Goal: Task Accomplishment & Management: Manage account settings

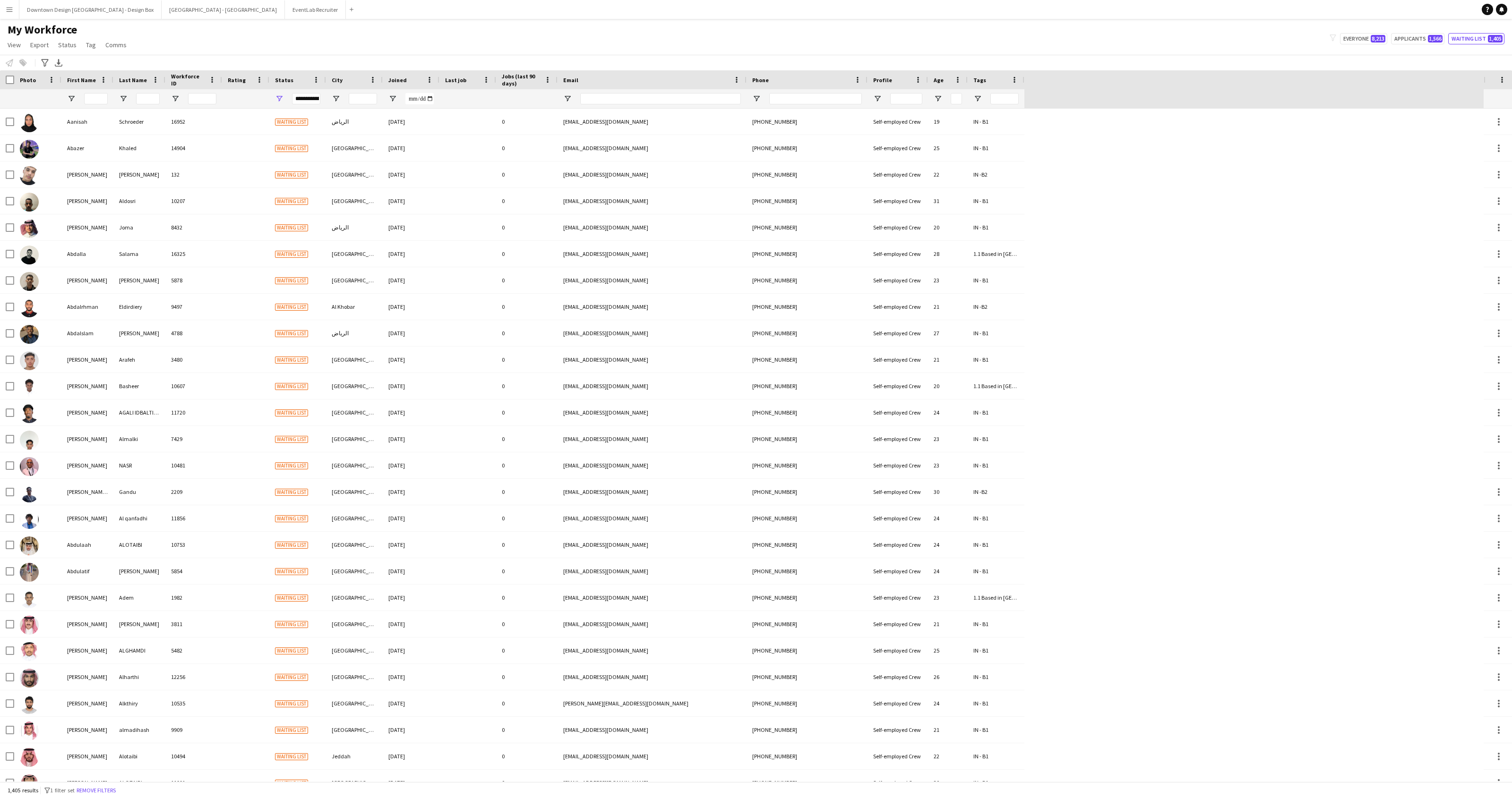
click at [13, 13] on button "Menu" at bounding box center [9, 9] width 19 height 19
click at [108, 36] on link "Boards" at bounding box center [142, 32] width 95 height 19
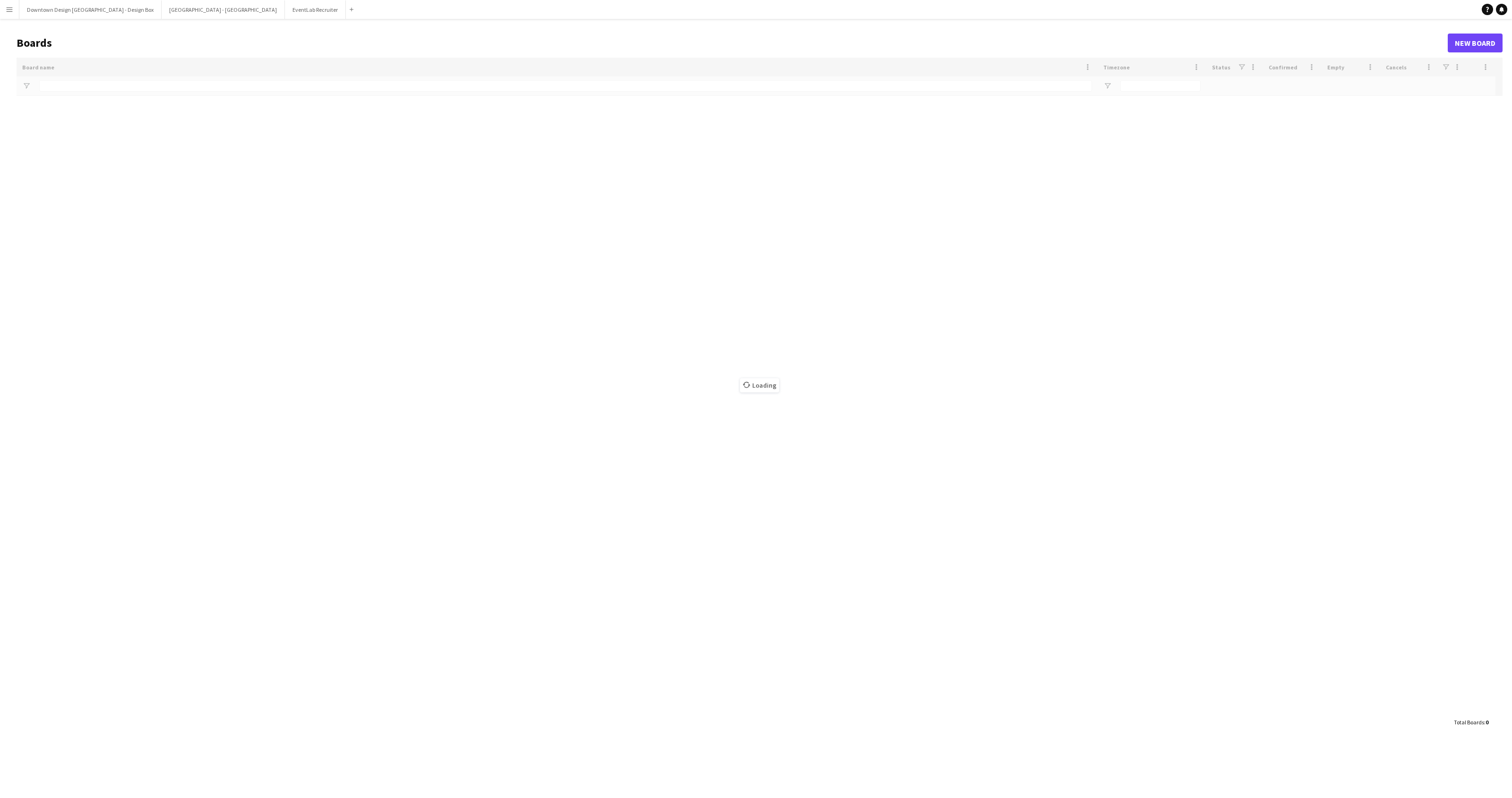
type input "**"
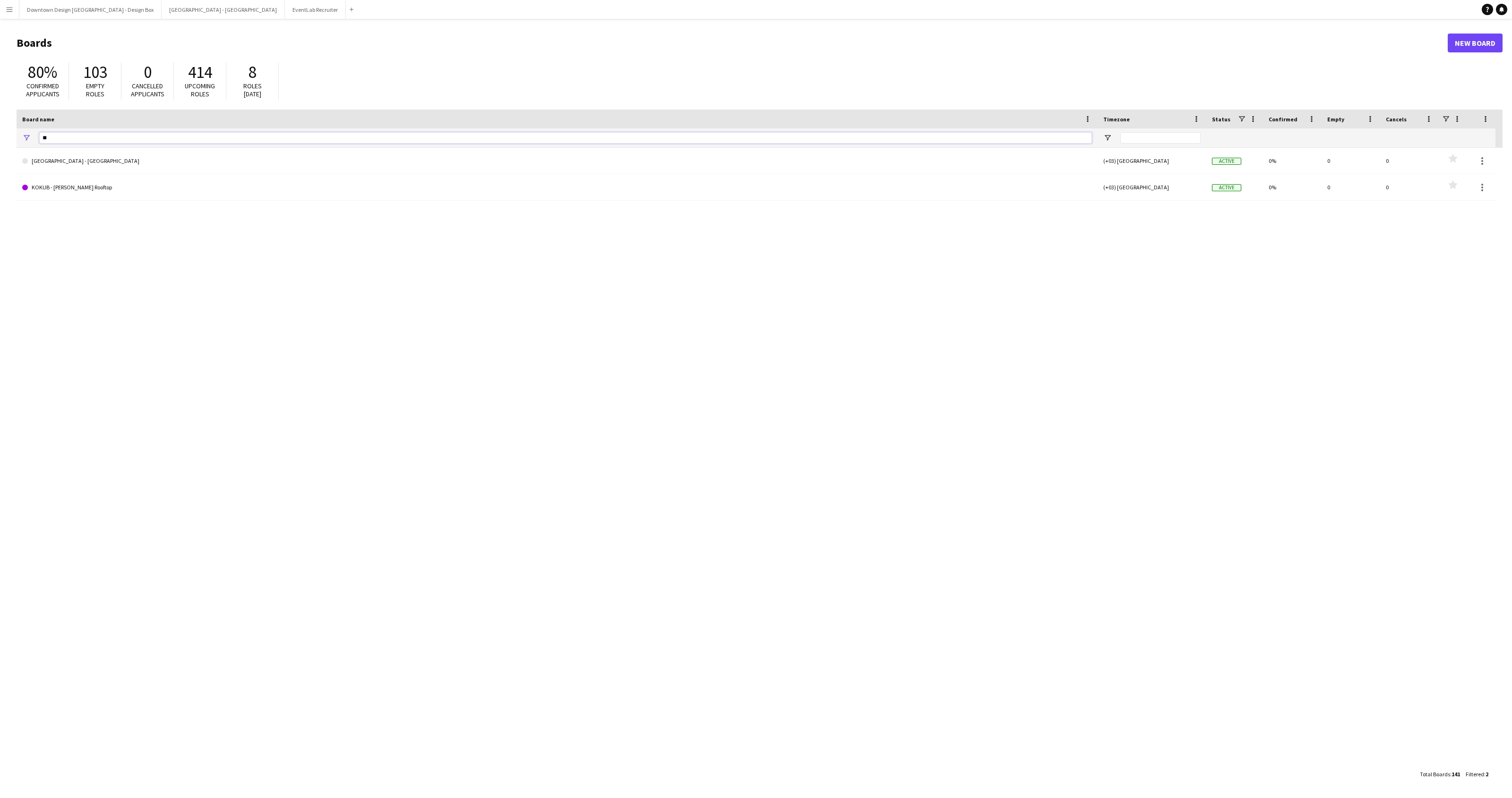
drag, startPoint x: 82, startPoint y: 140, endPoint x: 30, endPoint y: 140, distance: 52.0
click at [30, 140] on div "**" at bounding box center [557, 138] width 1081 height 19
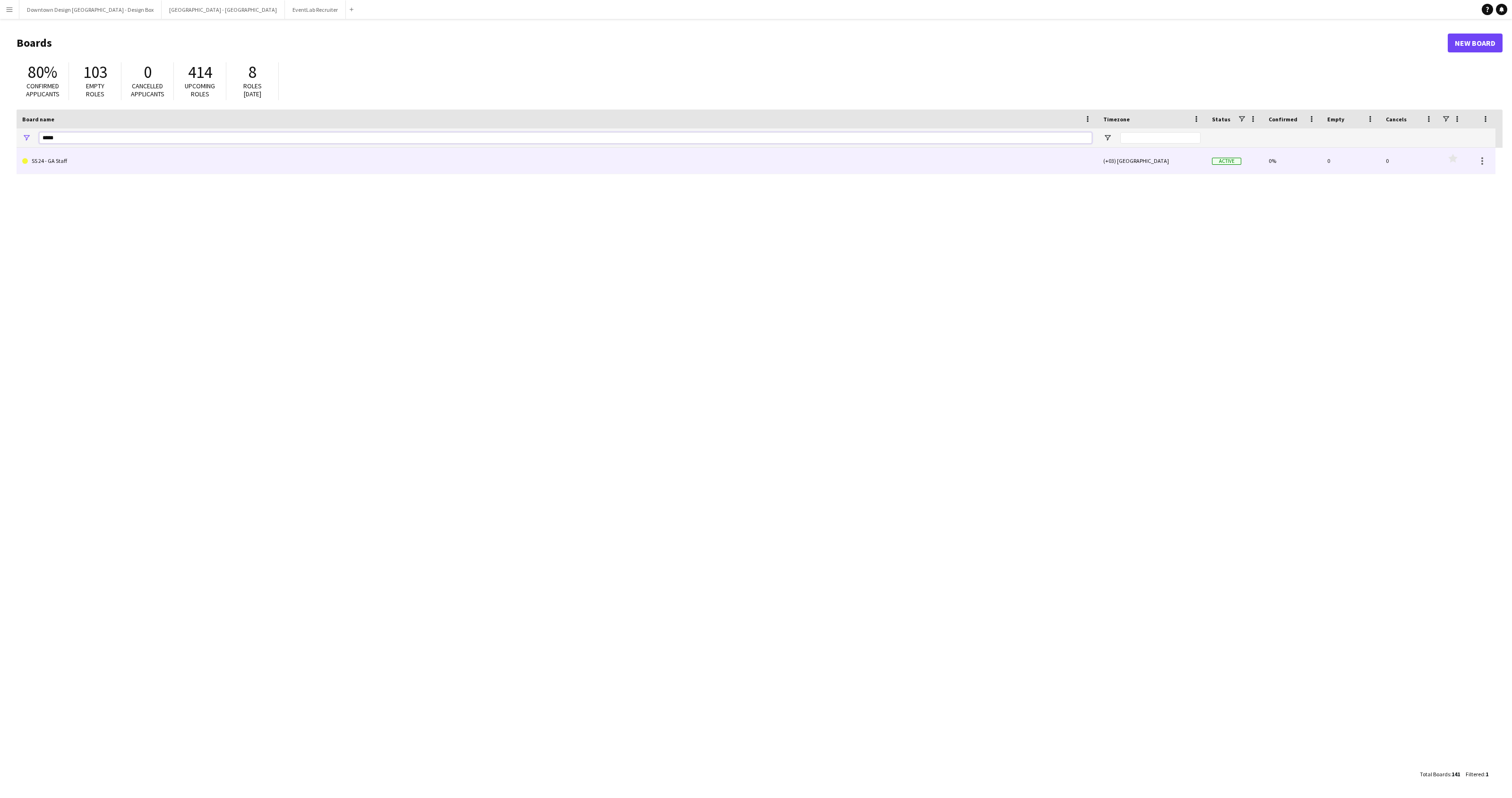
type input "*****"
click at [49, 162] on link "SS 24 - GA Staff" at bounding box center [557, 161] width 1069 height 27
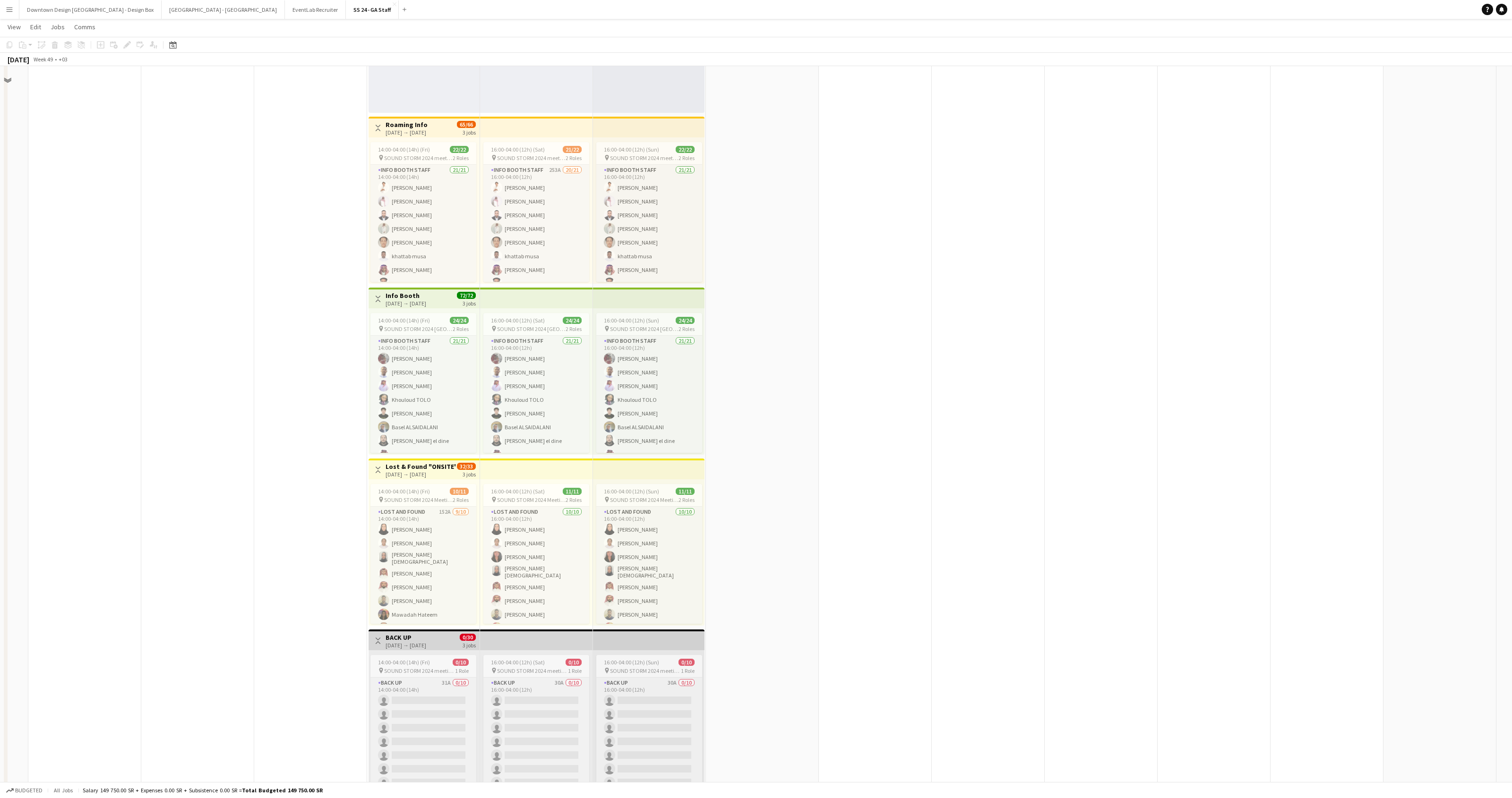
scroll to position [524, 0]
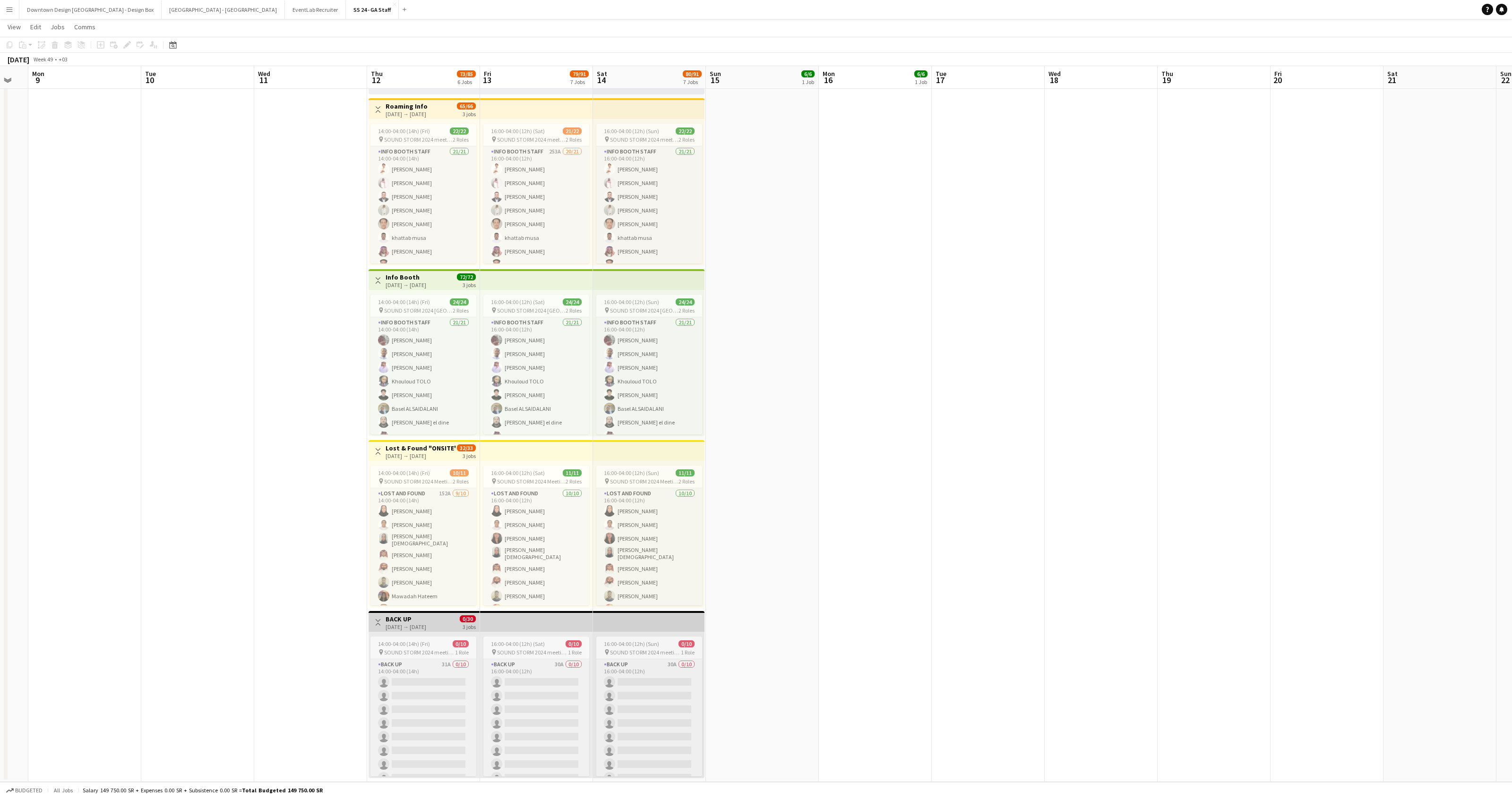
click at [427, 447] on h3 "Lost & Found "ONSITE"" at bounding box center [421, 447] width 71 height 8
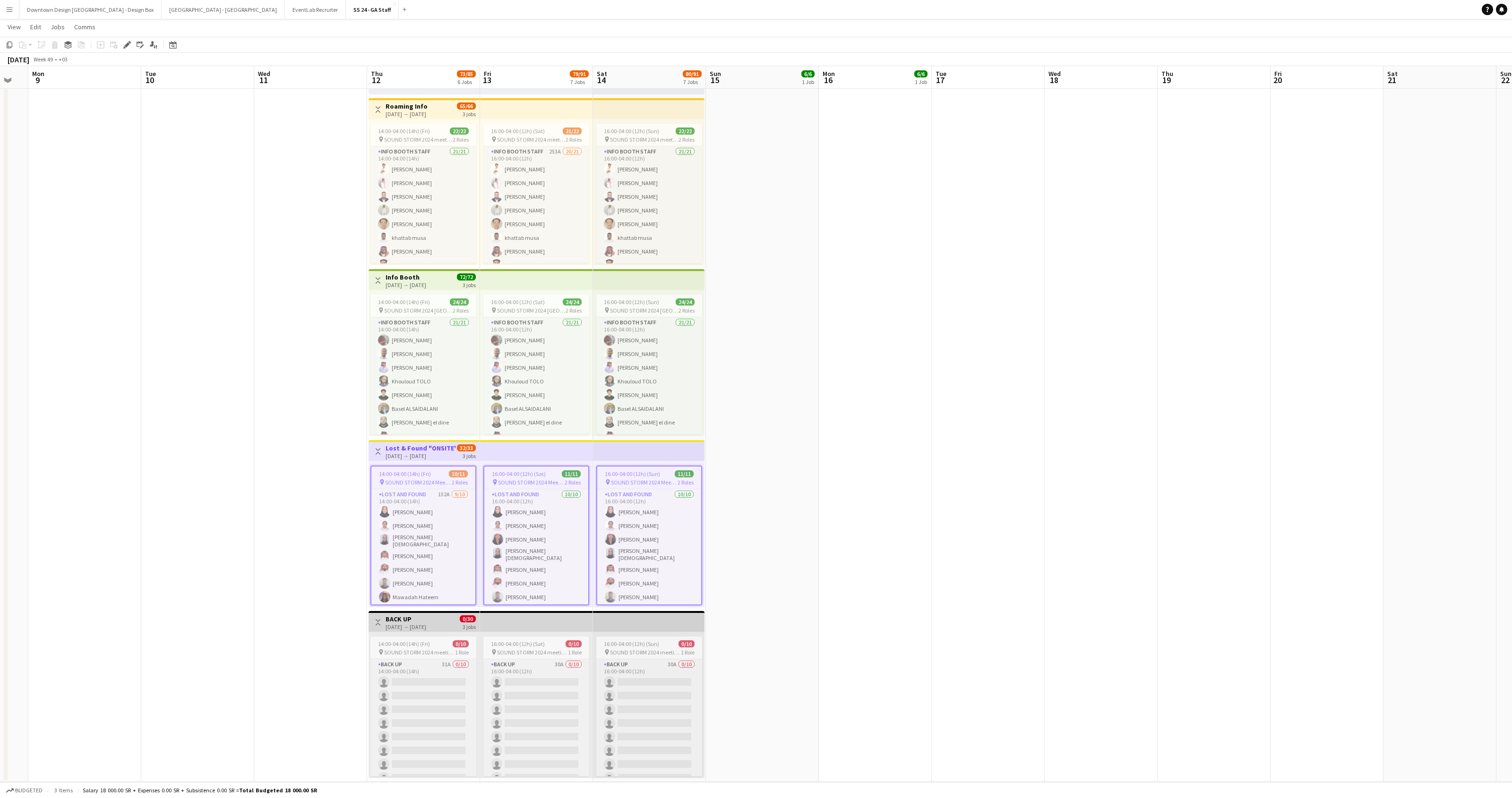
click at [427, 447] on h3 "Lost & Found "ONSITE"" at bounding box center [421, 447] width 71 height 8
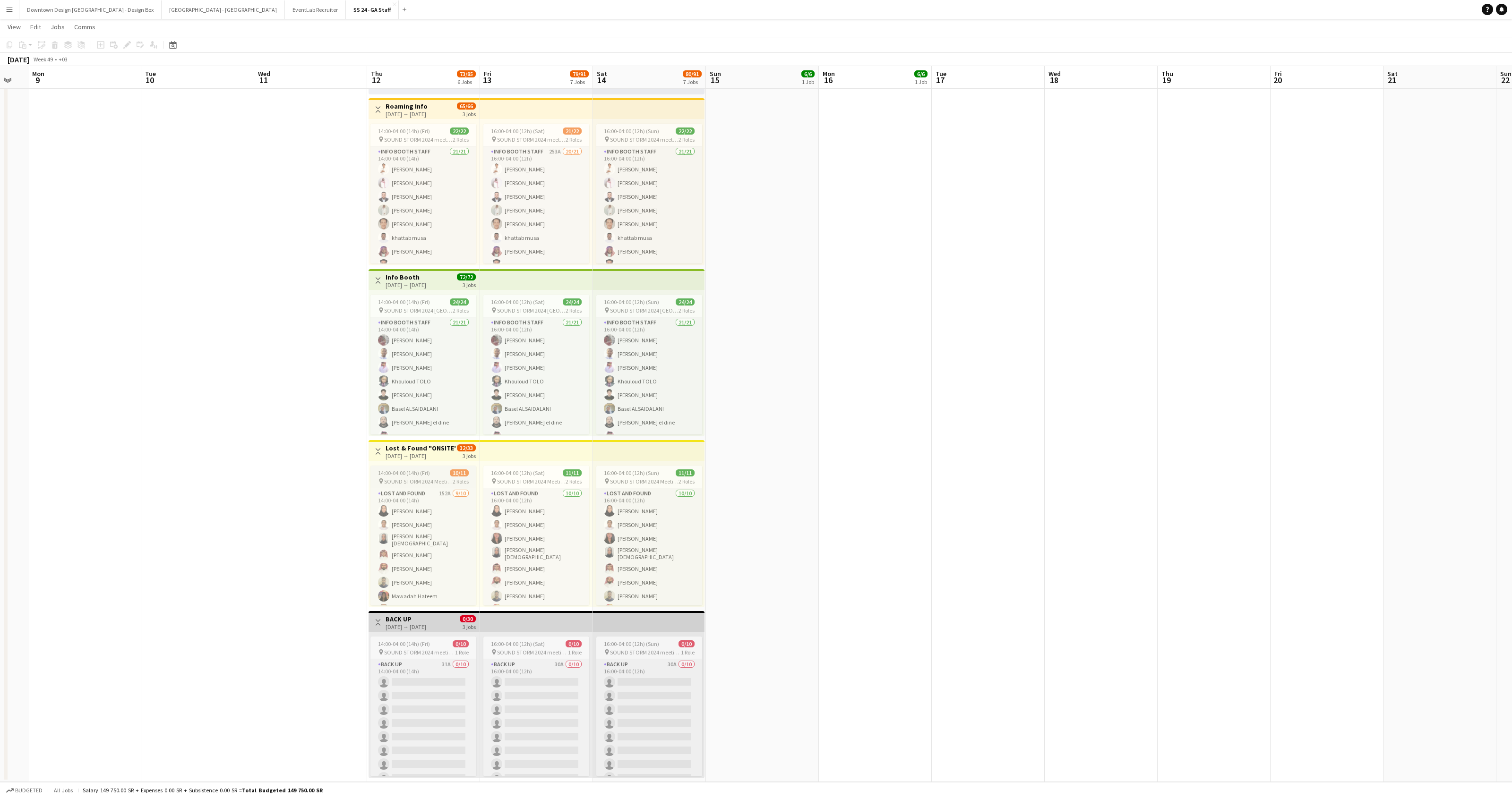
click at [423, 485] on app-job-card "14:00-04:00 (14h) (Fri) 10/11 pin SOUND STORM 2024 Meeting point 2 Roles Lost a…" at bounding box center [423, 535] width 106 height 140
click at [422, 489] on app-card-role "Lost and Found 152A [DATE] 14:00-04:00 (14h) [PERSON_NAME] [PERSON_NAME] Arej […" at bounding box center [423, 568] width 104 height 158
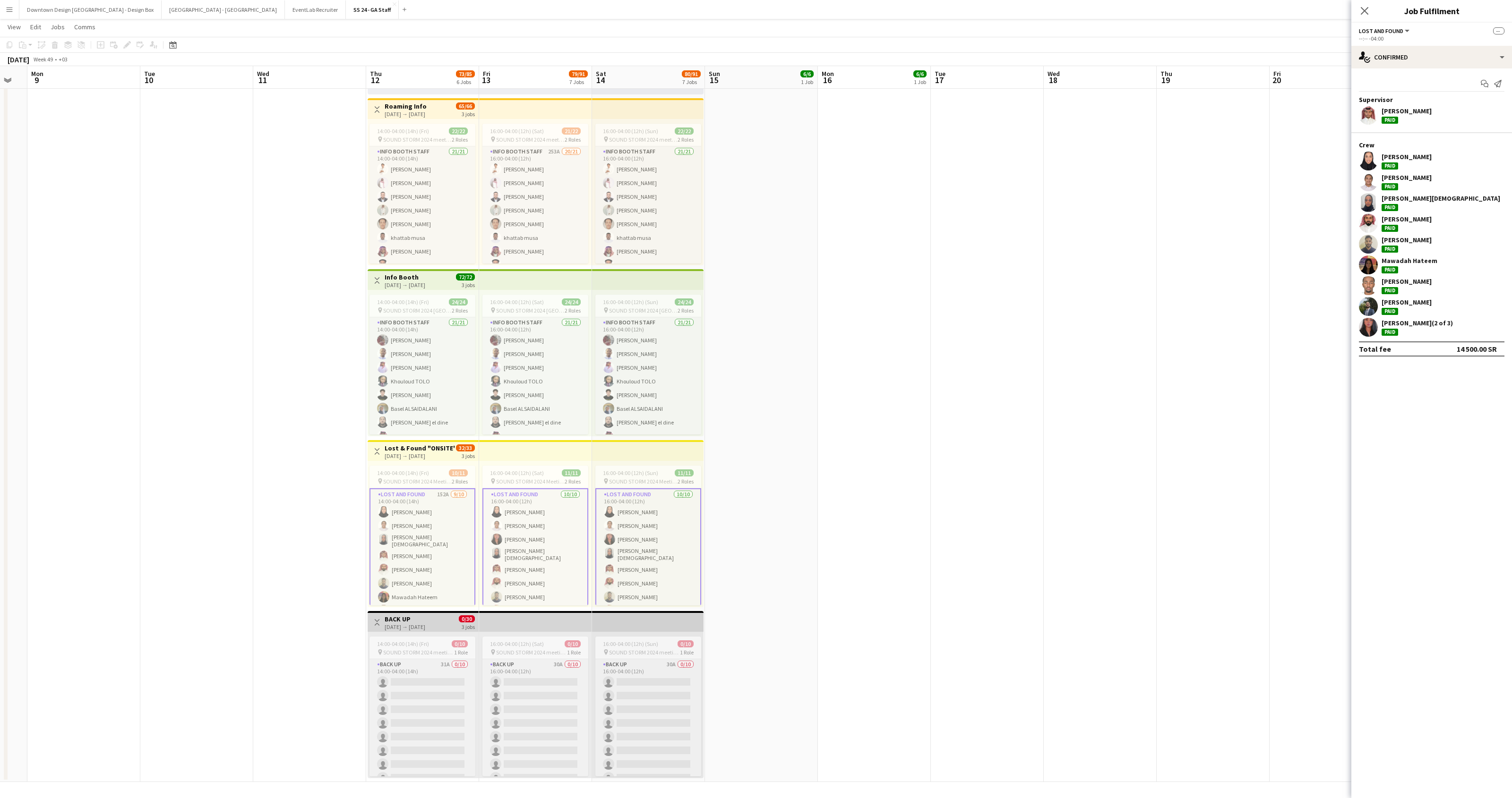
click at [879, 478] on app-date-cell "12:00-01:00 (13h) (Tue) 6/6 pin SOUND STORM 2024 OFFSITE LOCATION 2 Roles Lost …" at bounding box center [874, 181] width 113 height 1200
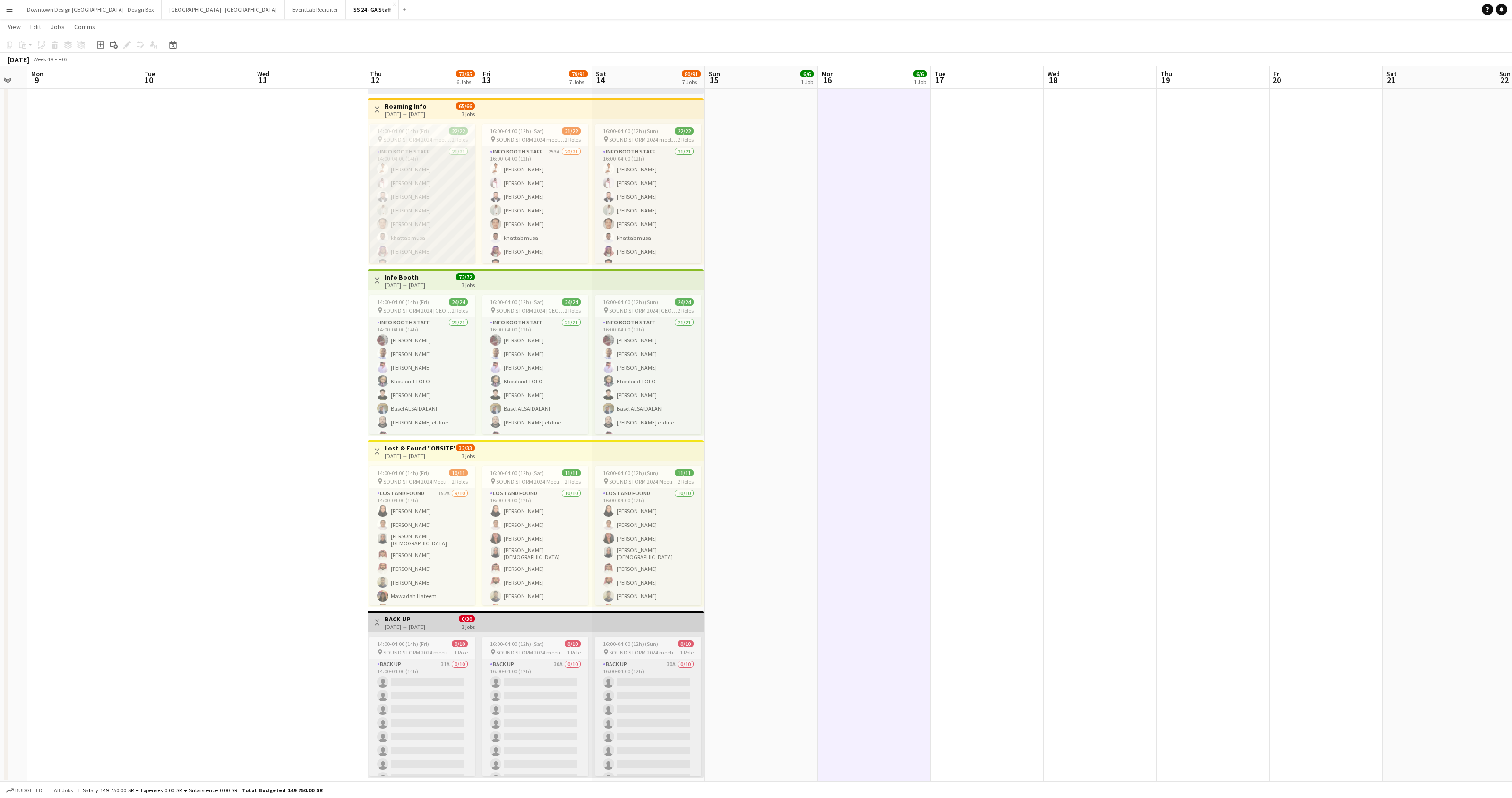
click at [457, 178] on app-card-role "Info Booth Staff 21/21 14:00-04:00 (14h) [PERSON_NAME] Abdulrhman [PERSON_NAME]…" at bounding box center [422, 298] width 106 height 306
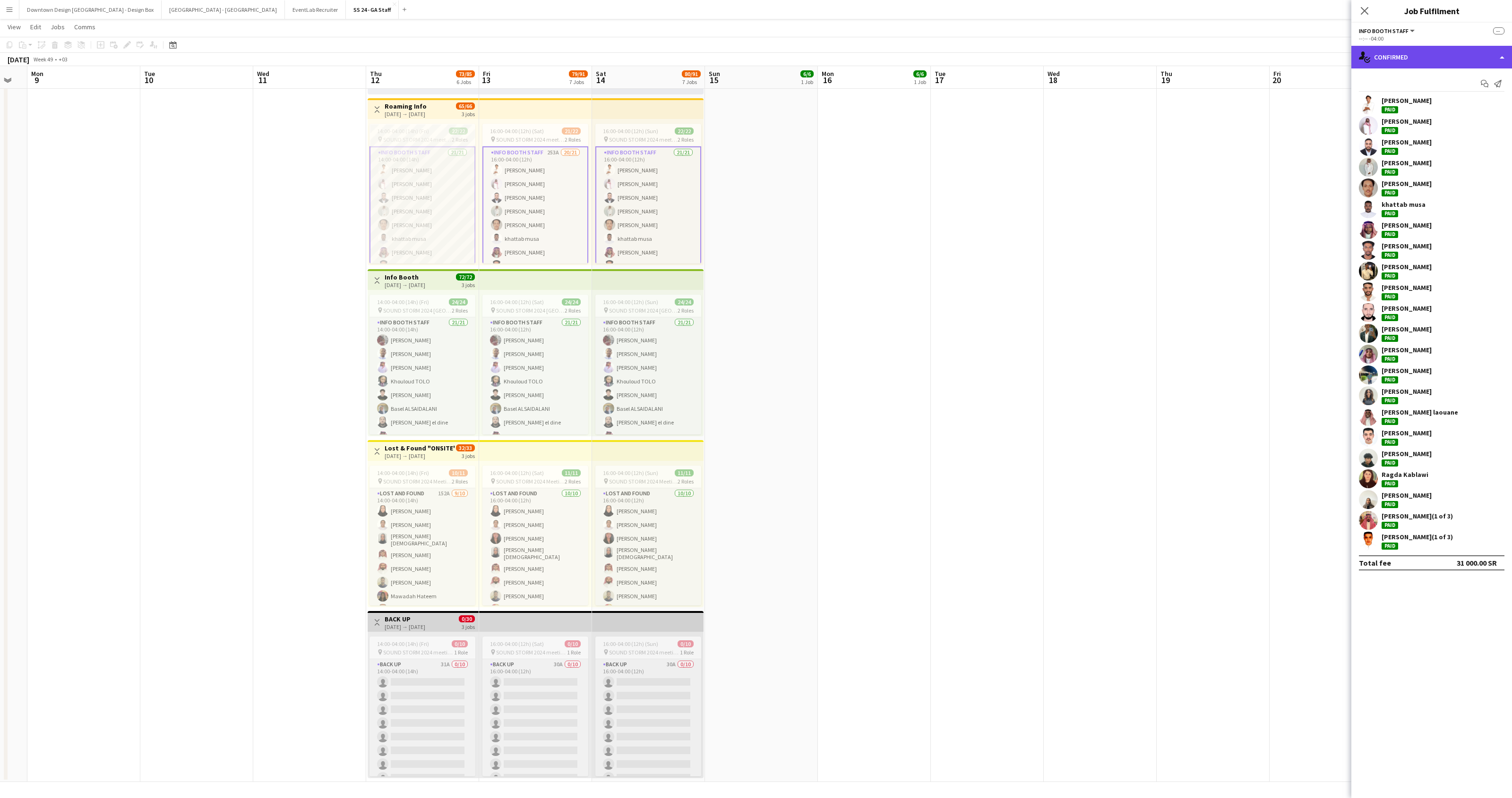
click at [1405, 68] on div "single-neutral-actions-check-2 Confirmed" at bounding box center [1431, 57] width 161 height 23
click at [1430, 174] on icon at bounding box center [1429, 173] width 5 height 5
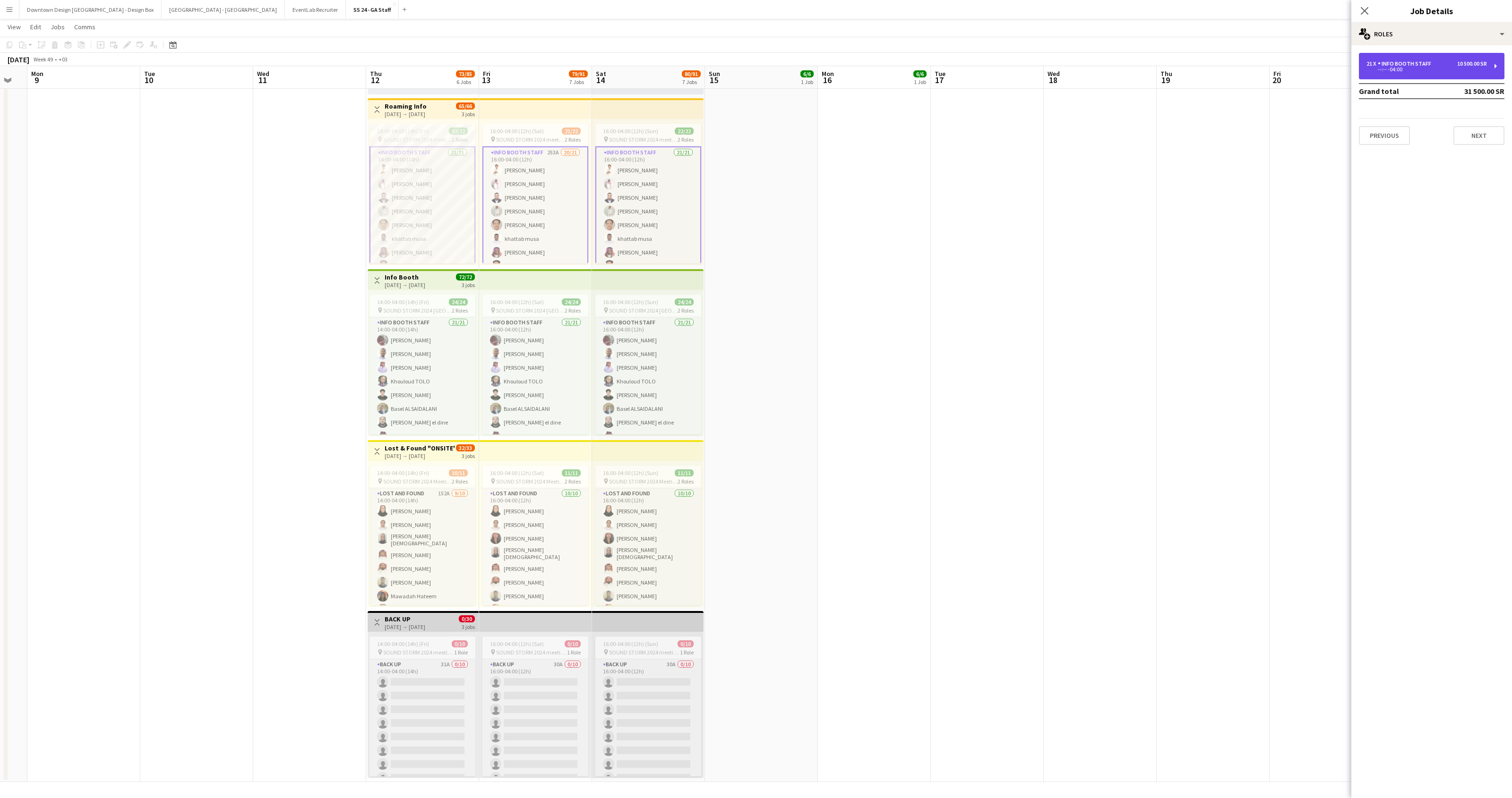
click at [1415, 65] on div "Info Booth Staff" at bounding box center [1405, 63] width 57 height 6
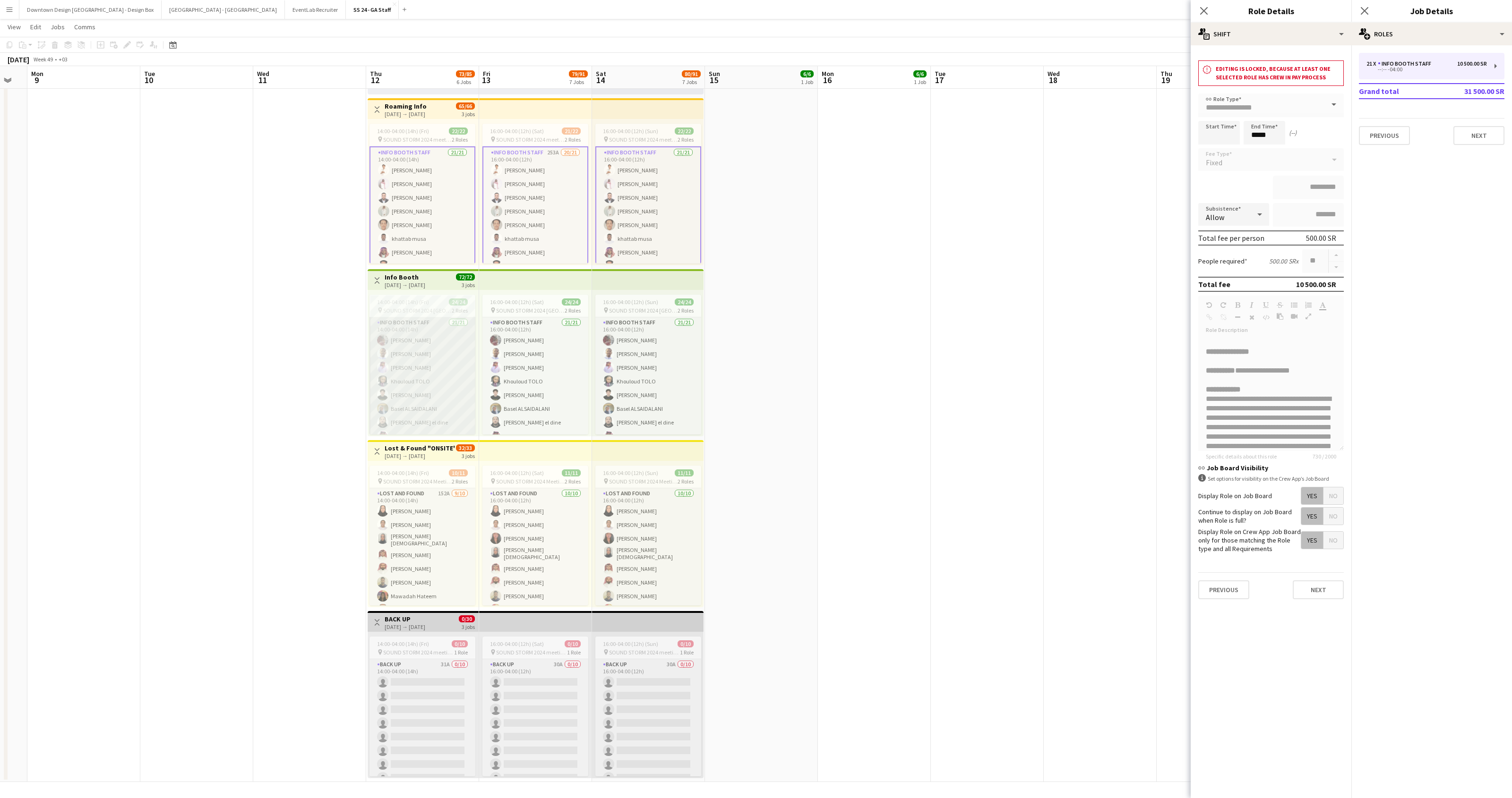
click at [464, 345] on app-card-role "Info Booth Staff 21/21 14:00-04:00 (14h) [PERSON_NAME] Alribat Abdullah [PERSON…" at bounding box center [422, 470] width 106 height 306
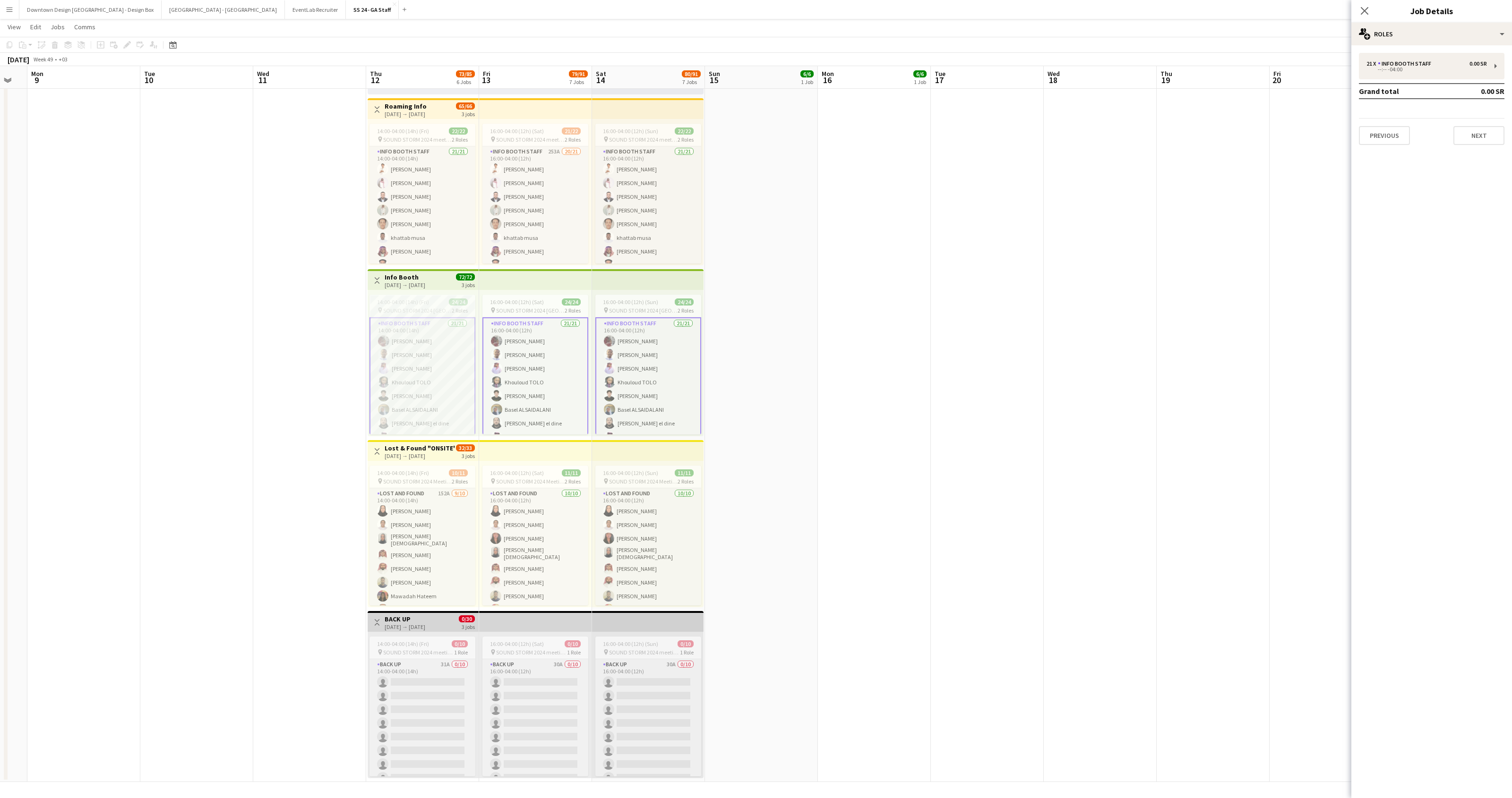
click at [464, 345] on app-card-role "Info Booth Staff 21/21 14:00-04:00 (14h) [PERSON_NAME] Alribat Abdullah [PERSON…" at bounding box center [422, 471] width 106 height 308
click at [448, 348] on app-card-role "Info Booth Staff 21/21 14:00-04:00 (14h) [PERSON_NAME] Alribat Abdullah [PERSON…" at bounding box center [422, 471] width 106 height 308
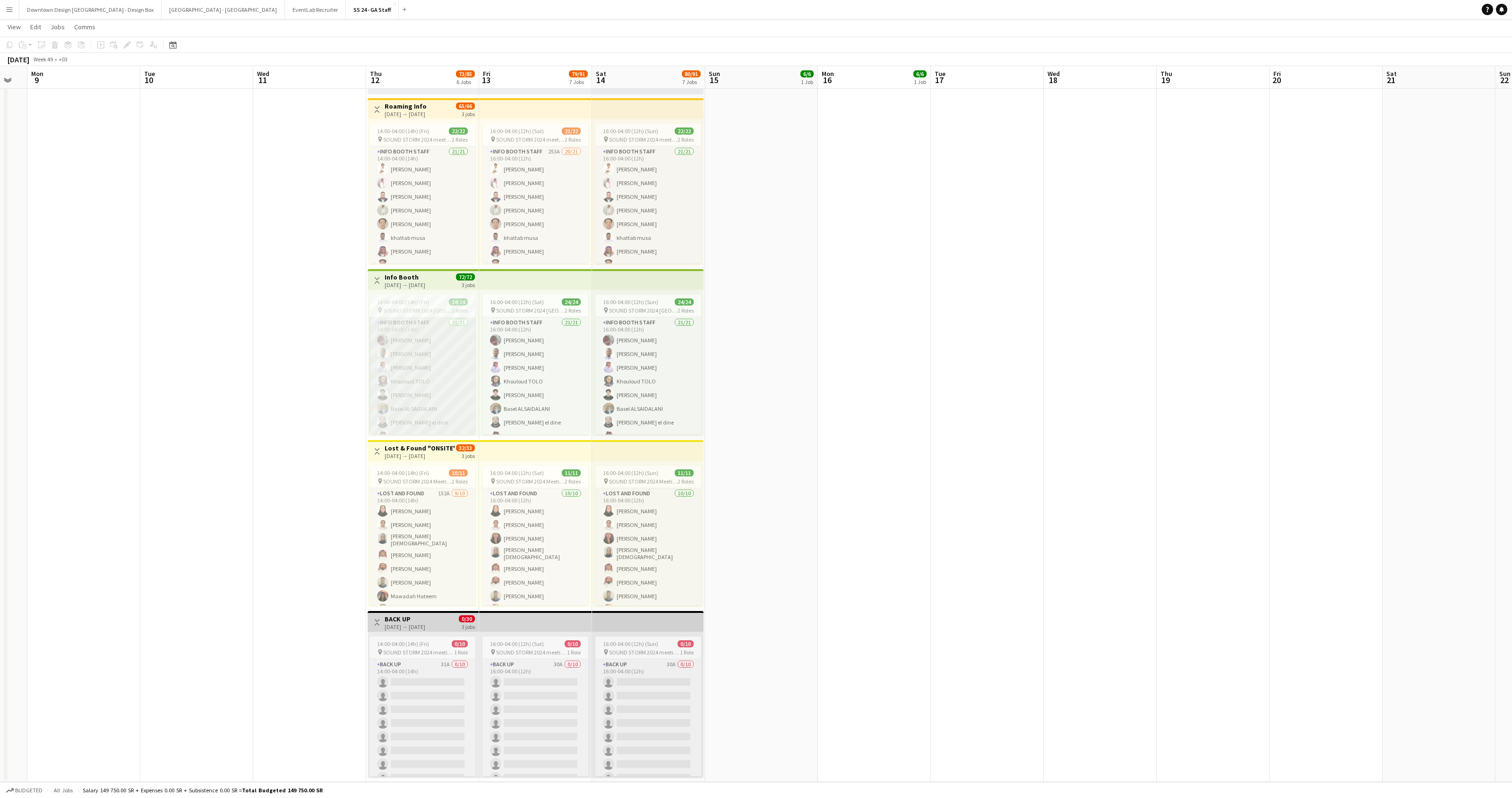
click at [414, 356] on app-card-role "Info Booth Staff 21/21 14:00-04:00 (14h) [PERSON_NAME] Alribat Abdullah [PERSON…" at bounding box center [422, 470] width 106 height 306
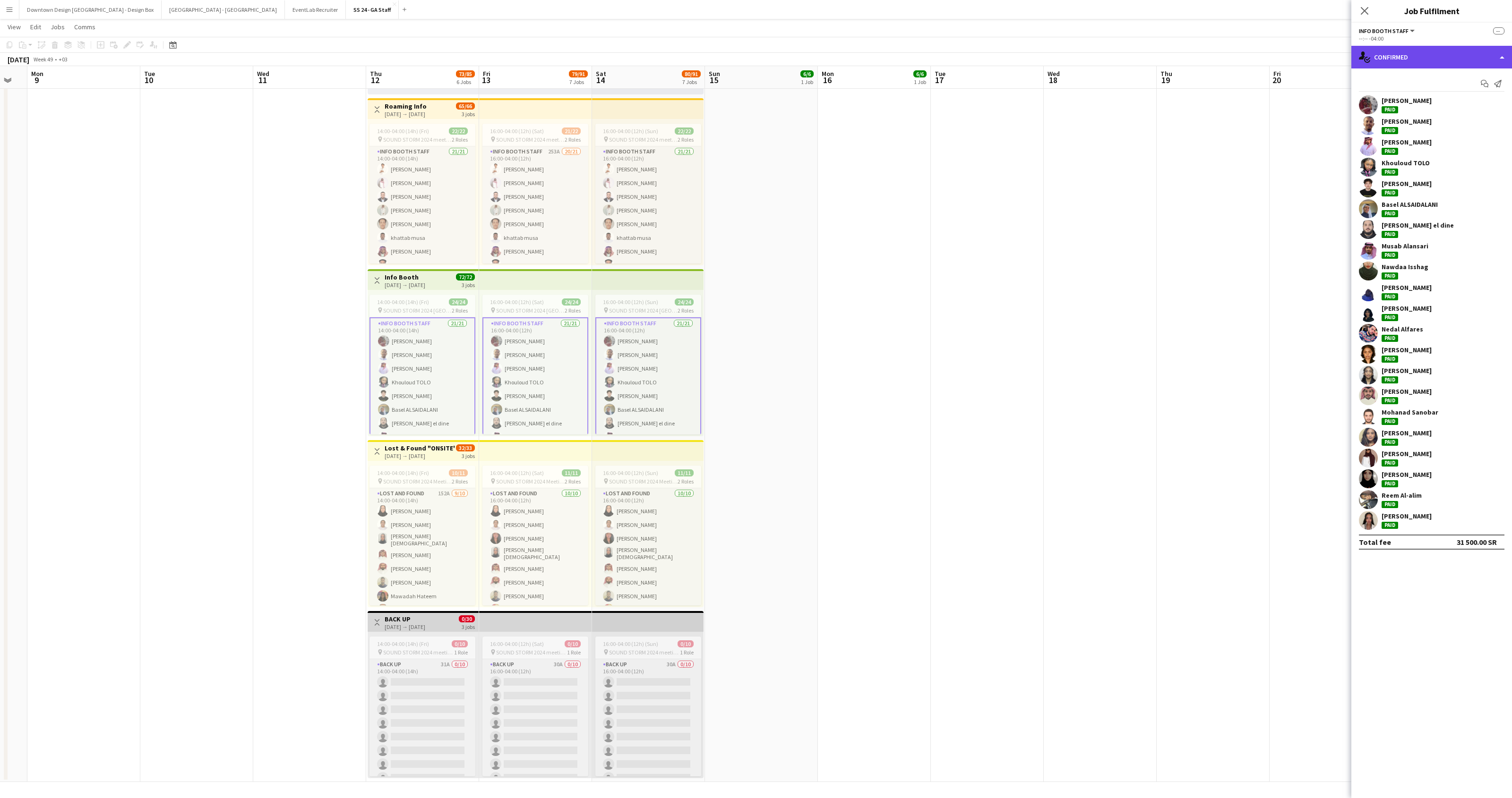
click at [1411, 54] on div "single-neutral-actions-check-2 Confirmed" at bounding box center [1431, 57] width 161 height 23
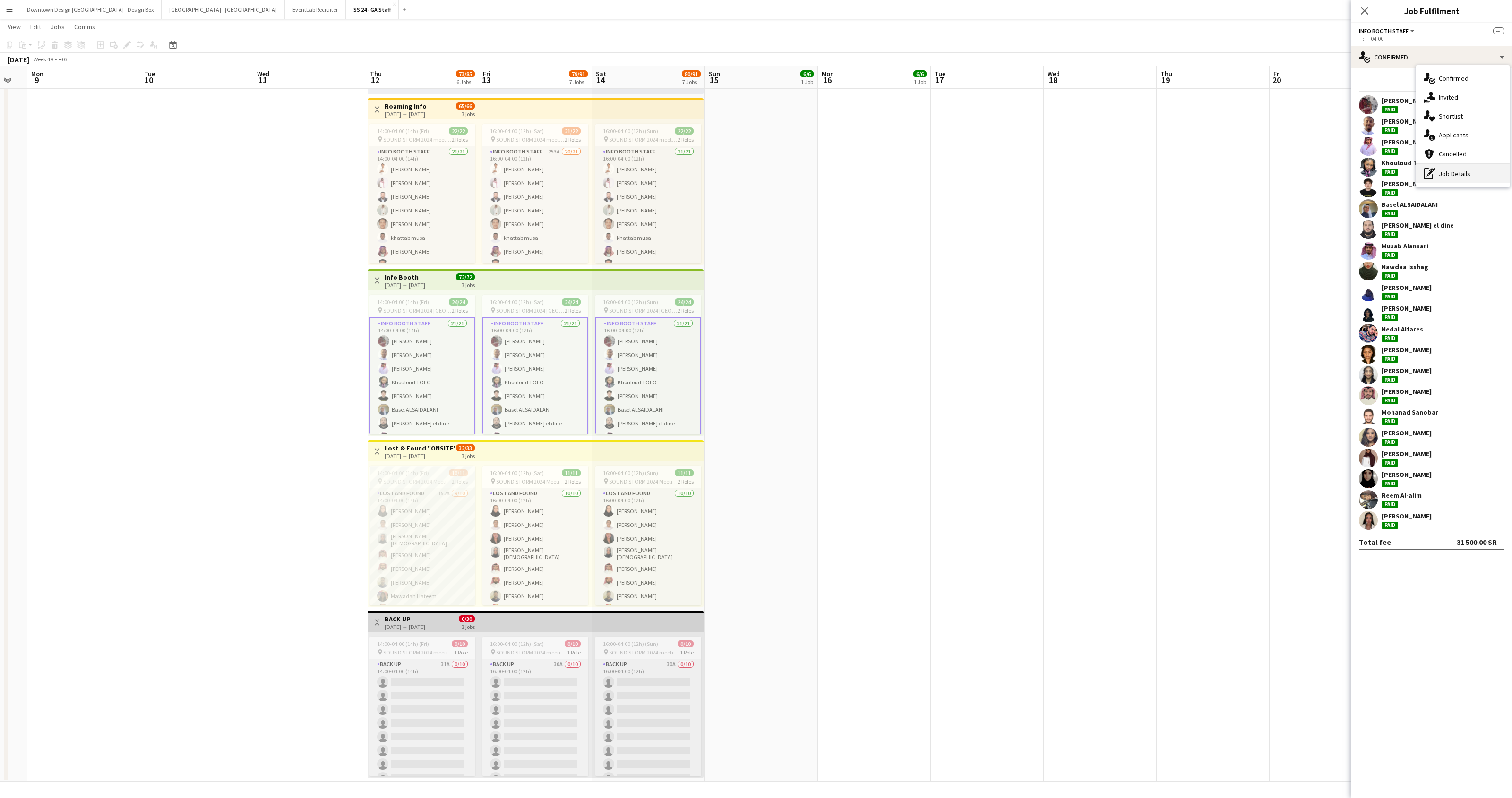
click at [1432, 174] on icon "pen-write" at bounding box center [1428, 174] width 11 height 11
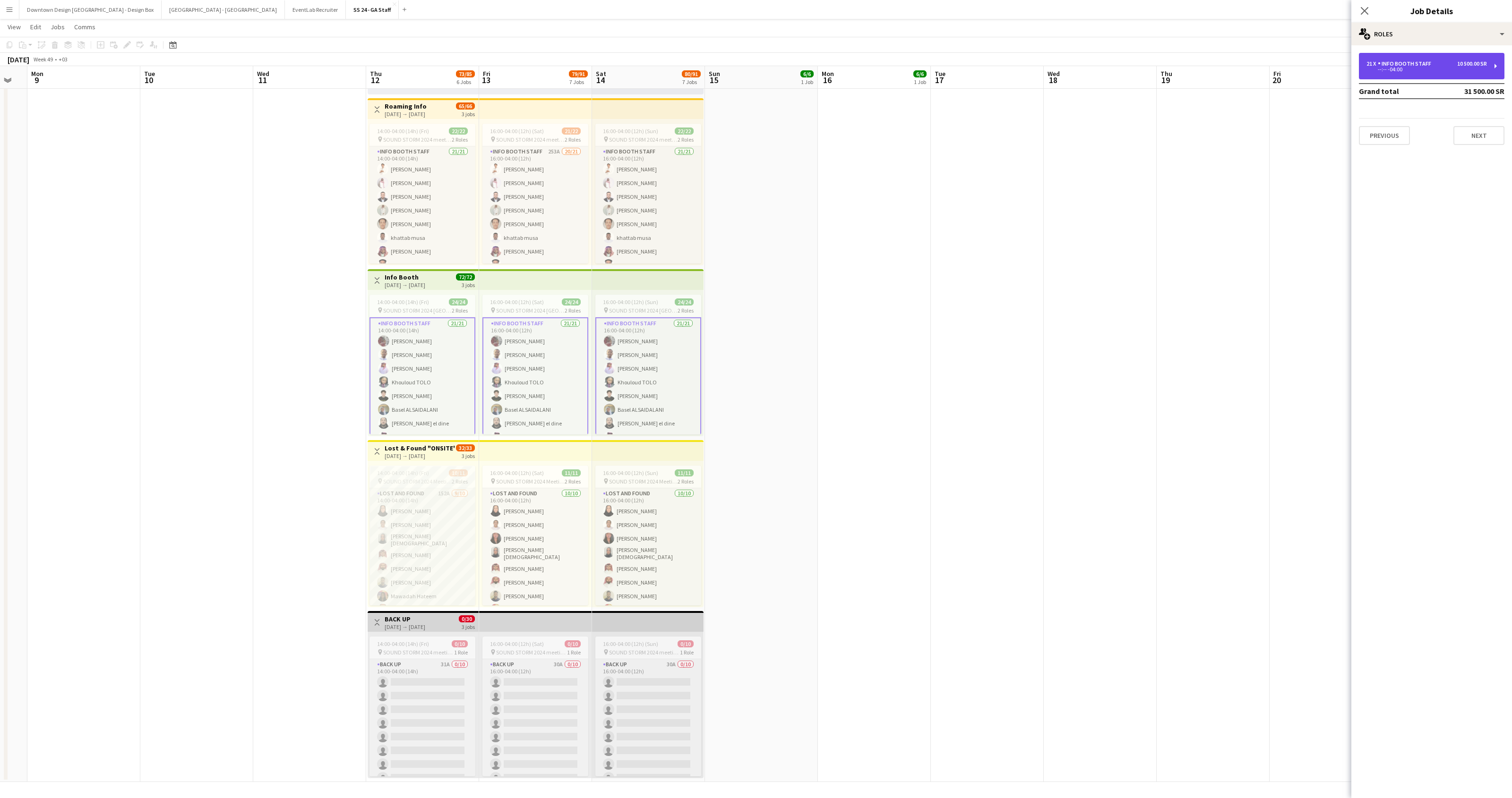
click at [1439, 73] on div "21 x Info Booth Staff 10 500.00 SR --:-- -04:00" at bounding box center [1431, 66] width 145 height 27
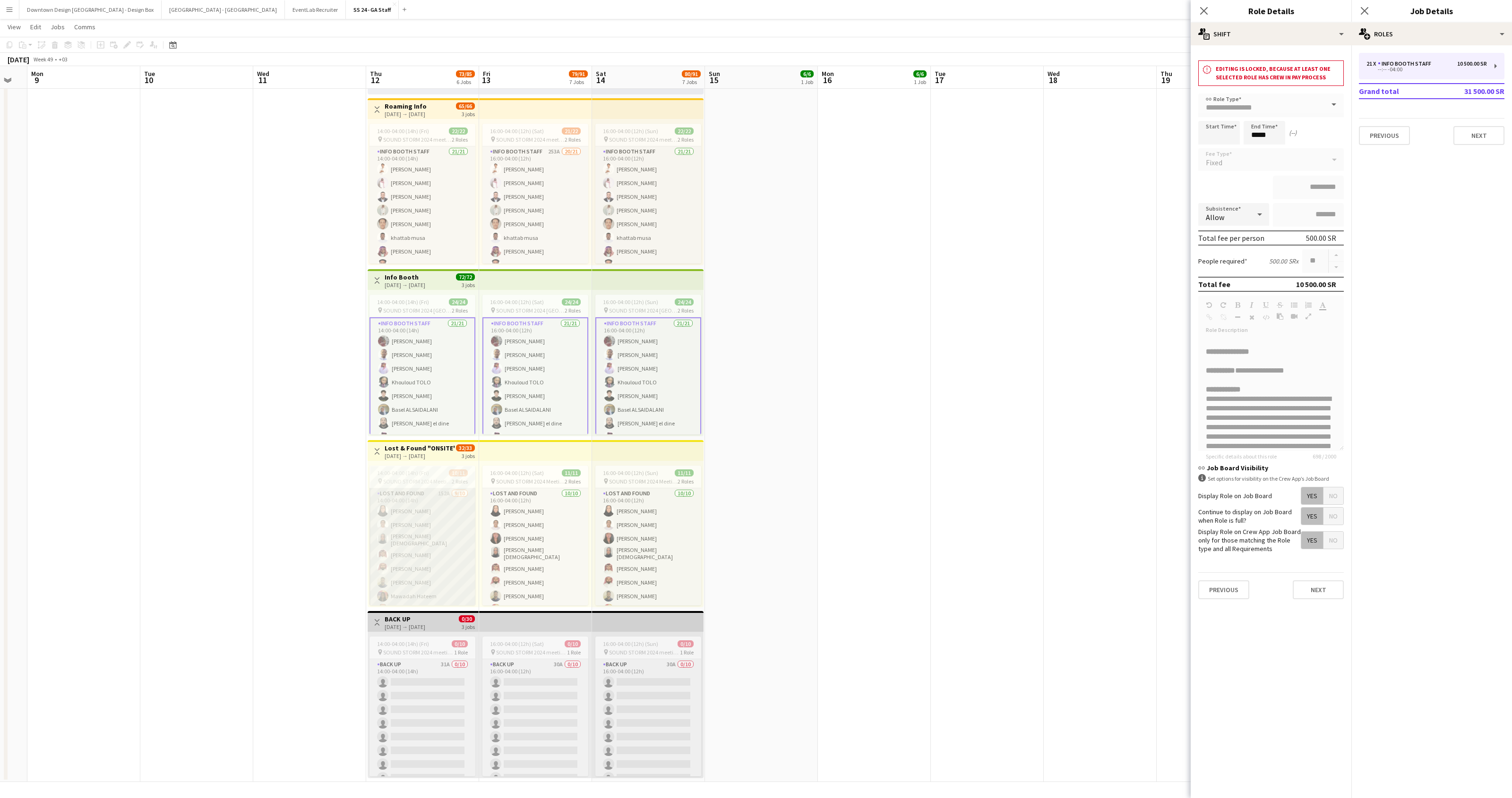
click at [457, 507] on app-card-role "Lost and Found 152A [DATE] 14:00-04:00 (14h) [PERSON_NAME] [PERSON_NAME] Arej […" at bounding box center [422, 568] width 106 height 158
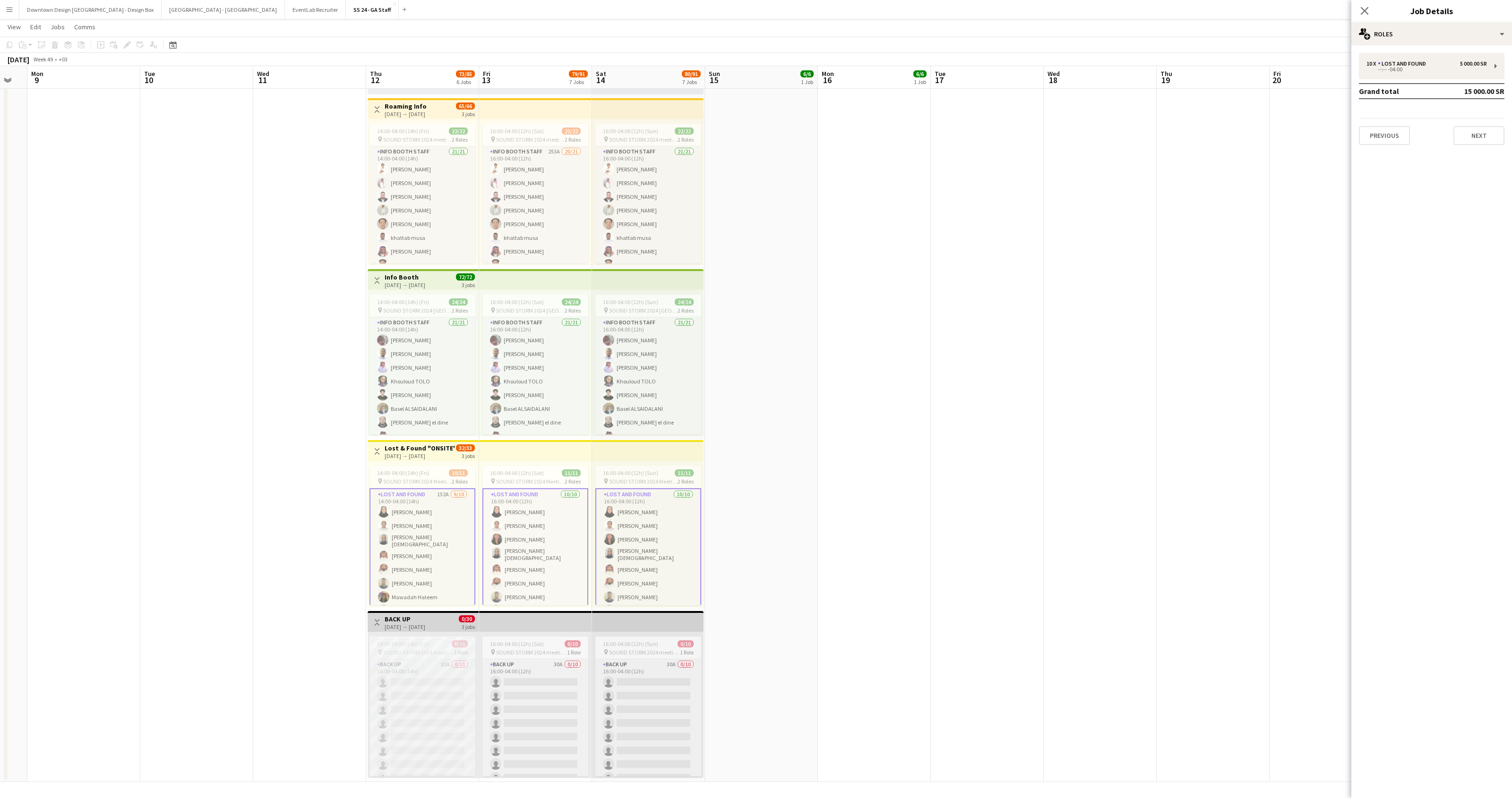
click at [457, 507] on app-card-role "Lost and Found 152A [DATE] 14:00-04:00 (14h) [PERSON_NAME] [PERSON_NAME] Arej […" at bounding box center [422, 568] width 106 height 160
click at [1402, 69] on div "14:00-04:00 (14h)" at bounding box center [1426, 69] width 120 height 5
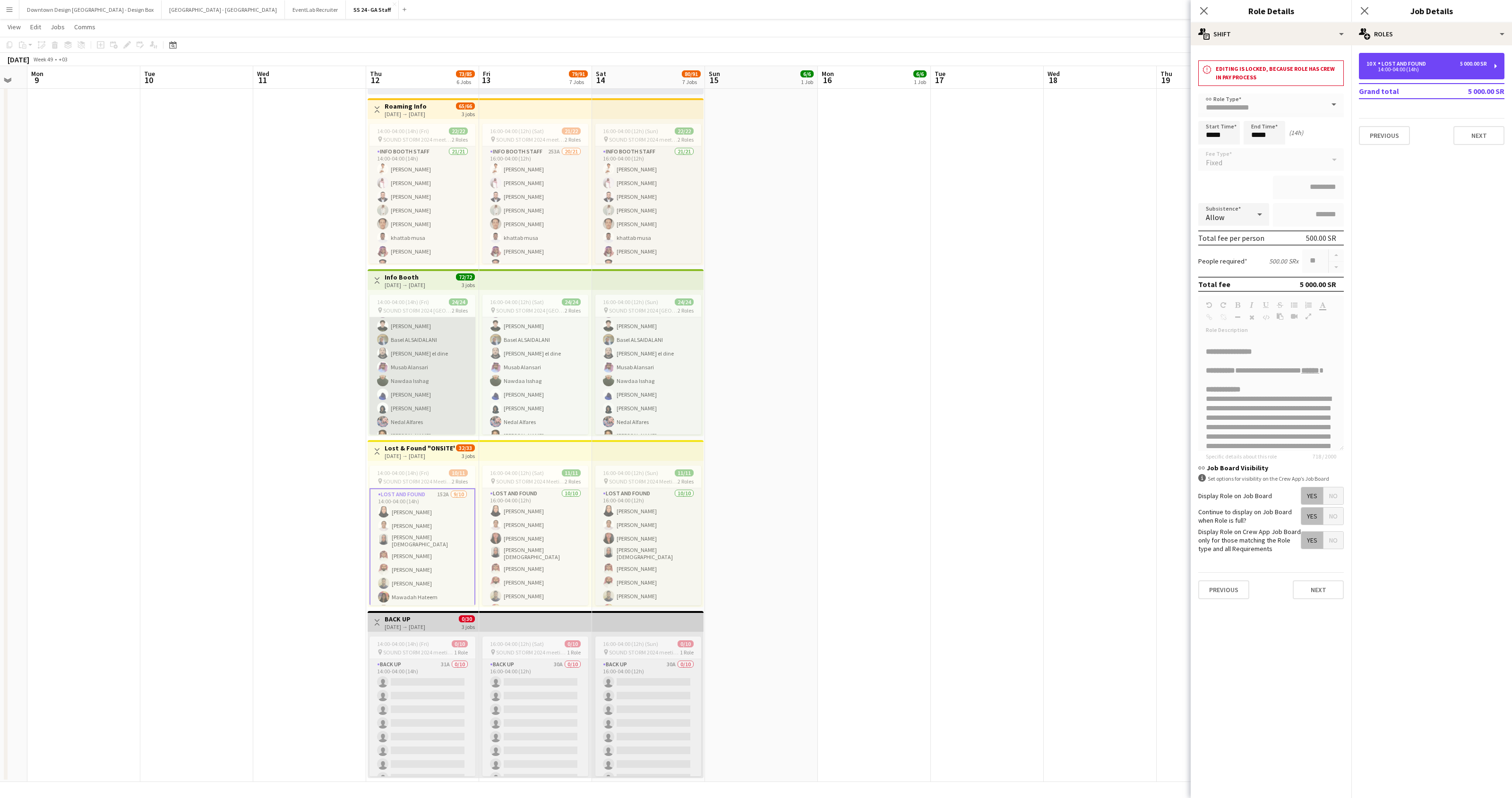
scroll to position [68, 0]
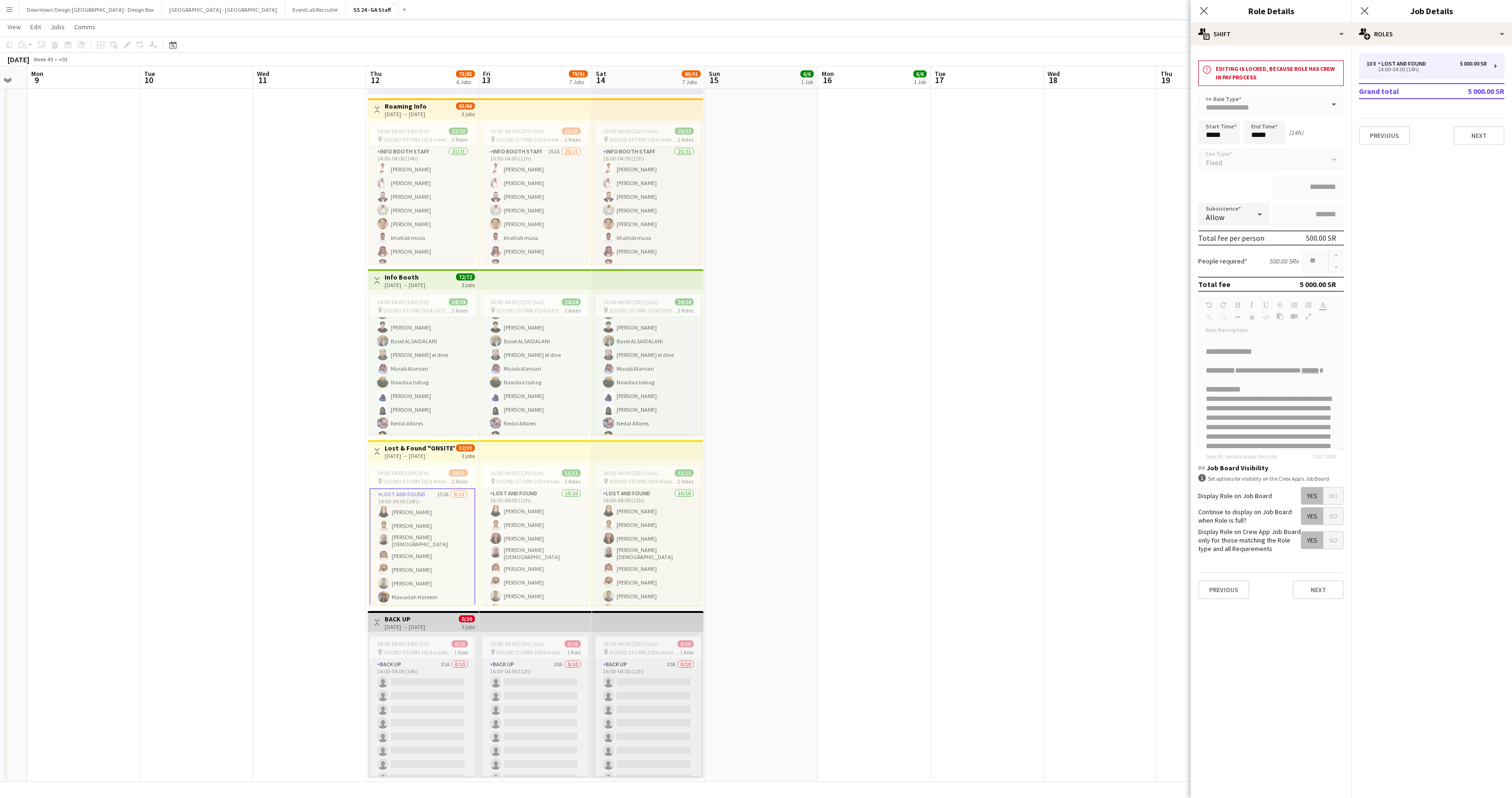
click at [1222, 81] on h3 "Editing is locked, because role has crew in pay process" at bounding box center [1277, 73] width 124 height 17
click at [1210, 73] on icon "notification" at bounding box center [1207, 69] width 9 height 9
click at [1227, 75] on h3 "Editing is locked, because role has crew in pay process" at bounding box center [1277, 73] width 124 height 17
click at [1263, 74] on h3 "Editing is locked, because role has crew in pay process" at bounding box center [1277, 73] width 124 height 17
click at [1290, 75] on h3 "Editing is locked, because role has crew in pay process" at bounding box center [1277, 73] width 124 height 17
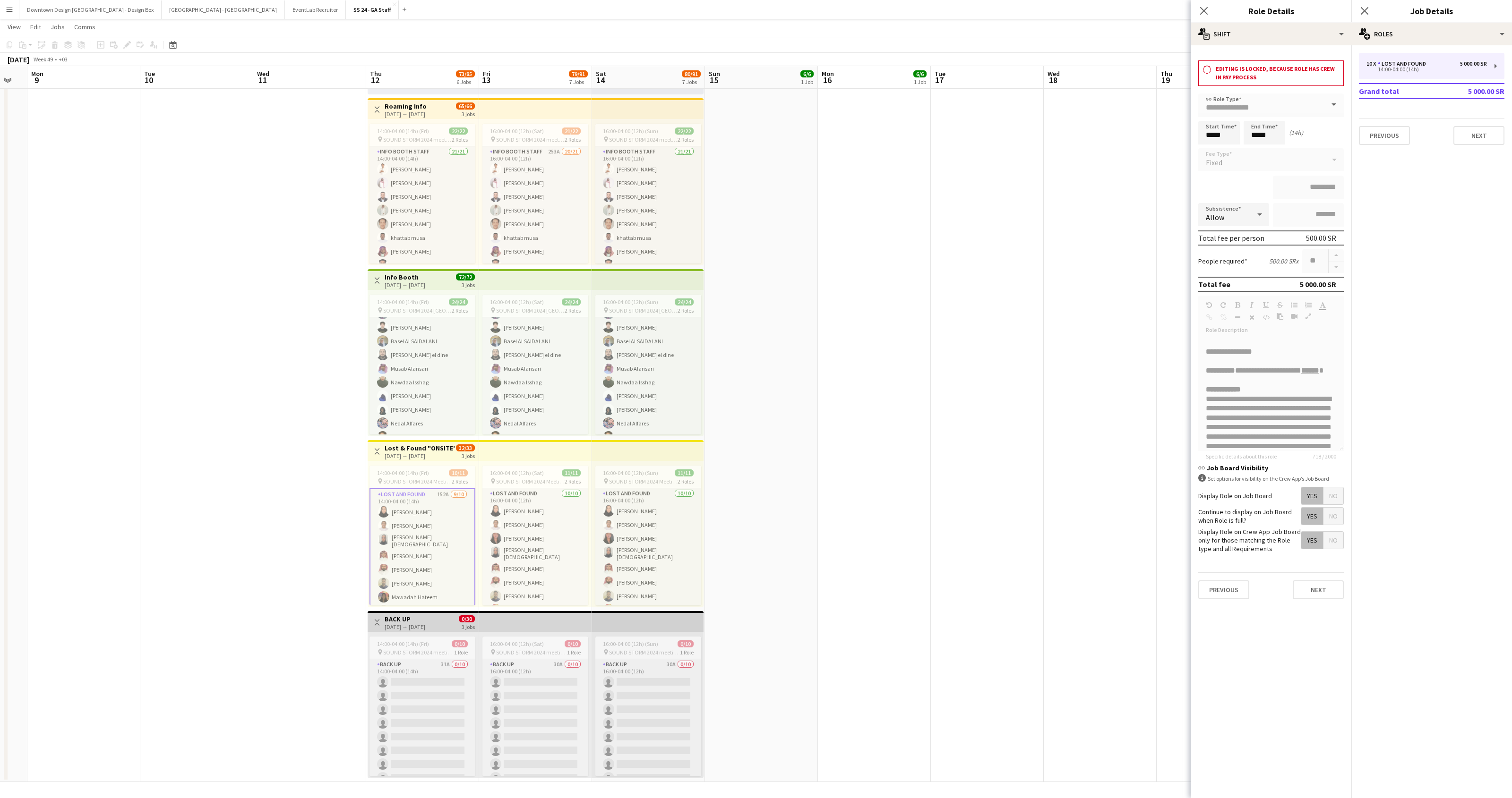
click at [1337, 105] on span at bounding box center [1334, 105] width 20 height 23
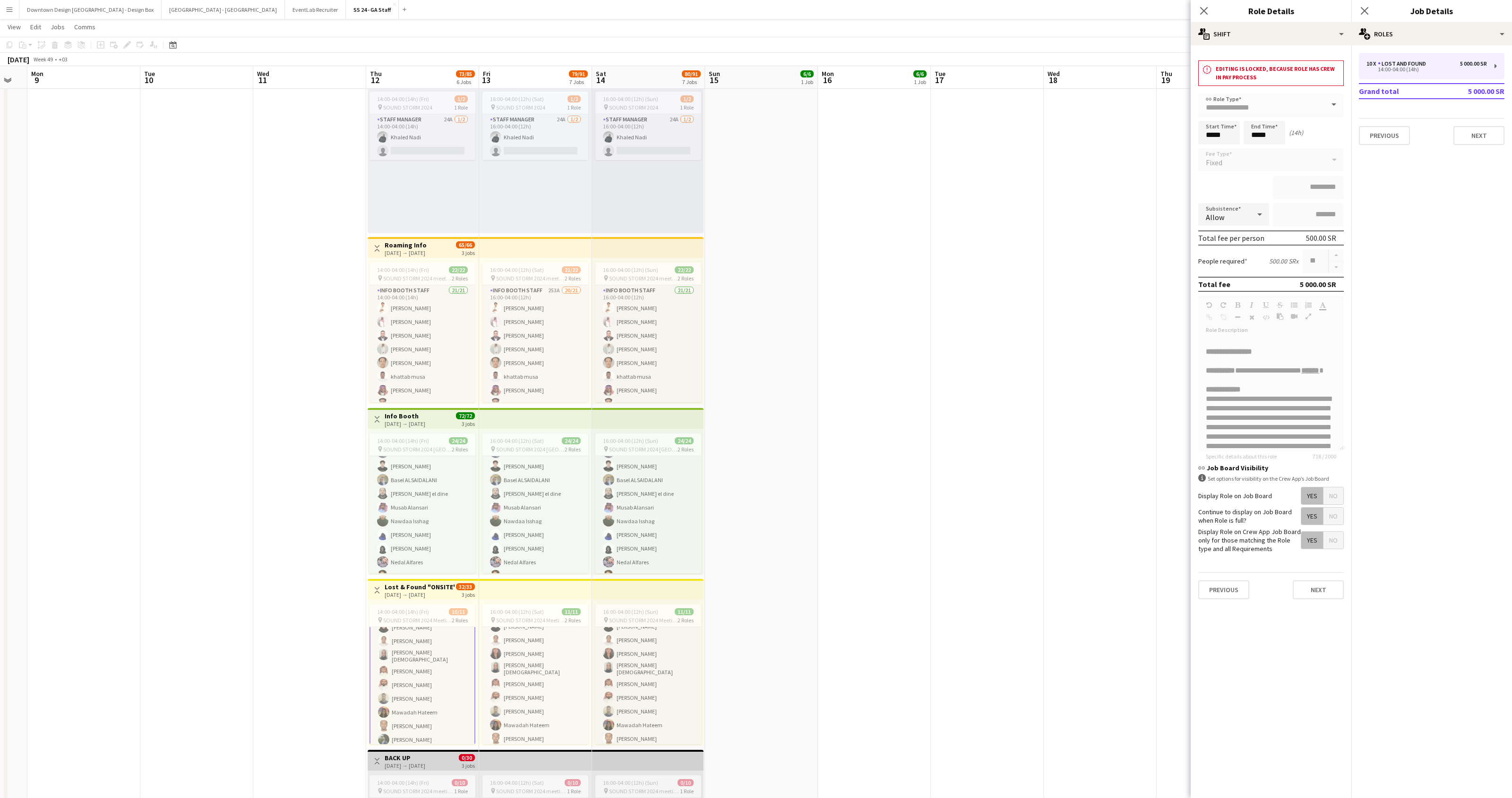
scroll to position [17, 0]
click at [510, 664] on app-card-role "Lost and Found [DATE] 16:00-04:00 (12h) [PERSON_NAME] [PERSON_NAME] [PERSON_NAM…" at bounding box center [535, 690] width 106 height 158
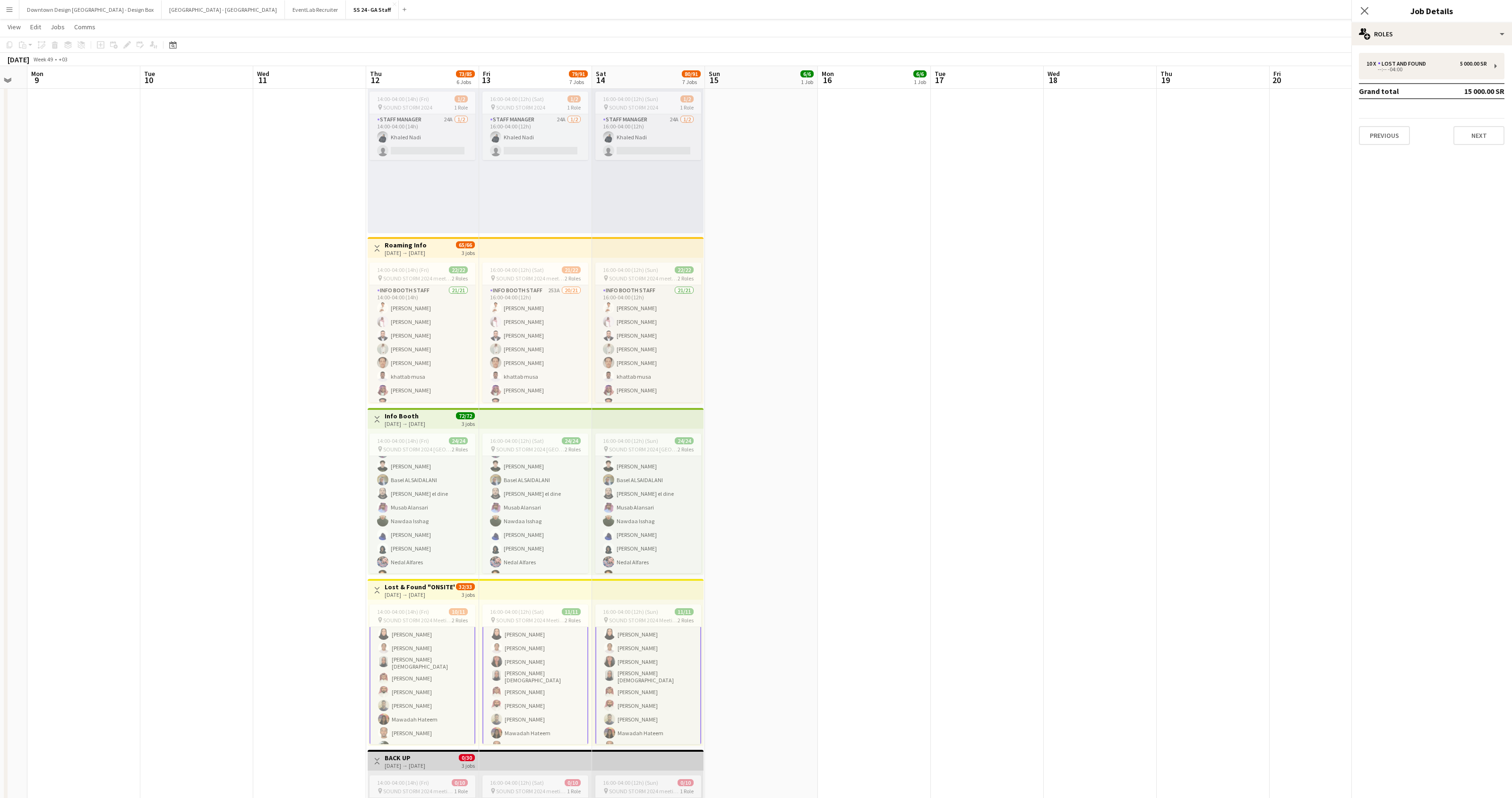
scroll to position [0, 0]
click at [434, 613] on div "14:00-04:00 (14h) (Fri) 10/11" at bounding box center [422, 612] width 106 height 7
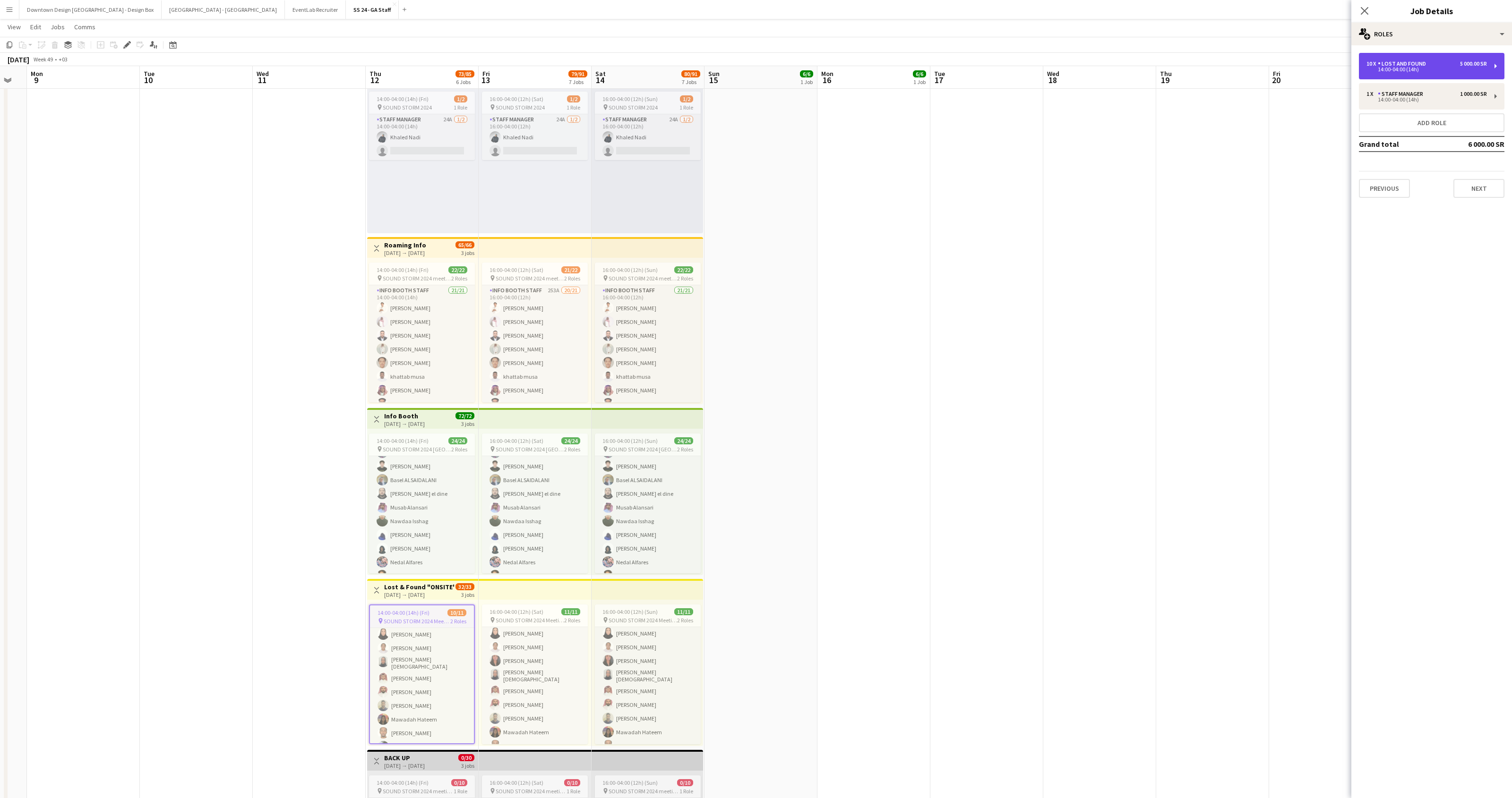
click at [1496, 62] on div "10 x Lost and Found 5 000.00 SR 14:00-04:00 (14h)" at bounding box center [1431, 66] width 145 height 27
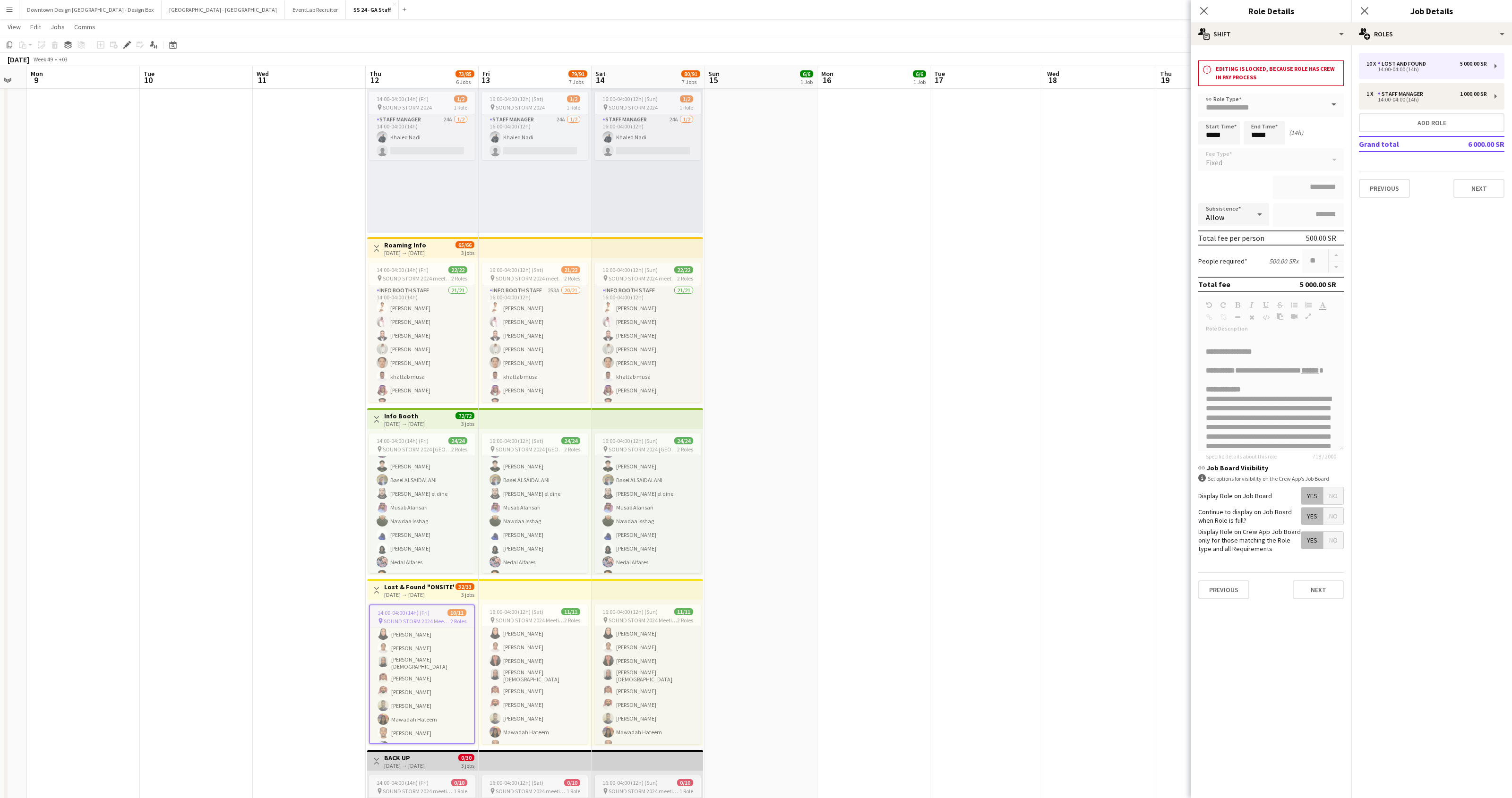
click at [1331, 106] on span at bounding box center [1334, 105] width 20 height 23
click at [1333, 38] on div "multiple-actions-text Shift" at bounding box center [1270, 34] width 161 height 23
click at [1333, 32] on div "multiple-actions-text Shift" at bounding box center [1270, 34] width 161 height 23
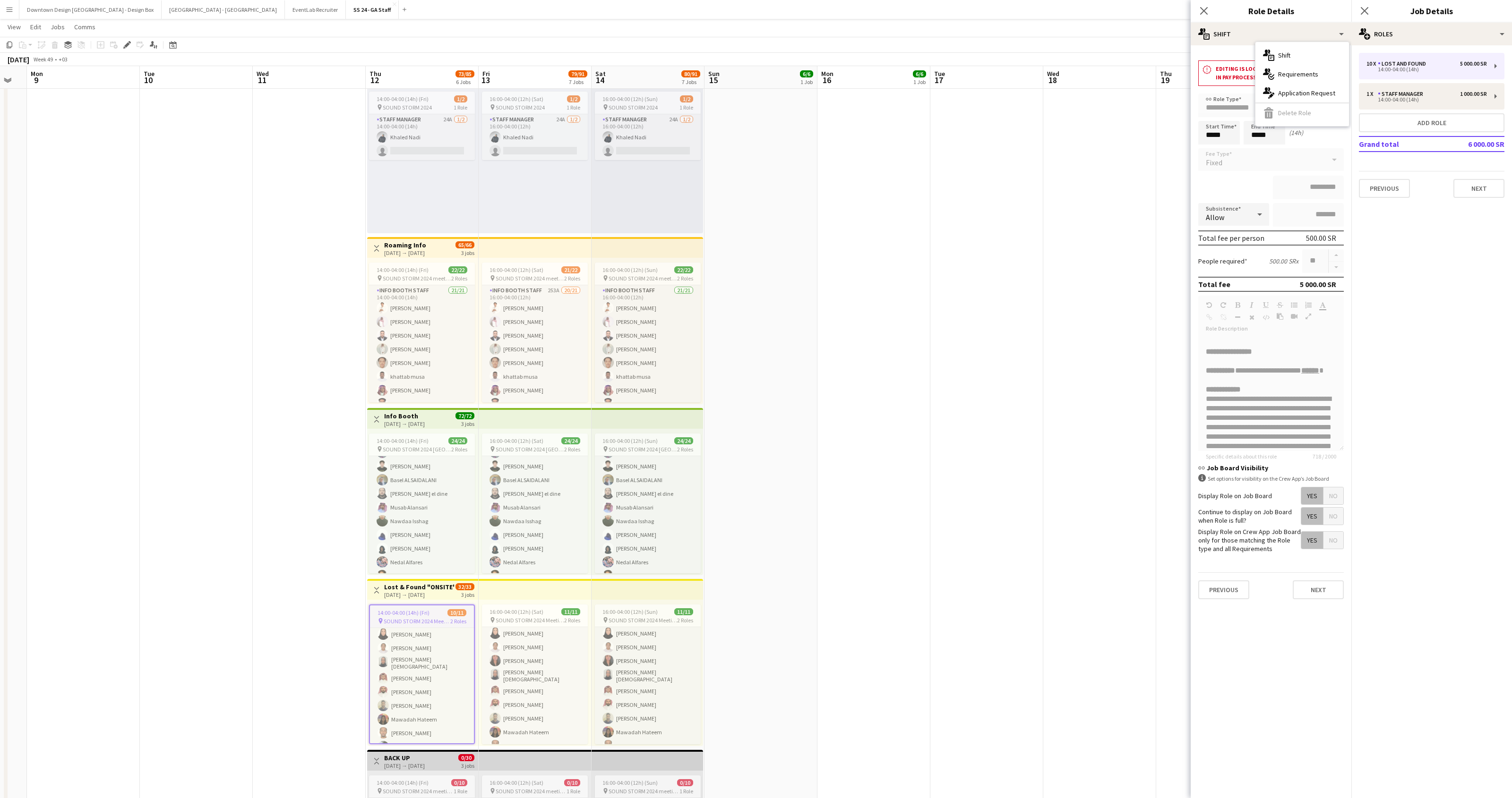
click at [1106, 195] on app-date-cell at bounding box center [1099, 320] width 113 height 1200
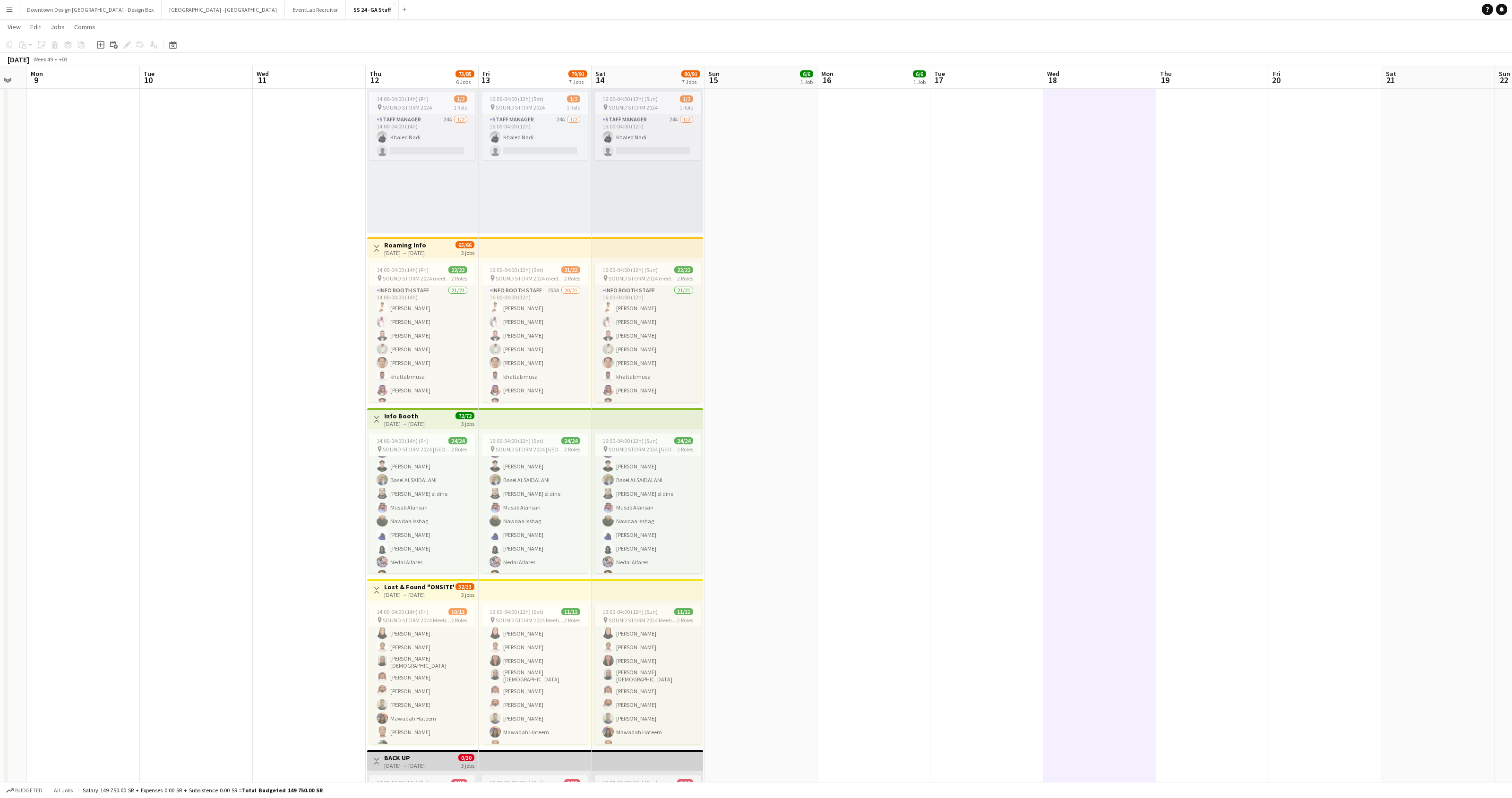
click at [420, 594] on div "[DATE] → [DATE]" at bounding box center [419, 595] width 71 height 7
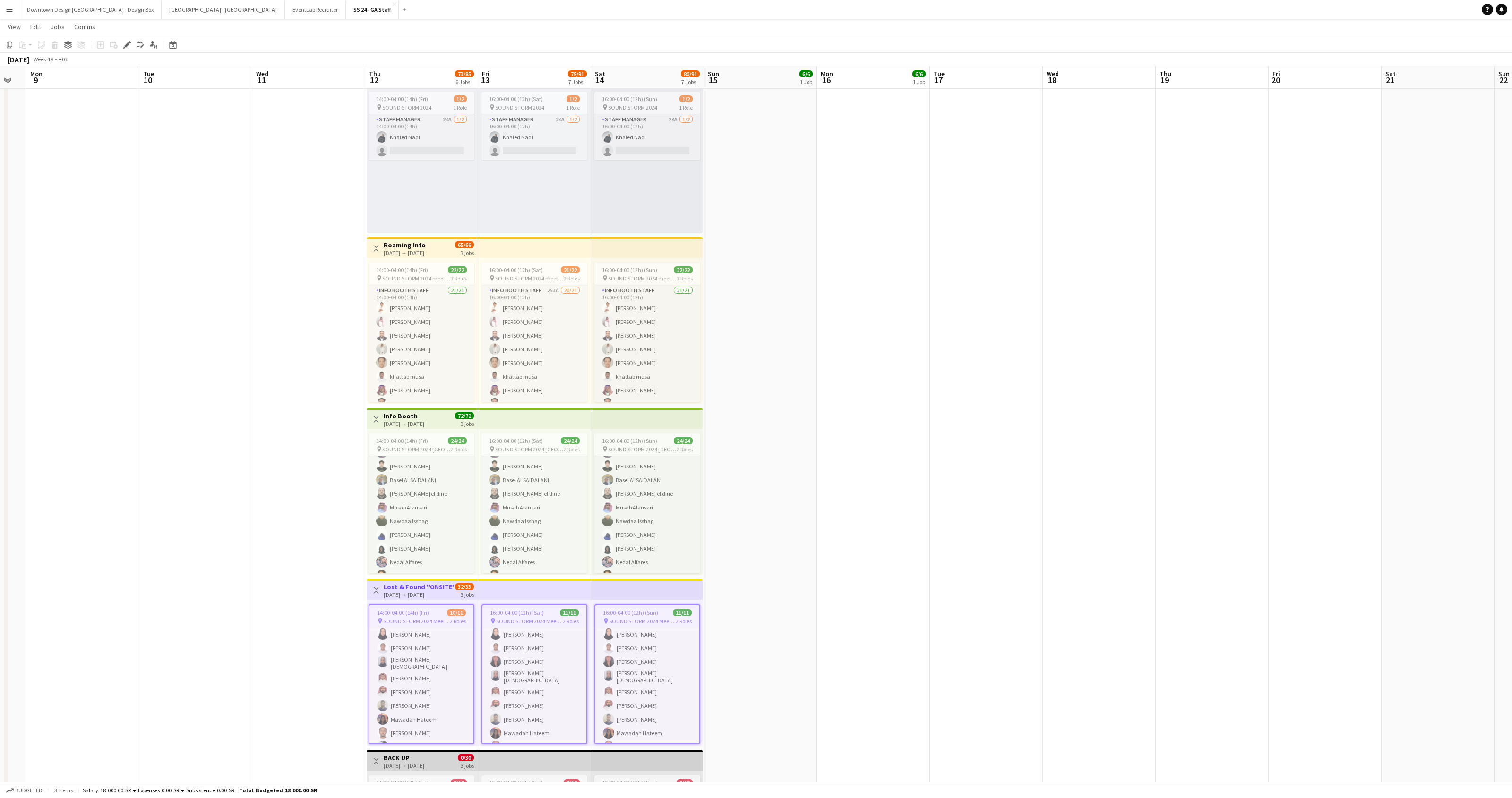
click at [417, 591] on div "[DATE] → [DATE]" at bounding box center [419, 595] width 71 height 7
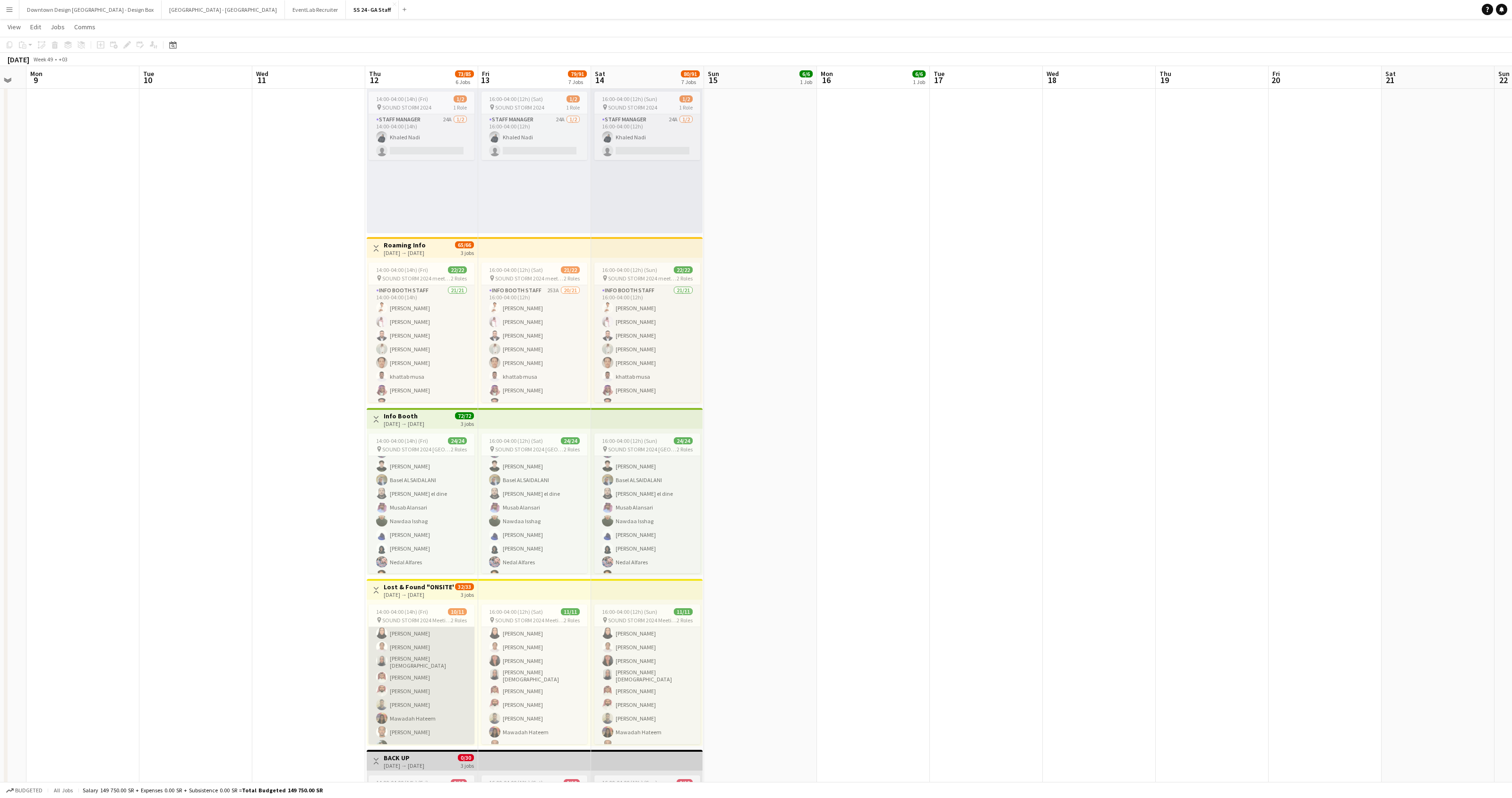
click at [407, 635] on app-card-role "Lost and Found 152A [DATE] 14:00-04:00 (14h) [PERSON_NAME] [PERSON_NAME] Arej […" at bounding box center [421, 690] width 106 height 158
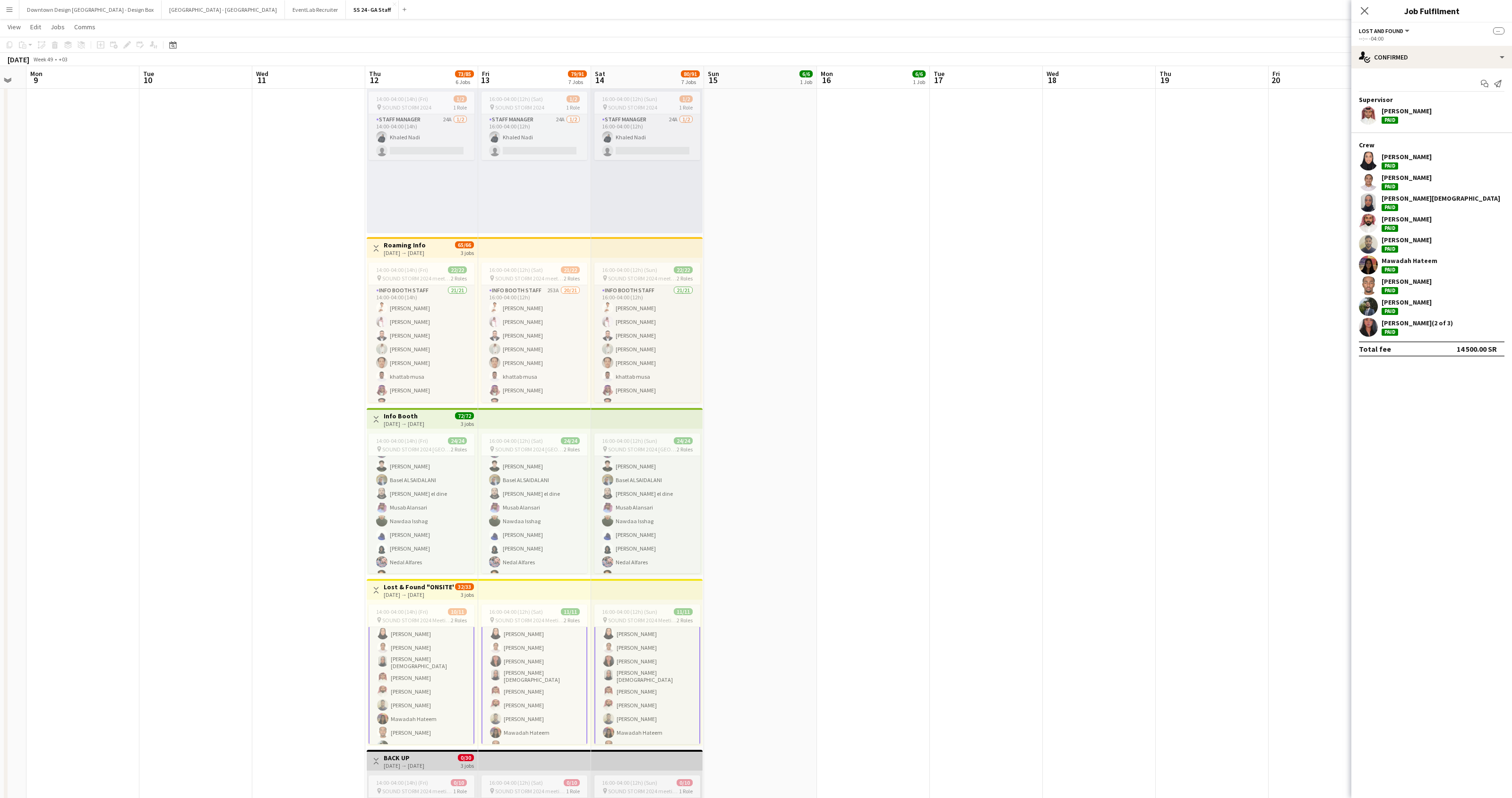
click at [902, 608] on app-date-cell "12:00-01:00 (13h) (Tue) 6/6 pin SOUND STORM 2024 OFFSITE LOCATION 2 Roles Lost …" at bounding box center [873, 320] width 113 height 1200
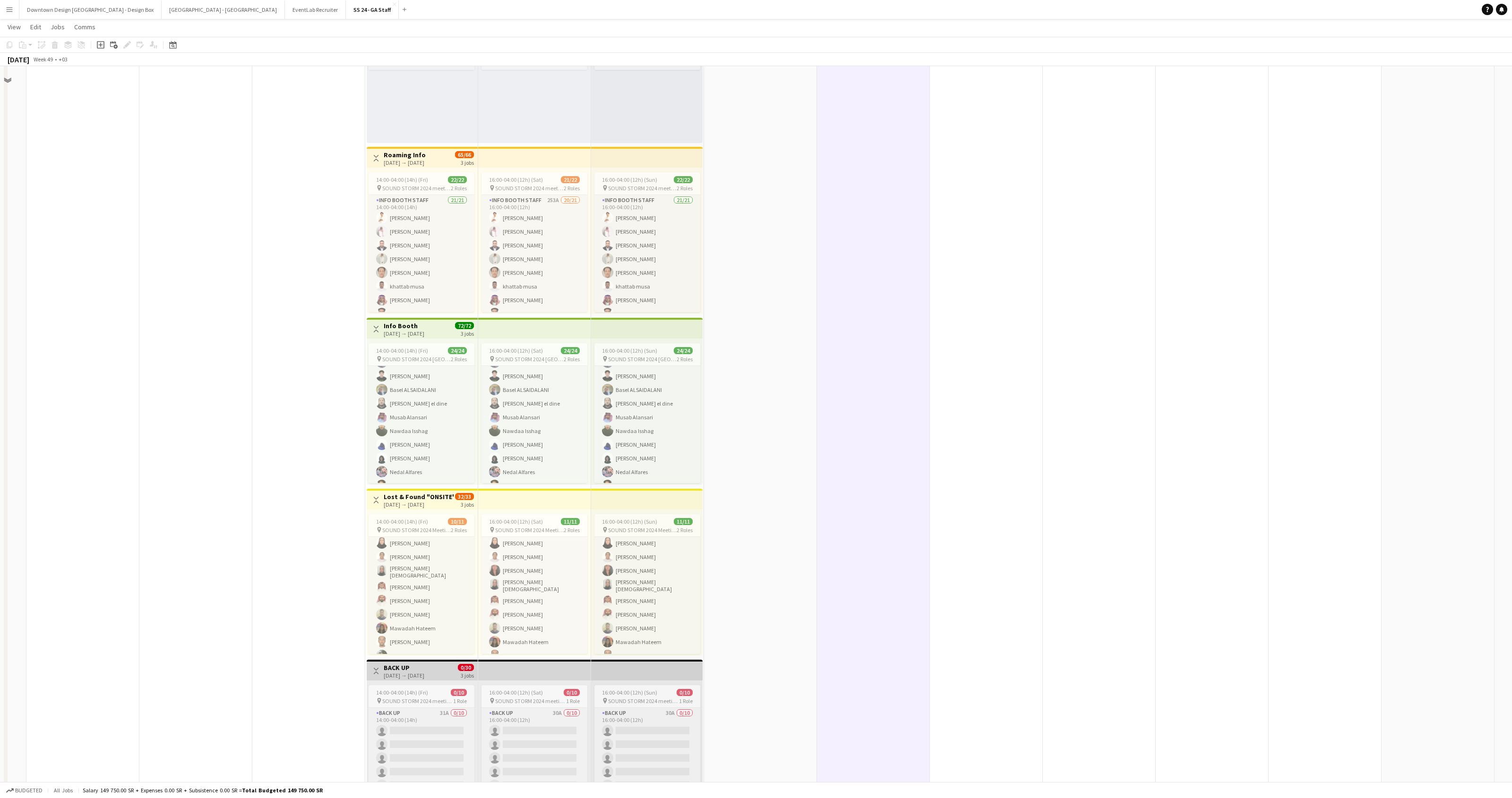
scroll to position [524, 0]
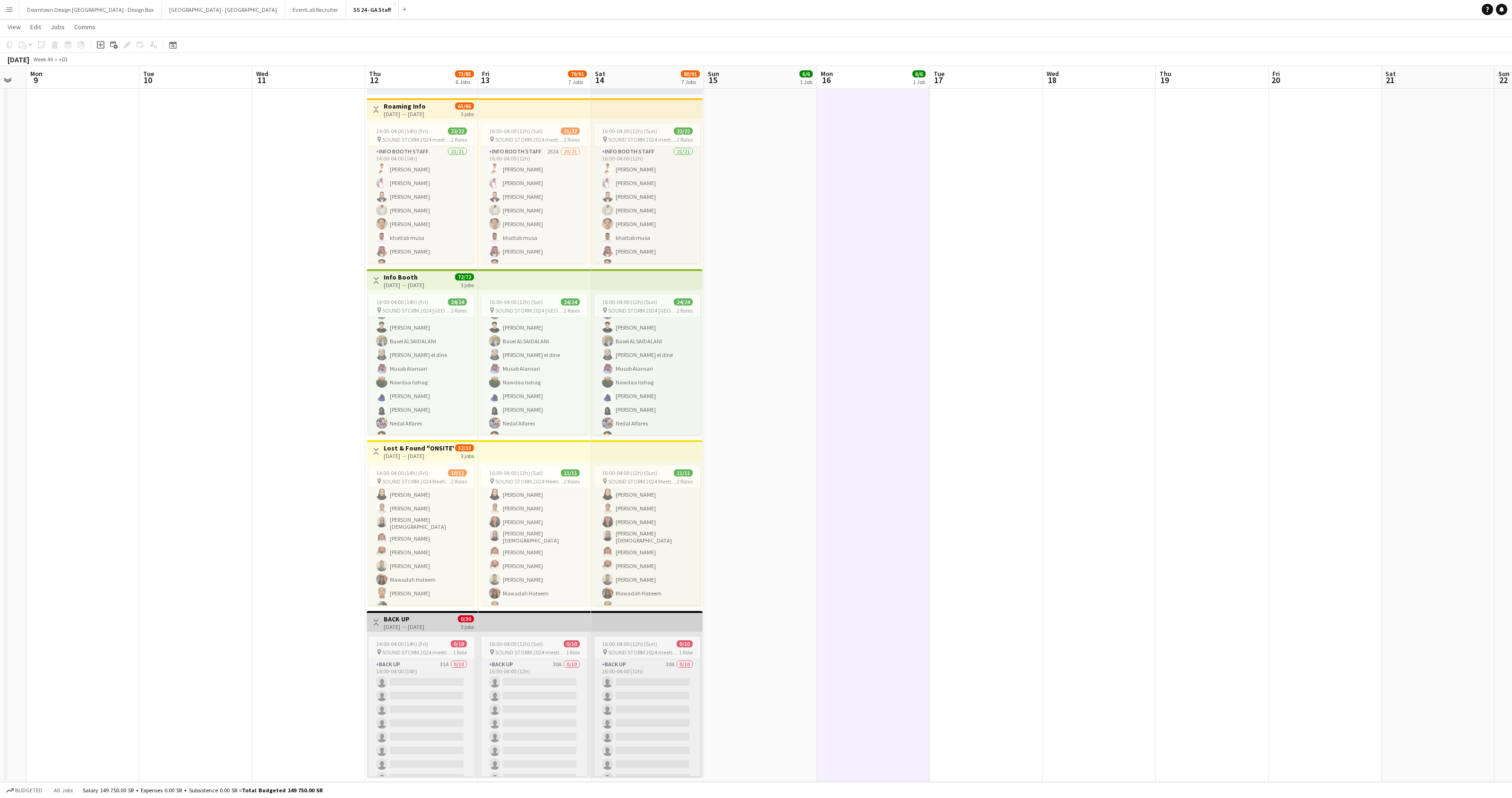
click at [424, 625] on div "[DATE] → [DATE]" at bounding box center [404, 627] width 40 height 7
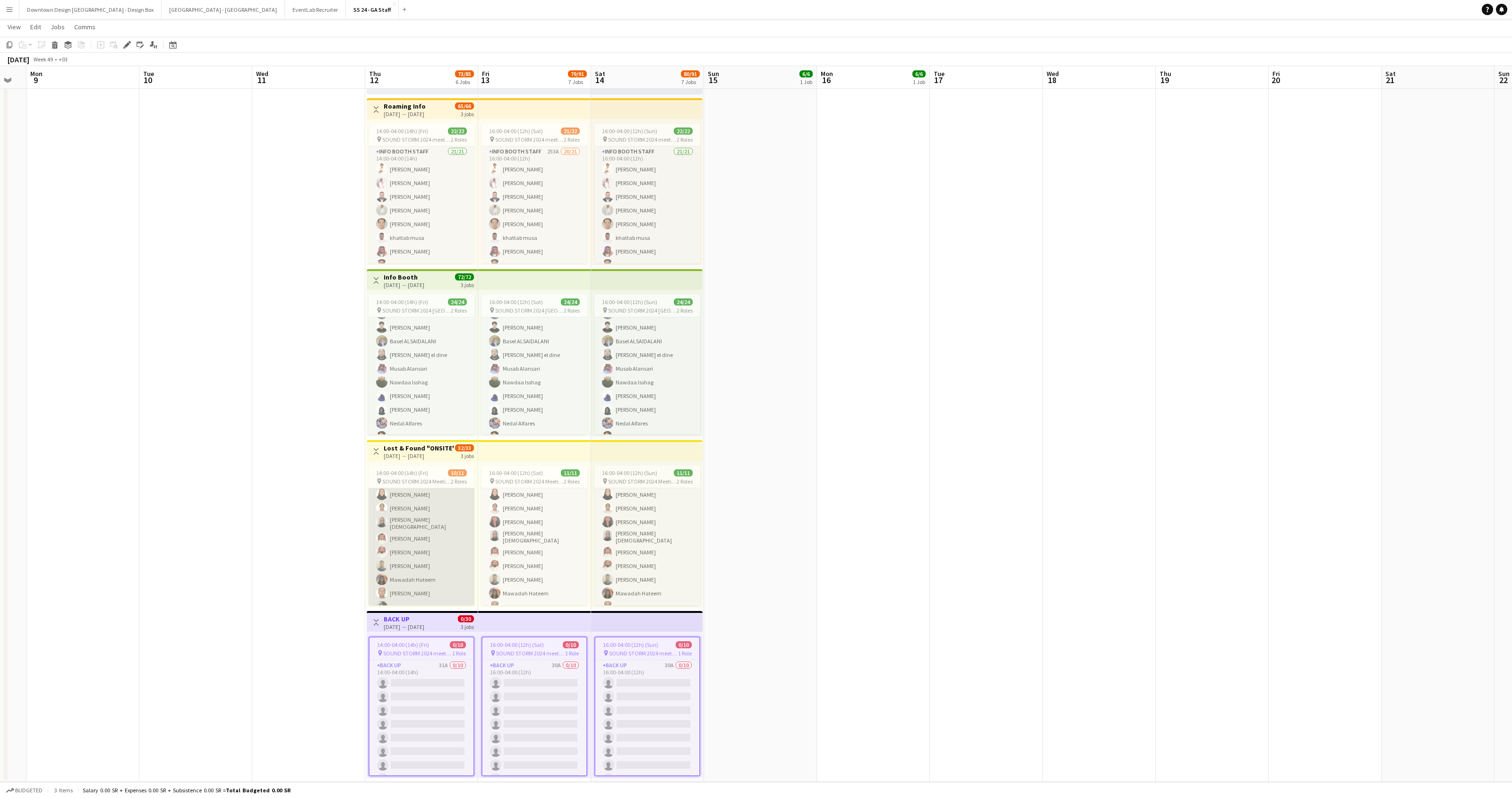
click at [437, 543] on app-card-role "Lost and Found 152A [DATE] 14:00-04:00 (14h) [PERSON_NAME] [PERSON_NAME] Arej […" at bounding box center [421, 551] width 106 height 158
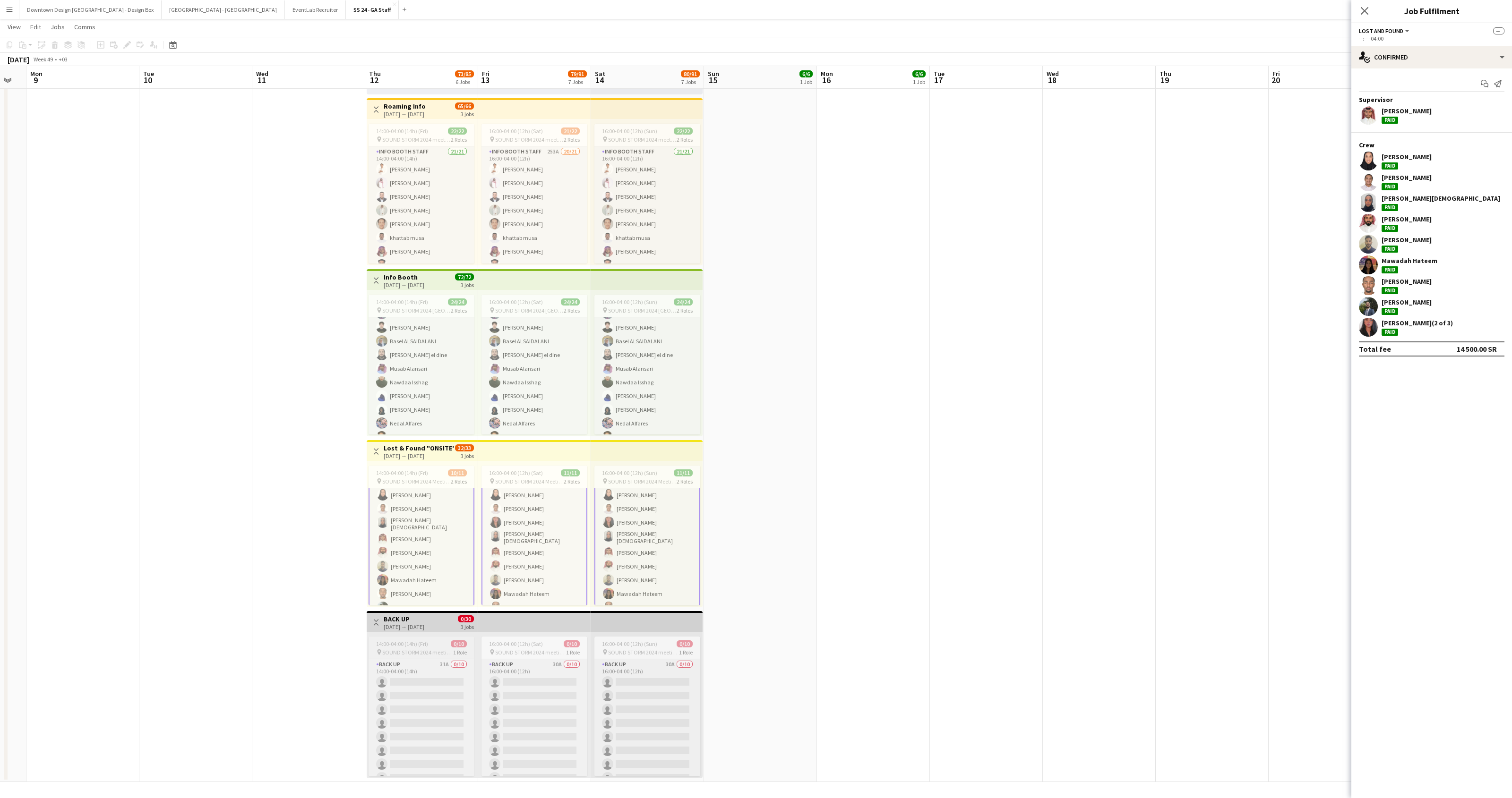
click at [432, 656] on app-job-card "14:00-04:00 (14h) (Fri) 0/10 pin SOUND STORM 2024 meeting point 1 Role Back up …" at bounding box center [421, 706] width 106 height 140
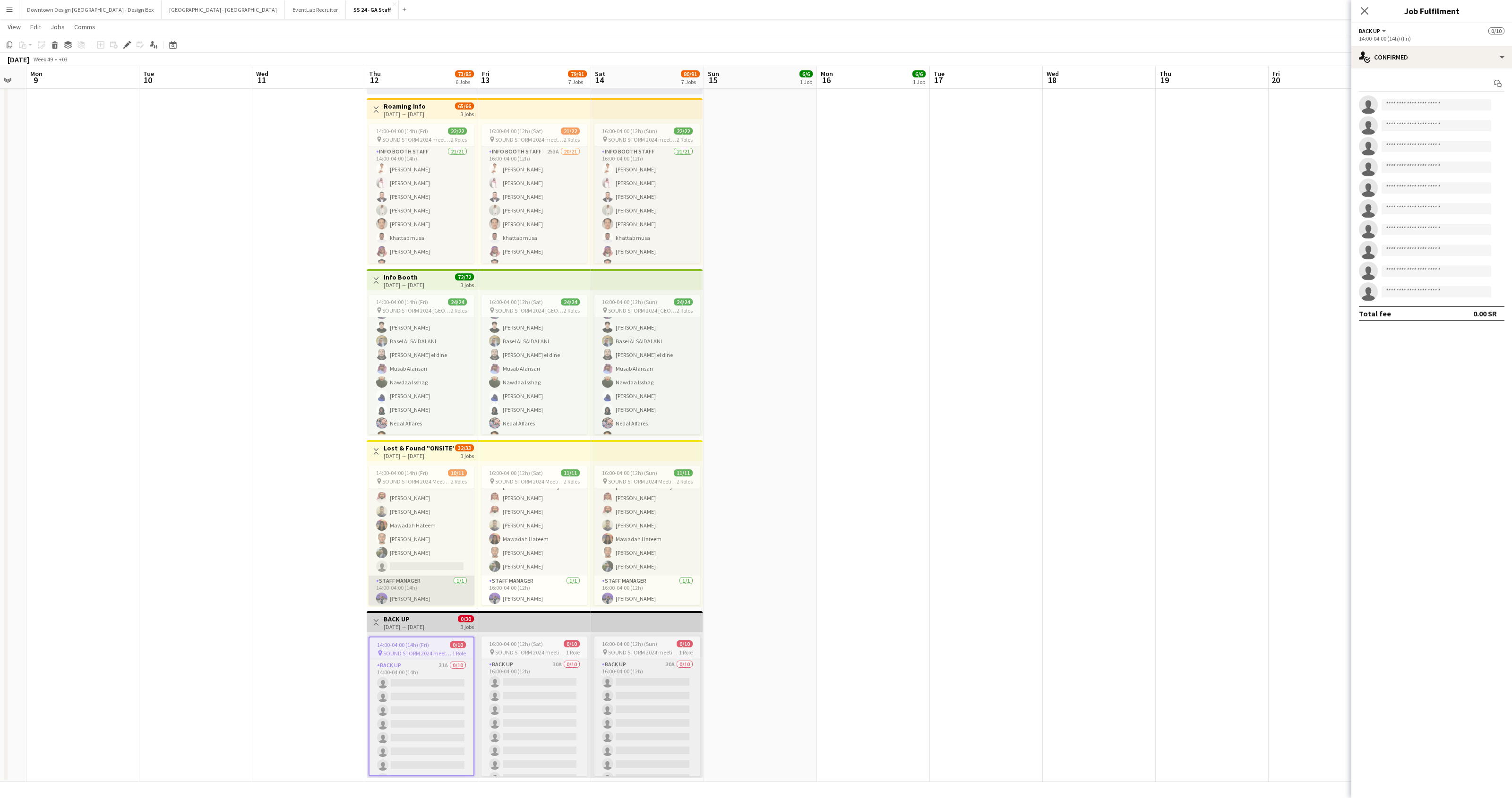
click at [423, 599] on app-card-role "Staff Manager [DATE] 14:00-04:00 (14h) [PERSON_NAME]" at bounding box center [421, 591] width 106 height 32
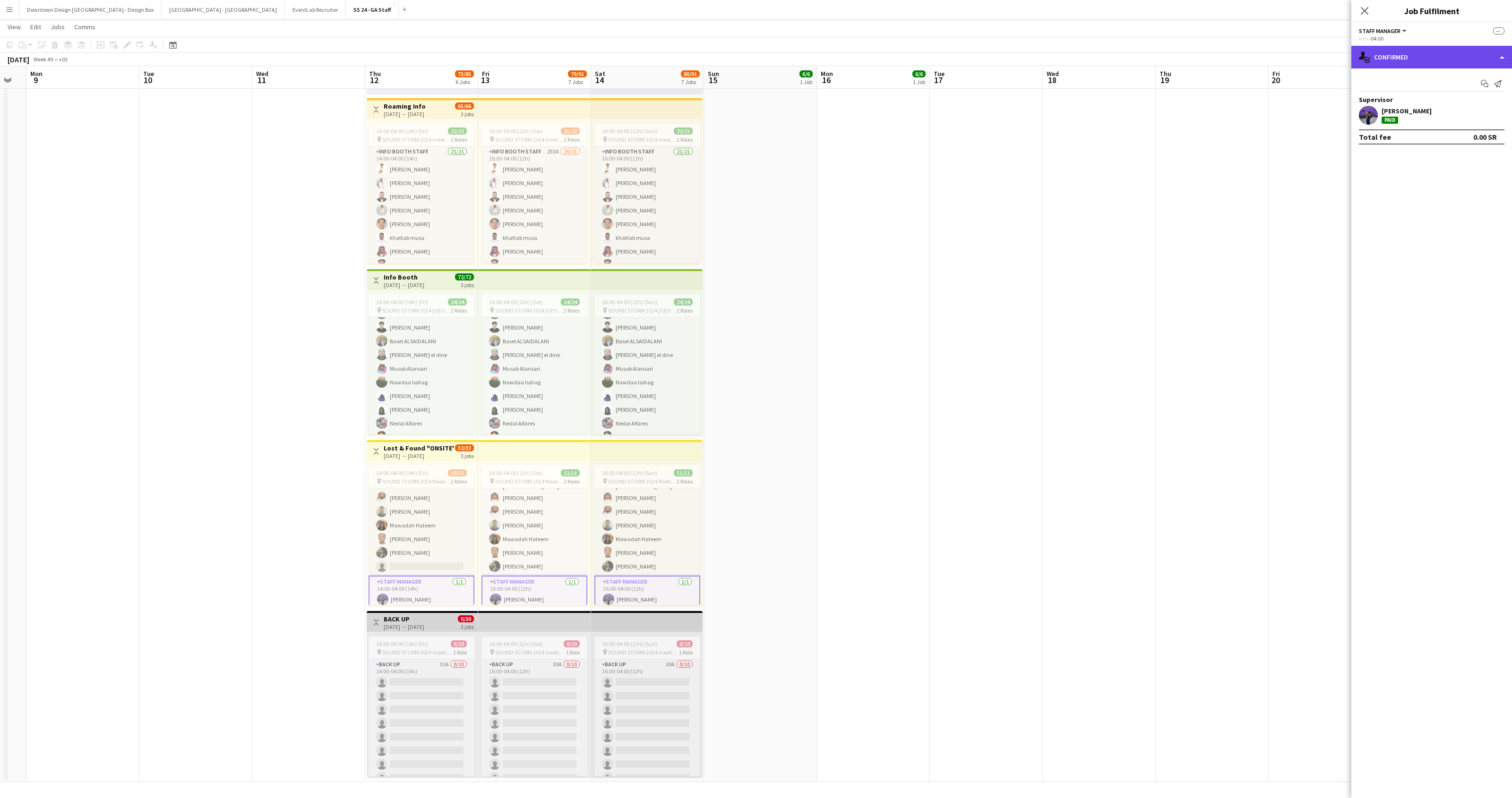
click at [1493, 62] on div "single-neutral-actions-check-2 Confirmed" at bounding box center [1431, 57] width 161 height 23
click at [1455, 177] on div "pen-write Job Details" at bounding box center [1462, 174] width 94 height 19
click at [1493, 66] on div "1 x Staff Manager 1 000.00 SR --:-- -04:00" at bounding box center [1431, 66] width 145 height 27
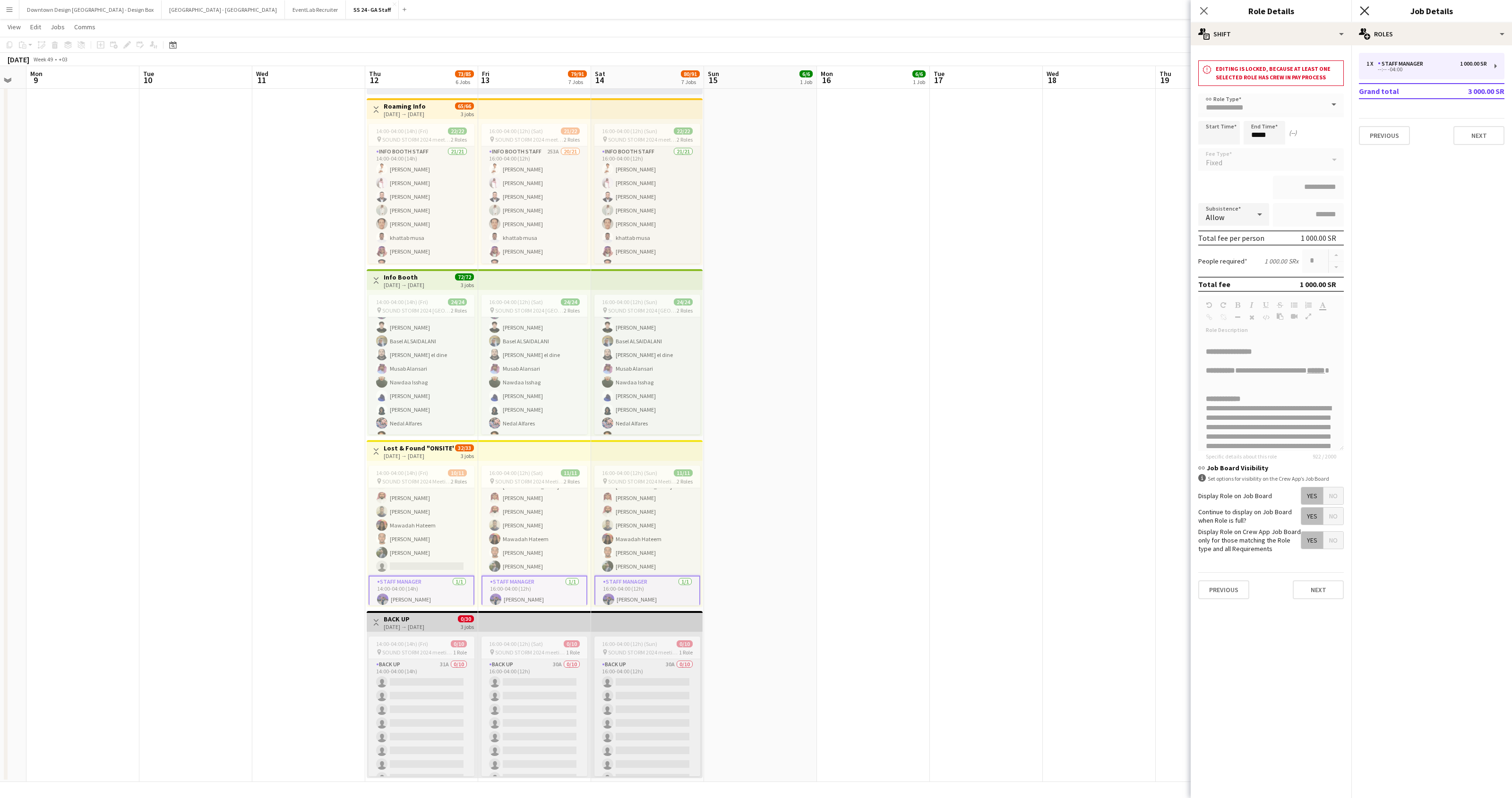
click at [1366, 8] on icon at bounding box center [1364, 11] width 9 height 9
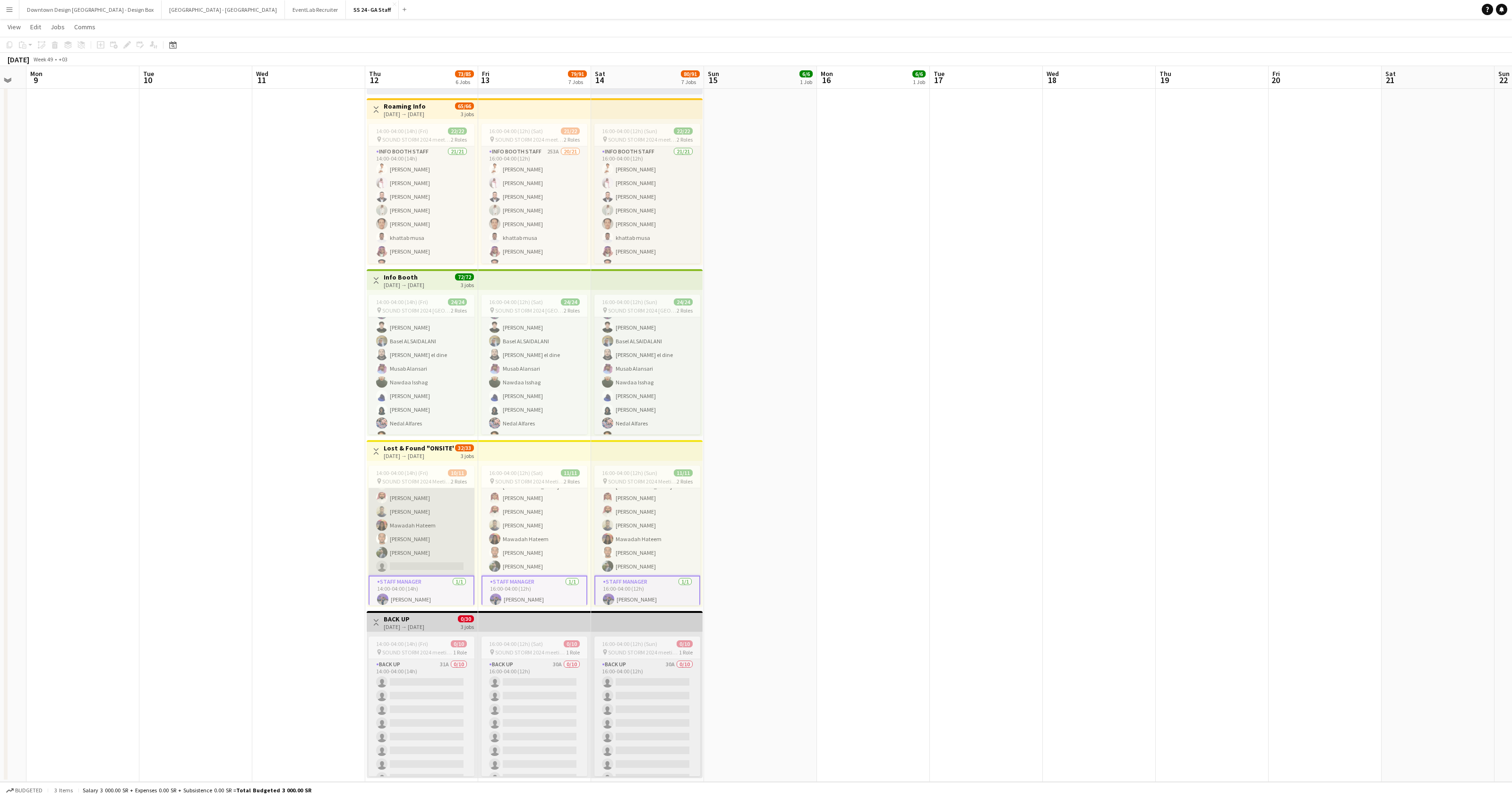
click at [434, 533] on app-card-role "Lost and Found 152A [DATE] 14:00-04:00 (14h) [PERSON_NAME] [PERSON_NAME] Arej […" at bounding box center [421, 497] width 106 height 158
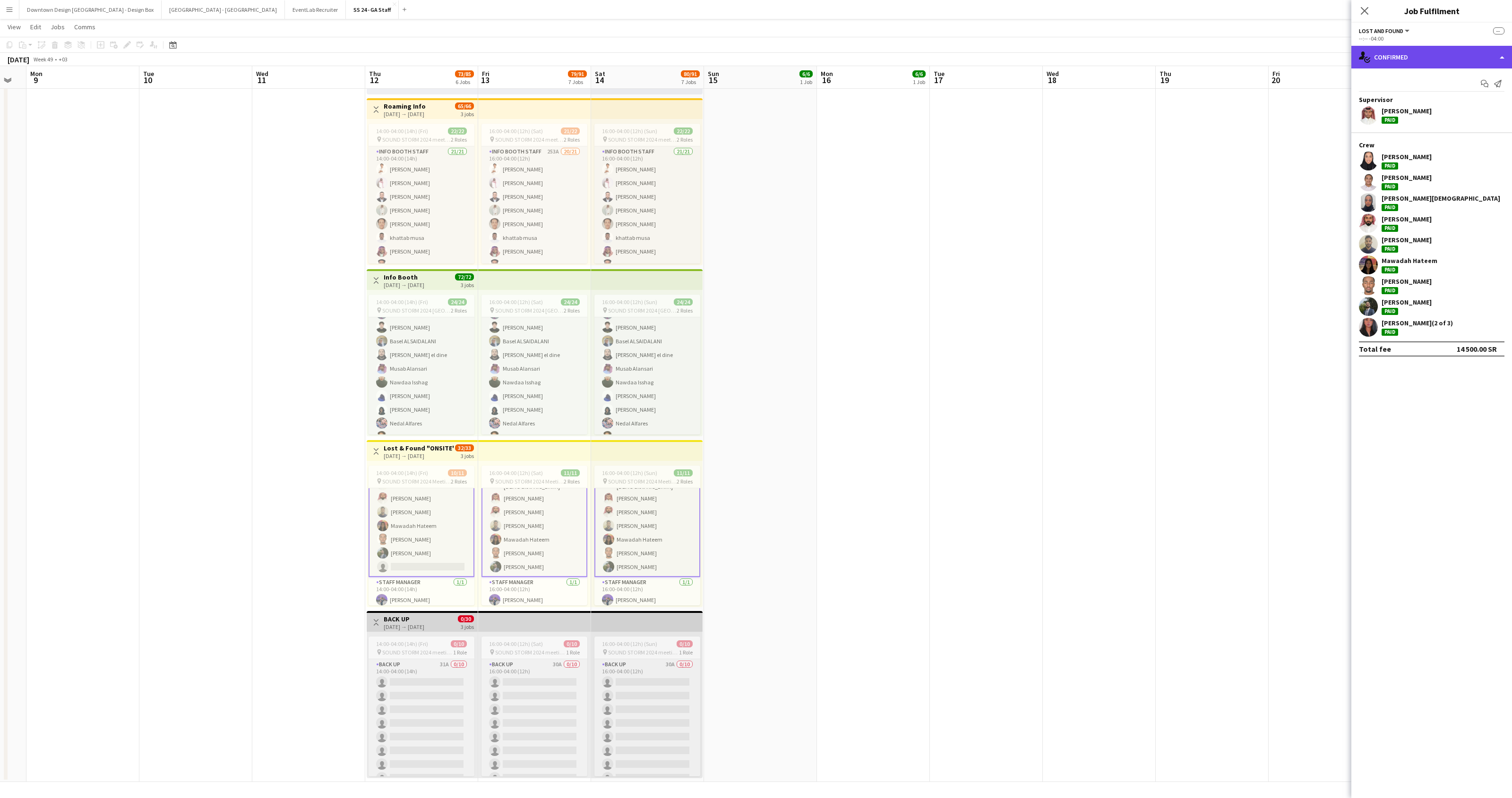
click at [1490, 64] on div "single-neutral-actions-check-2 Confirmed" at bounding box center [1431, 57] width 161 height 23
click at [1458, 172] on div "pen-write Job Details" at bounding box center [1462, 174] width 94 height 19
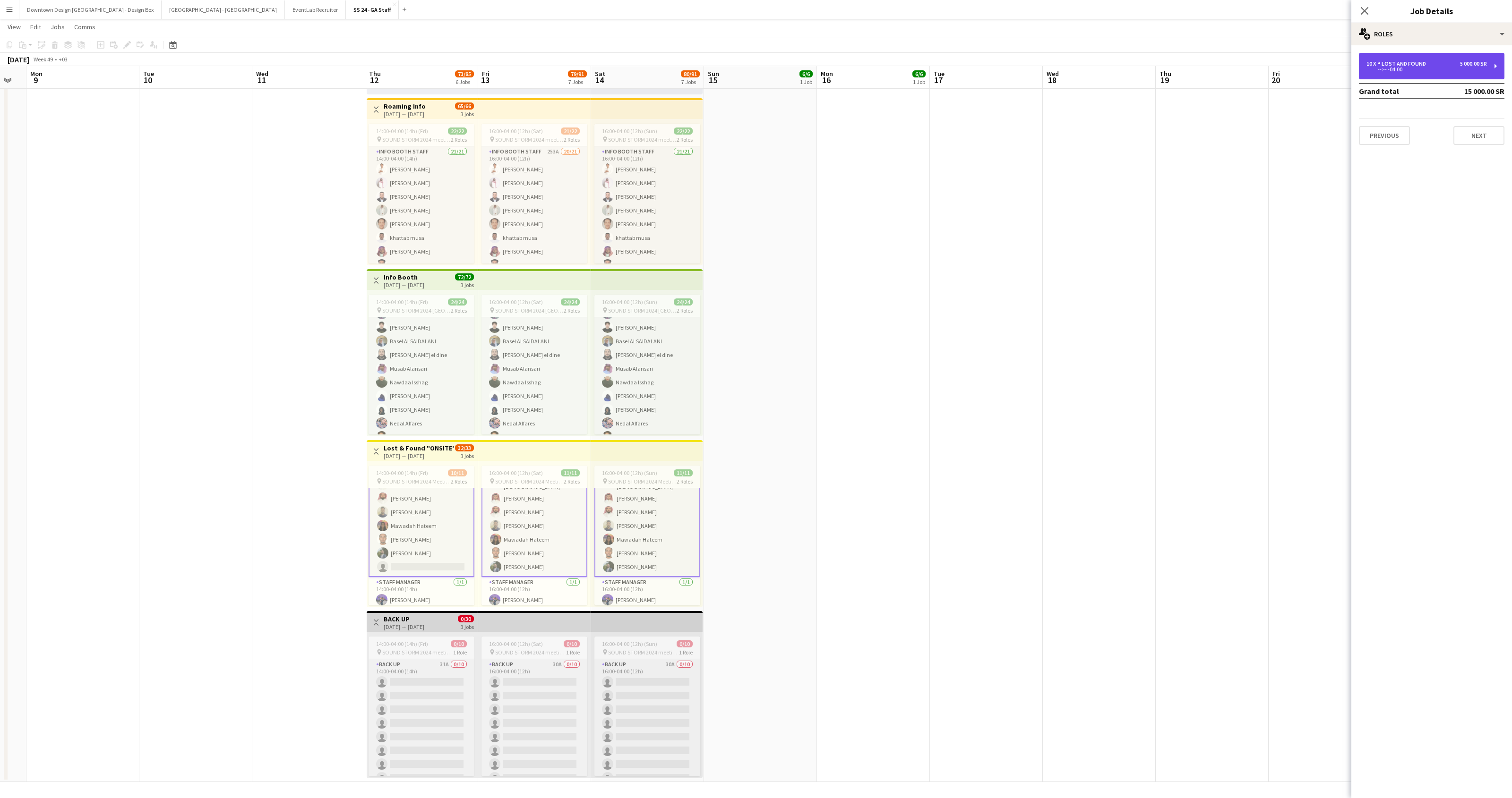
click at [1487, 75] on div "10 x Lost and Found 5 000.00 SR --:-- -04:00" at bounding box center [1431, 66] width 145 height 27
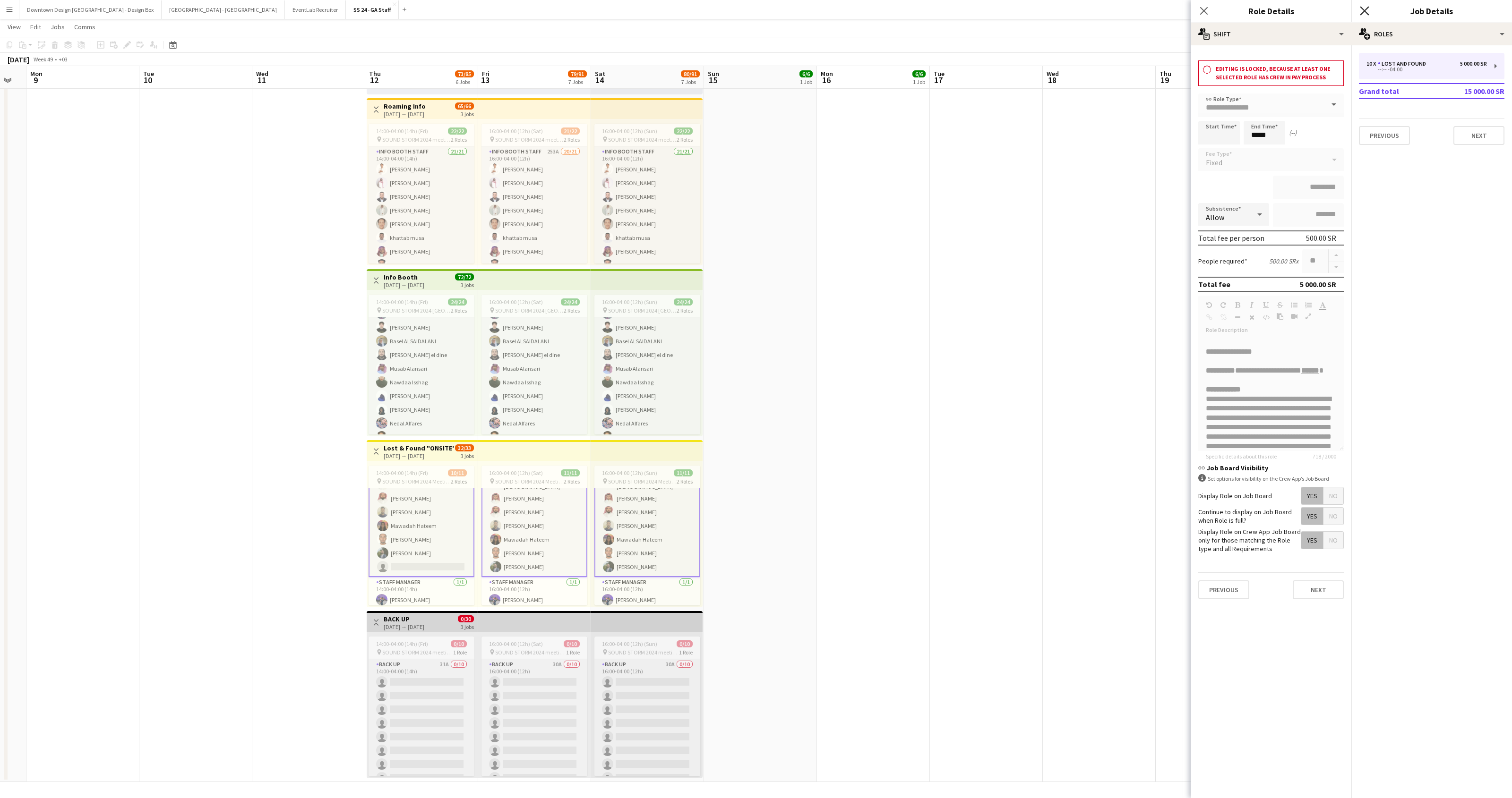
click at [1360, 7] on icon at bounding box center [1364, 11] width 9 height 9
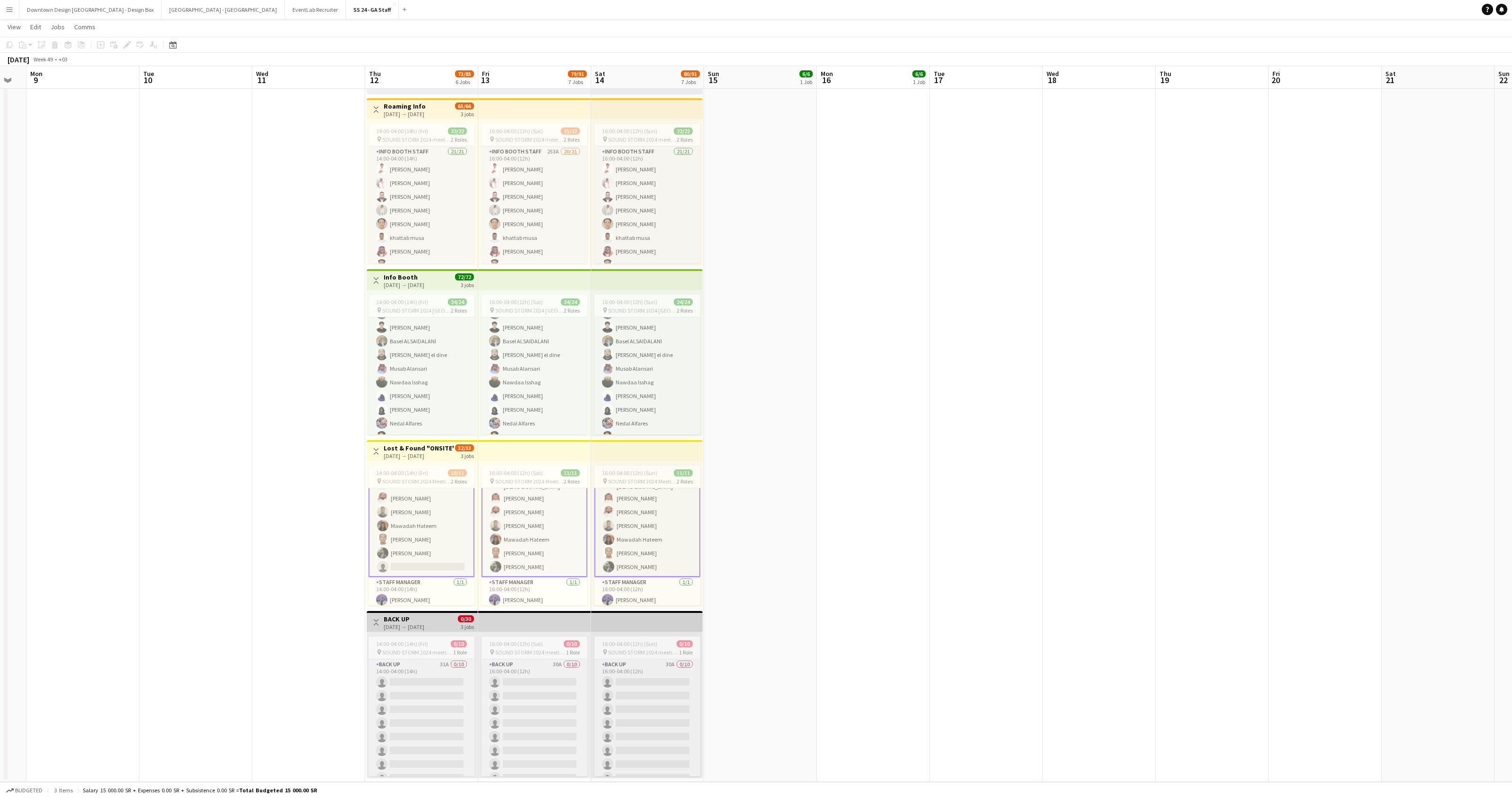
click at [813, 479] on app-date-cell "12:00-01:00 (13h) (Mon) 6/6 pin SOUND STORM 2024 OFFSITE LOCATION 2 Roles Lost …" at bounding box center [760, 181] width 113 height 1200
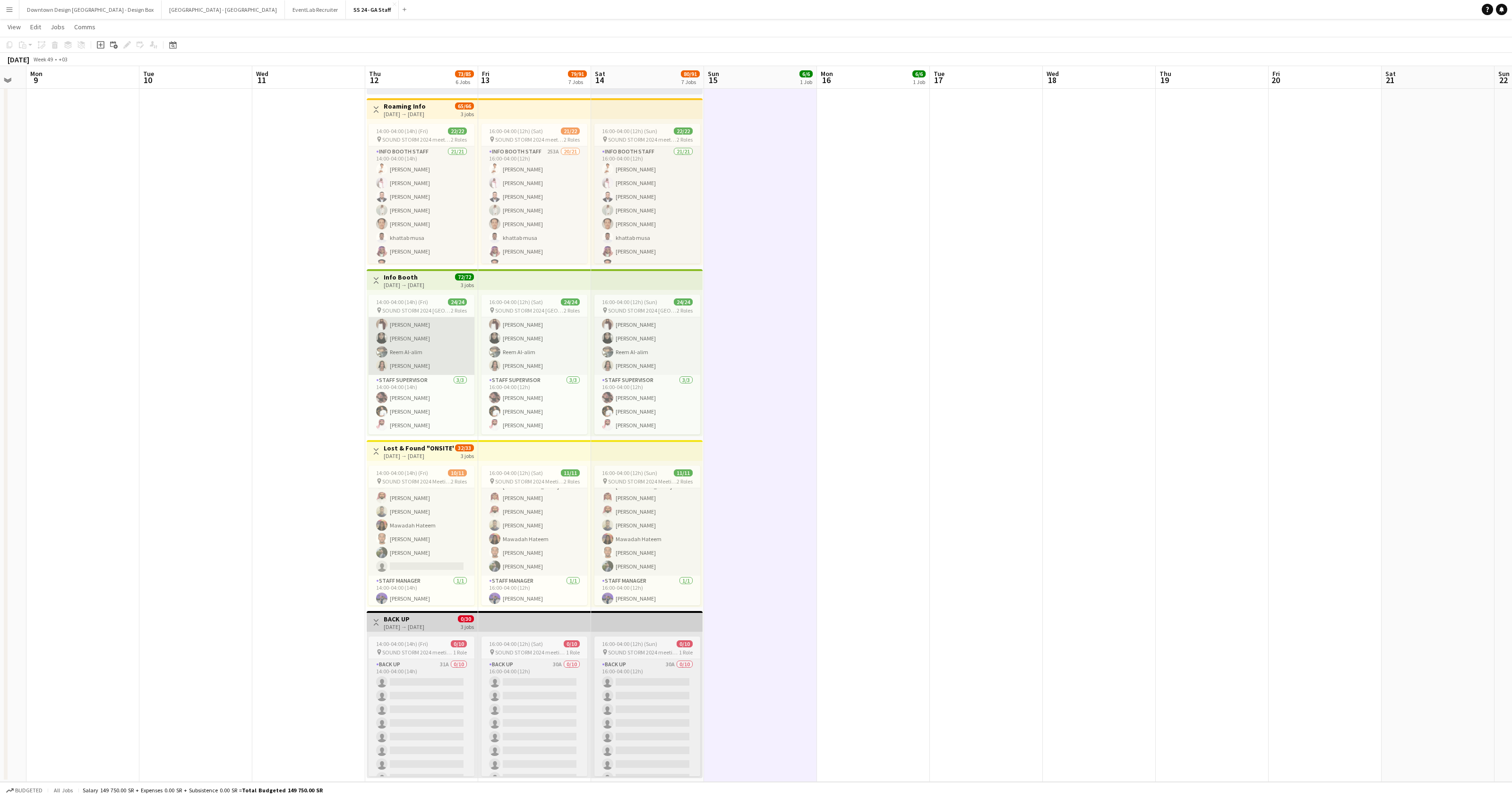
scroll to position [243, 0]
click at [428, 405] on app-card-role "Staff Supervisor [DATE] 14:00-04:00 (14h) [PERSON_NAME] [PERSON_NAME] Albulayhi…" at bounding box center [421, 410] width 106 height 60
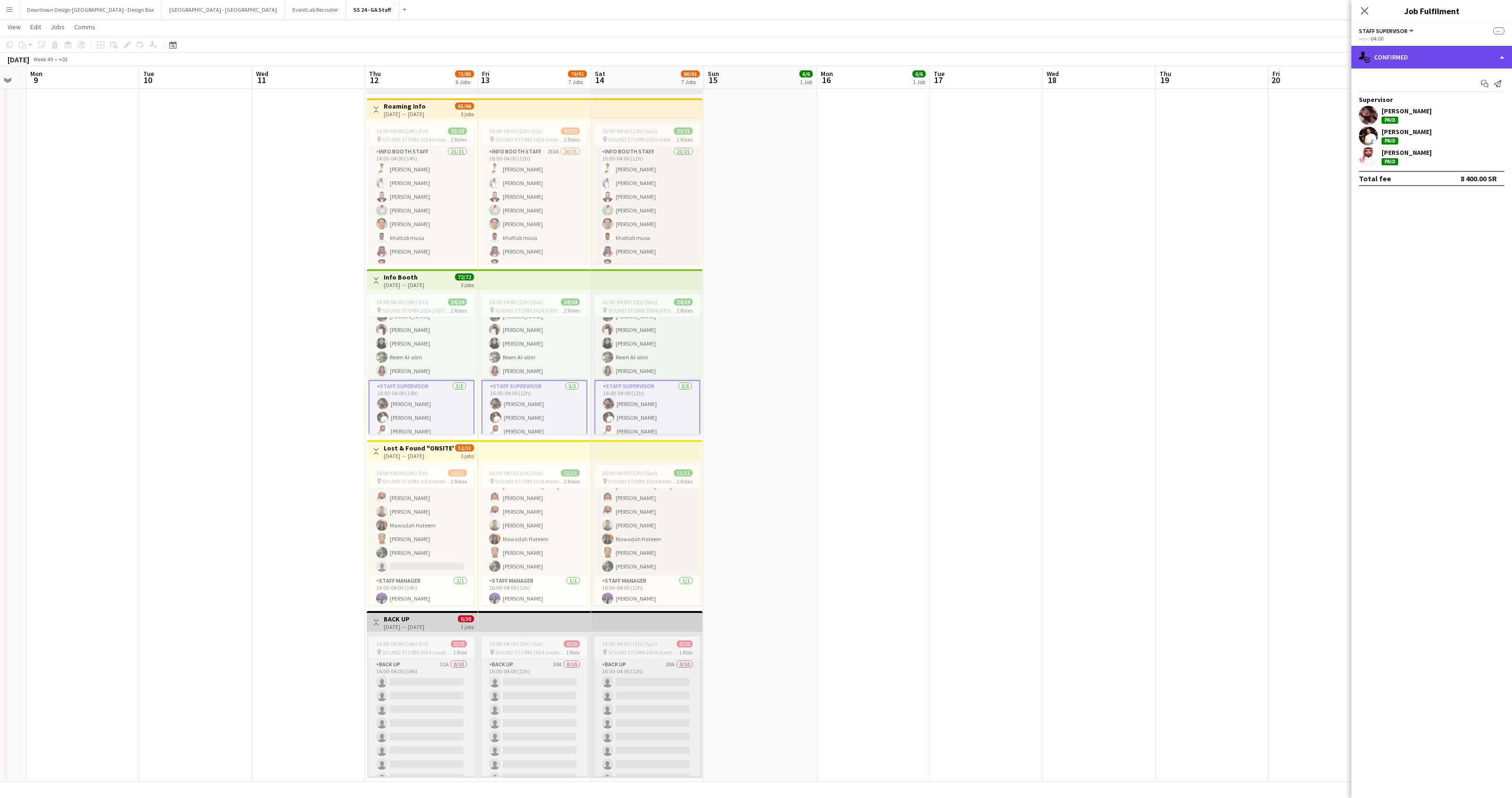
click at [1505, 61] on div "single-neutral-actions-check-2 Confirmed" at bounding box center [1431, 57] width 161 height 23
click at [1462, 179] on div "pen-write Job Details" at bounding box center [1462, 174] width 94 height 19
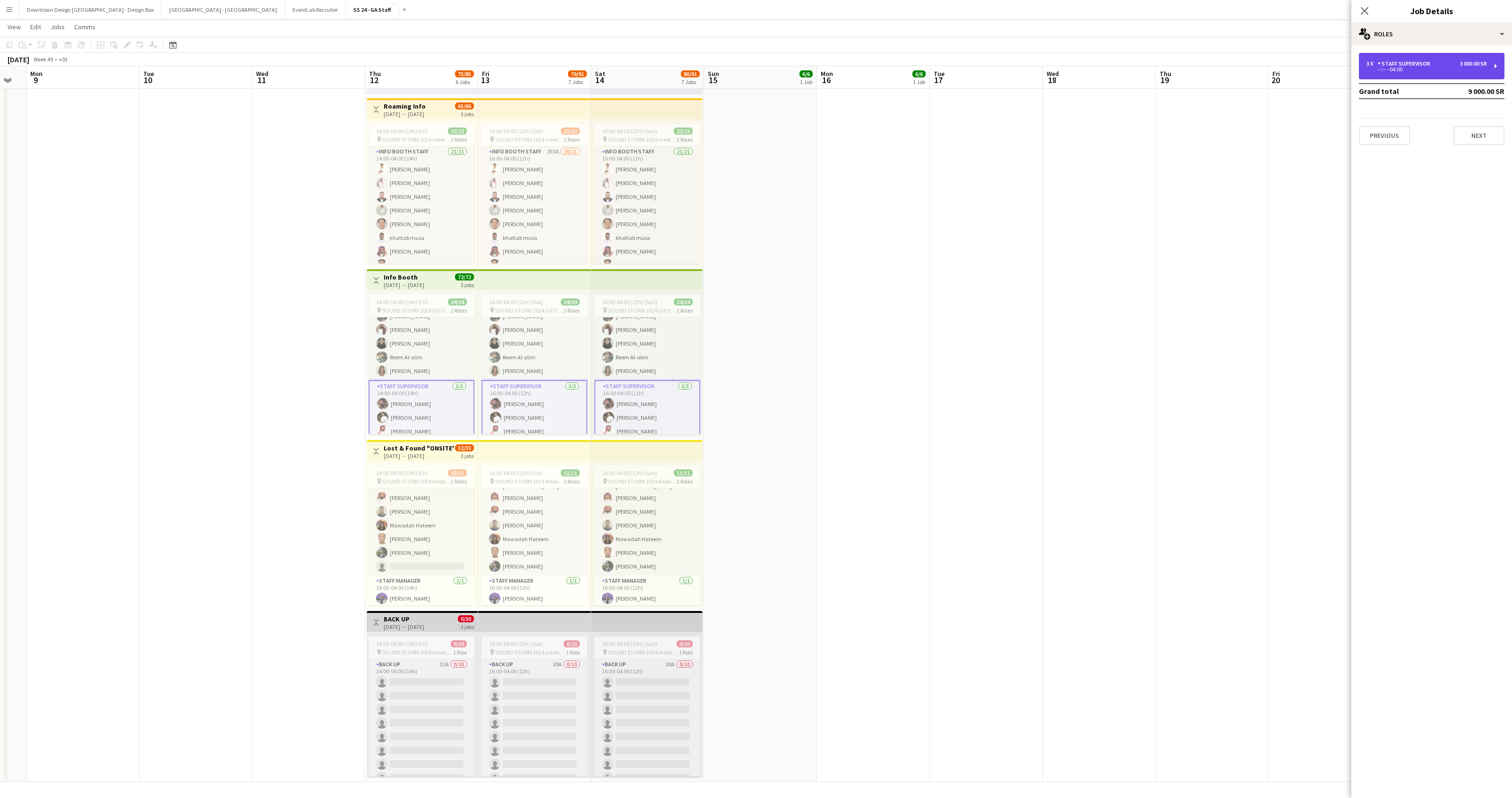
click at [1484, 62] on div "3 000.00 SR" at bounding box center [1473, 63] width 27 height 6
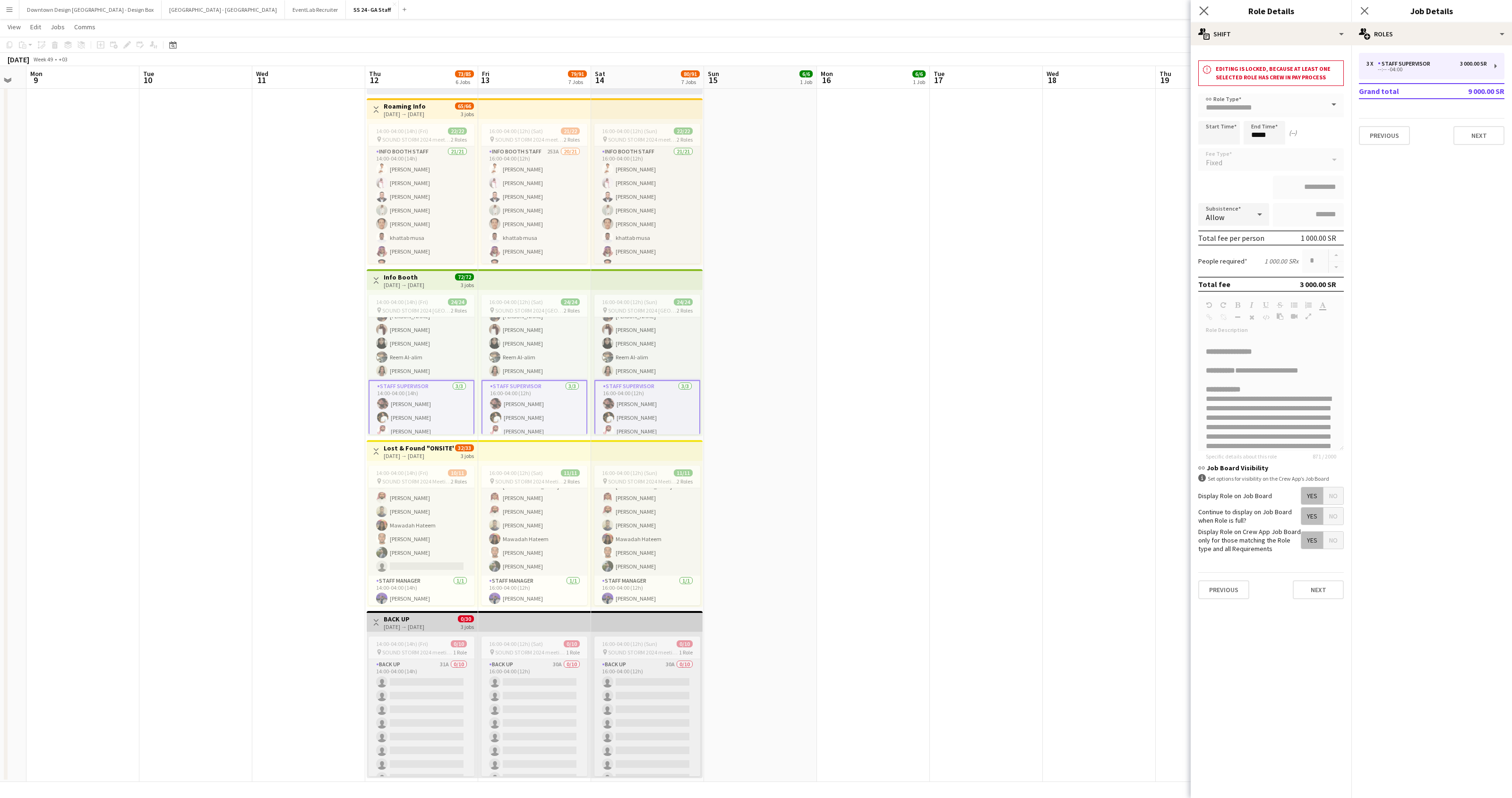
click at [1210, 17] on app-icon "Close pop-in" at bounding box center [1203, 11] width 14 height 14
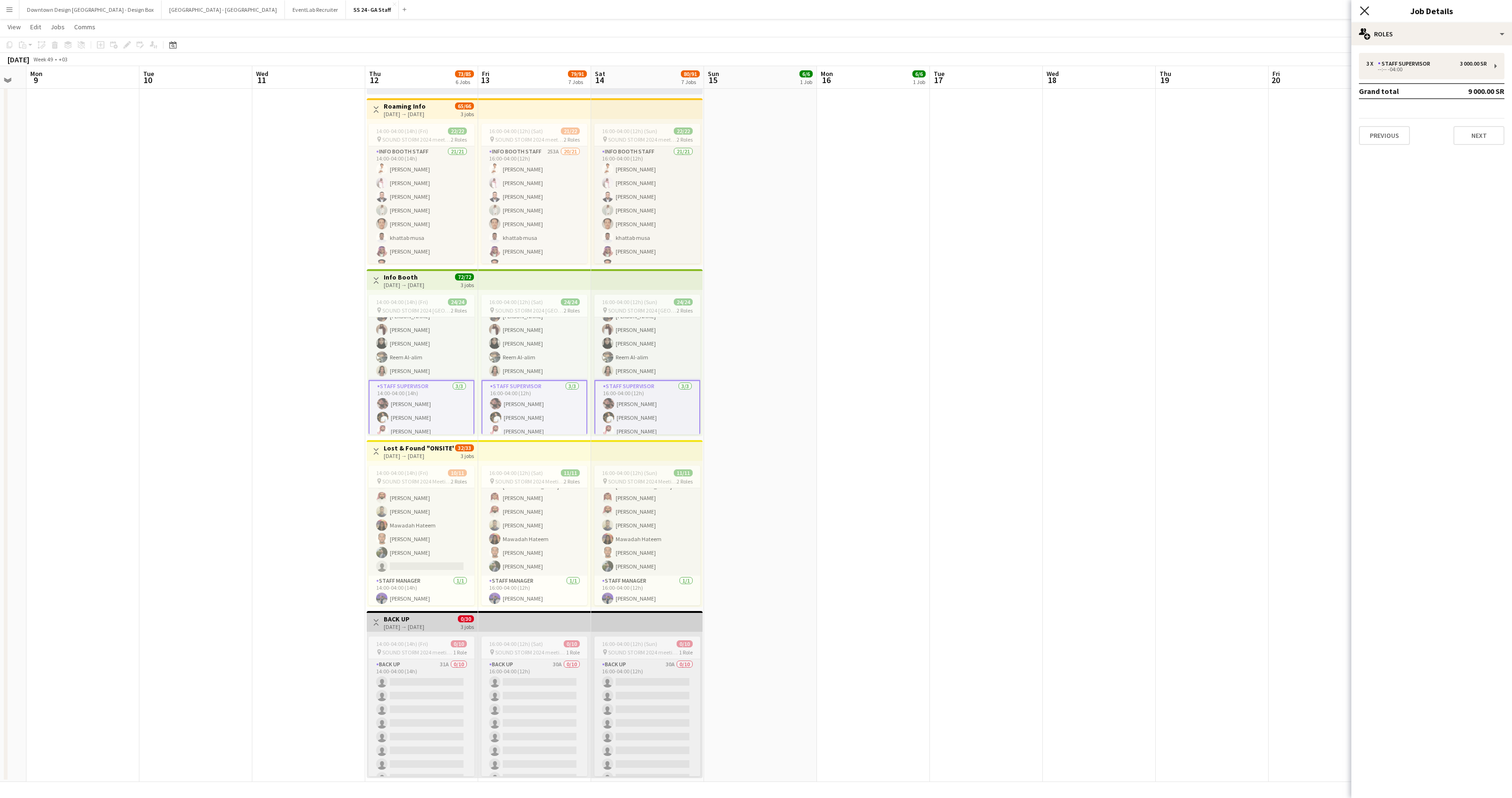
click at [1360, 12] on icon "Close pop-in" at bounding box center [1364, 11] width 9 height 9
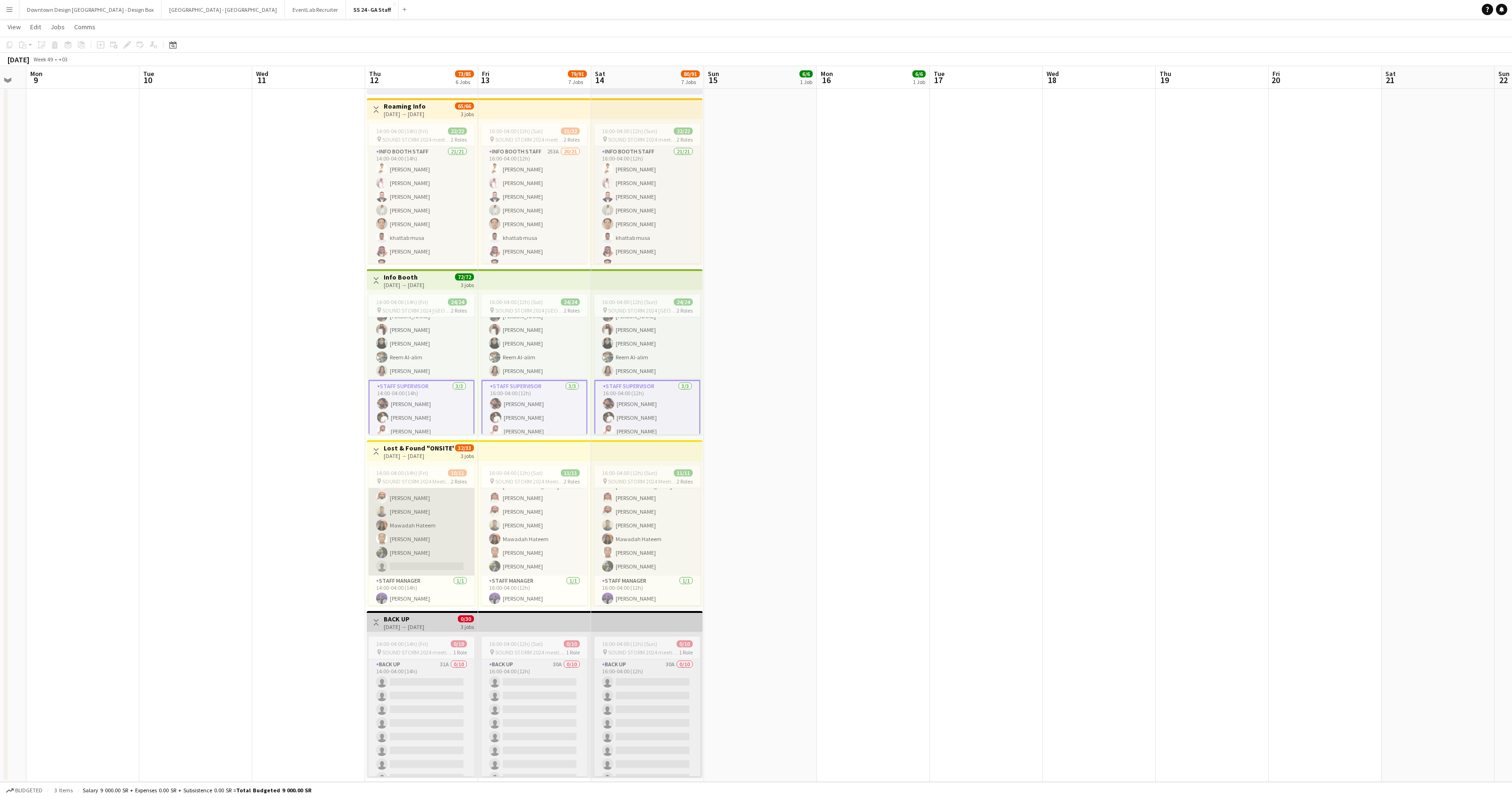
click at [425, 496] on app-card-role "Lost and Found 152A [DATE] 14:00-04:00 (14h) [PERSON_NAME] [PERSON_NAME] Arej […" at bounding box center [421, 497] width 106 height 158
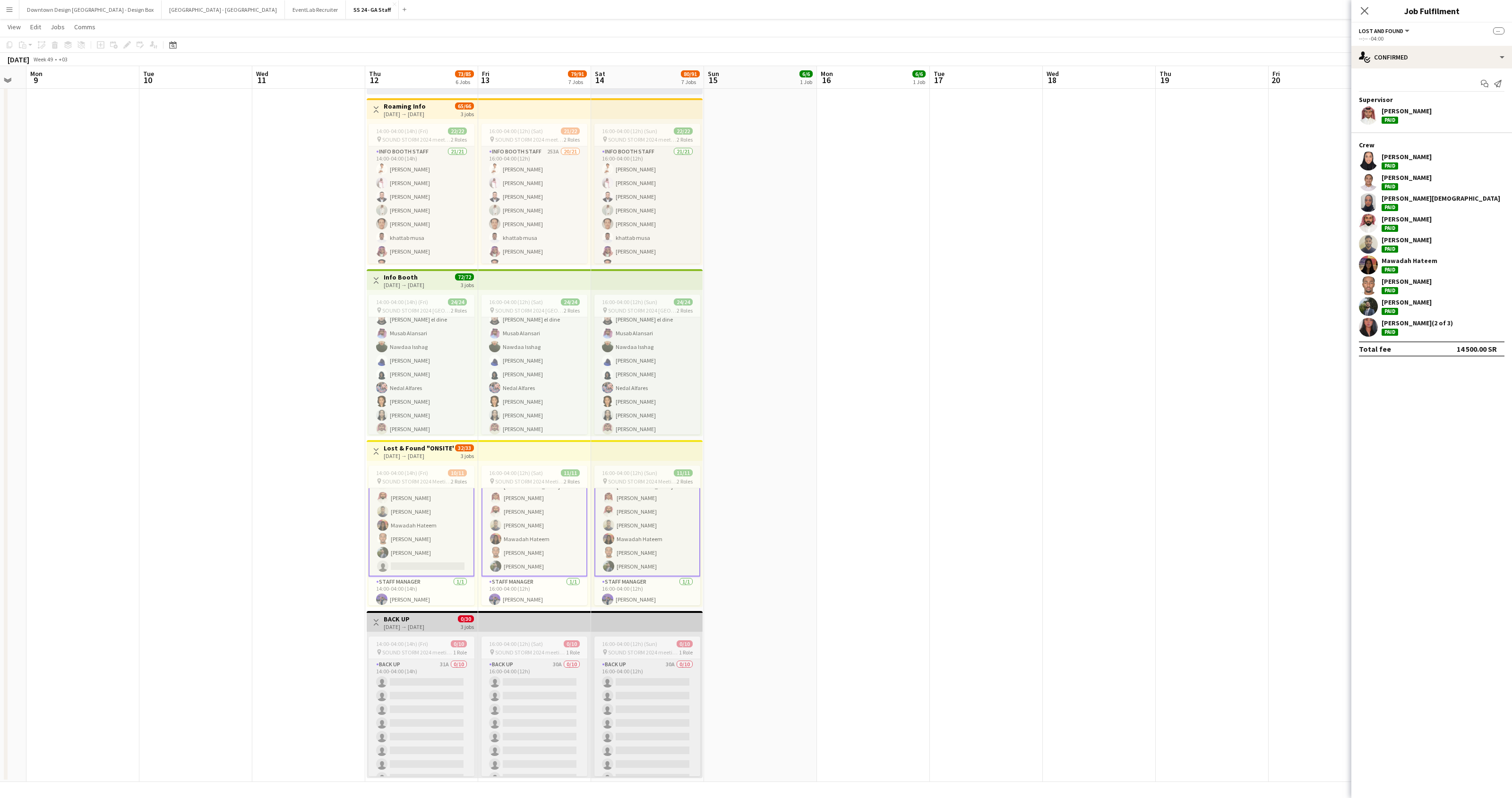
scroll to position [57, 0]
click at [450, 371] on app-card-role "Info Booth Staff 21/21 14:00-04:00 (14h) [PERSON_NAME] Alribat Abdullah [PERSON…" at bounding box center [421, 413] width 106 height 306
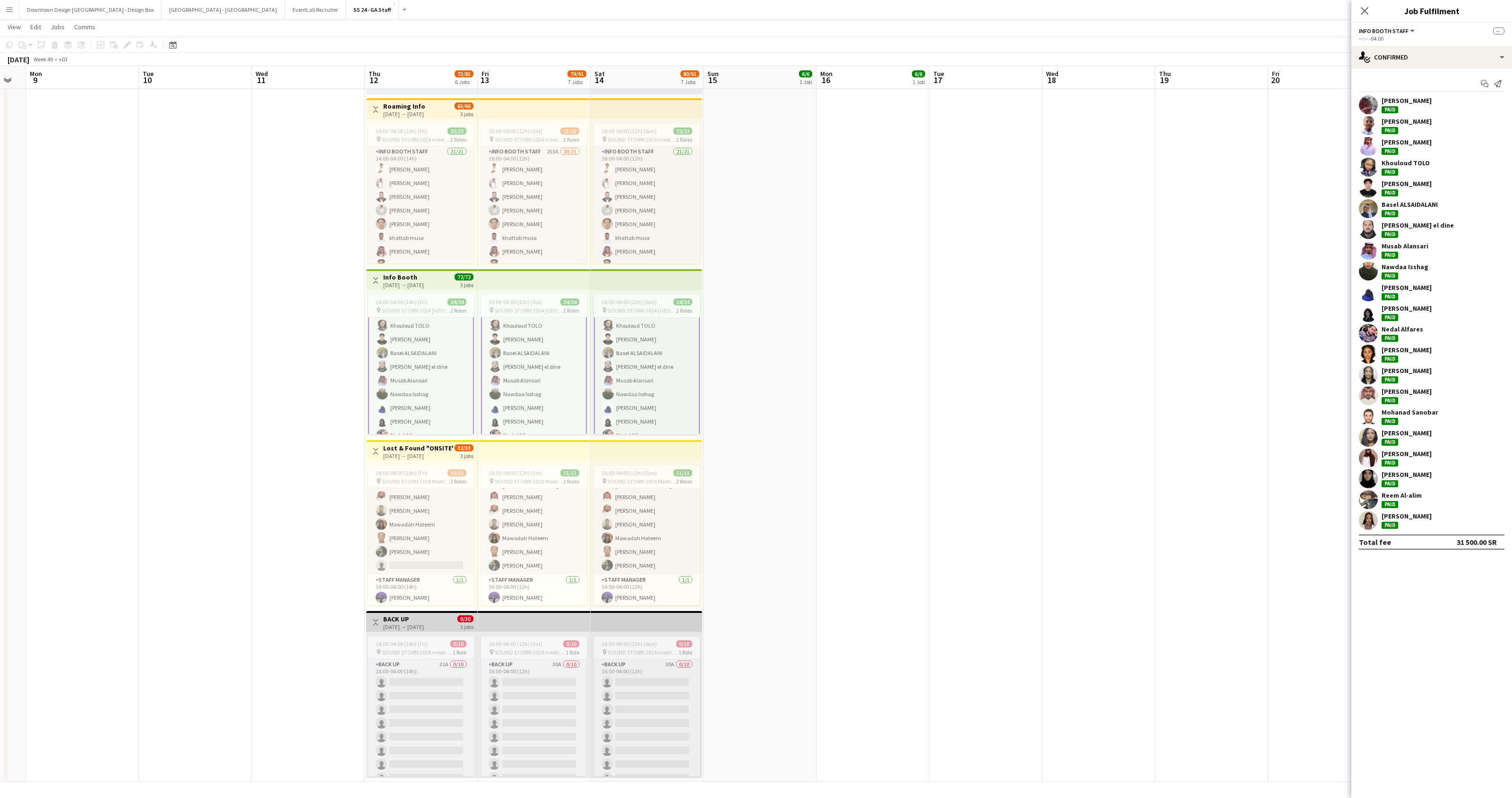
scroll to position [57, 0]
click at [1499, 61] on div "single-neutral-actions-check-2 Confirmed" at bounding box center [1431, 57] width 161 height 23
click at [1445, 169] on div "pen-write Job Details" at bounding box center [1462, 174] width 94 height 19
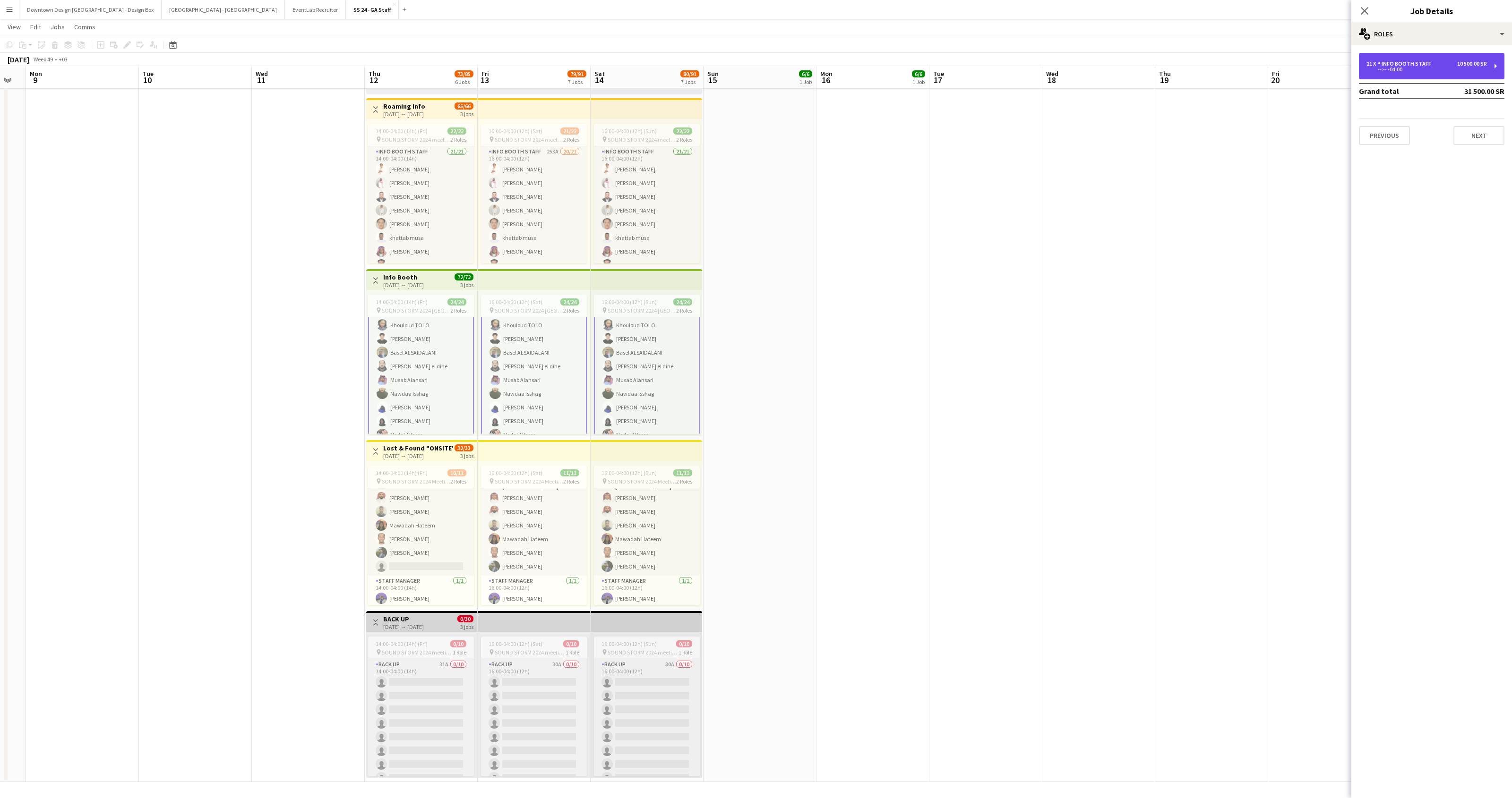
click at [1497, 64] on div "21 x Info Booth Staff 10 500.00 SR --:-- -04:00" at bounding box center [1431, 66] width 145 height 27
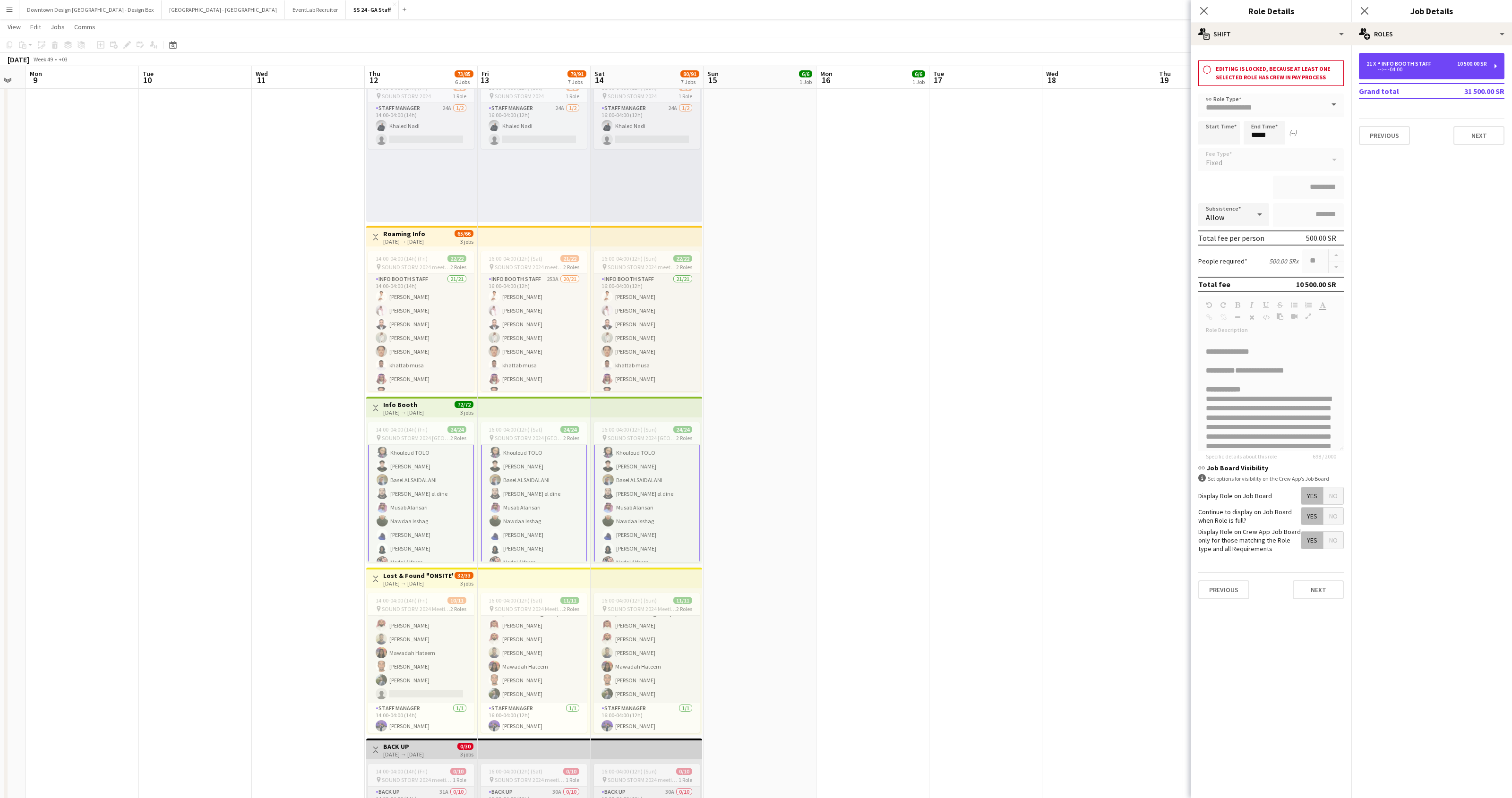
scroll to position [395, 0]
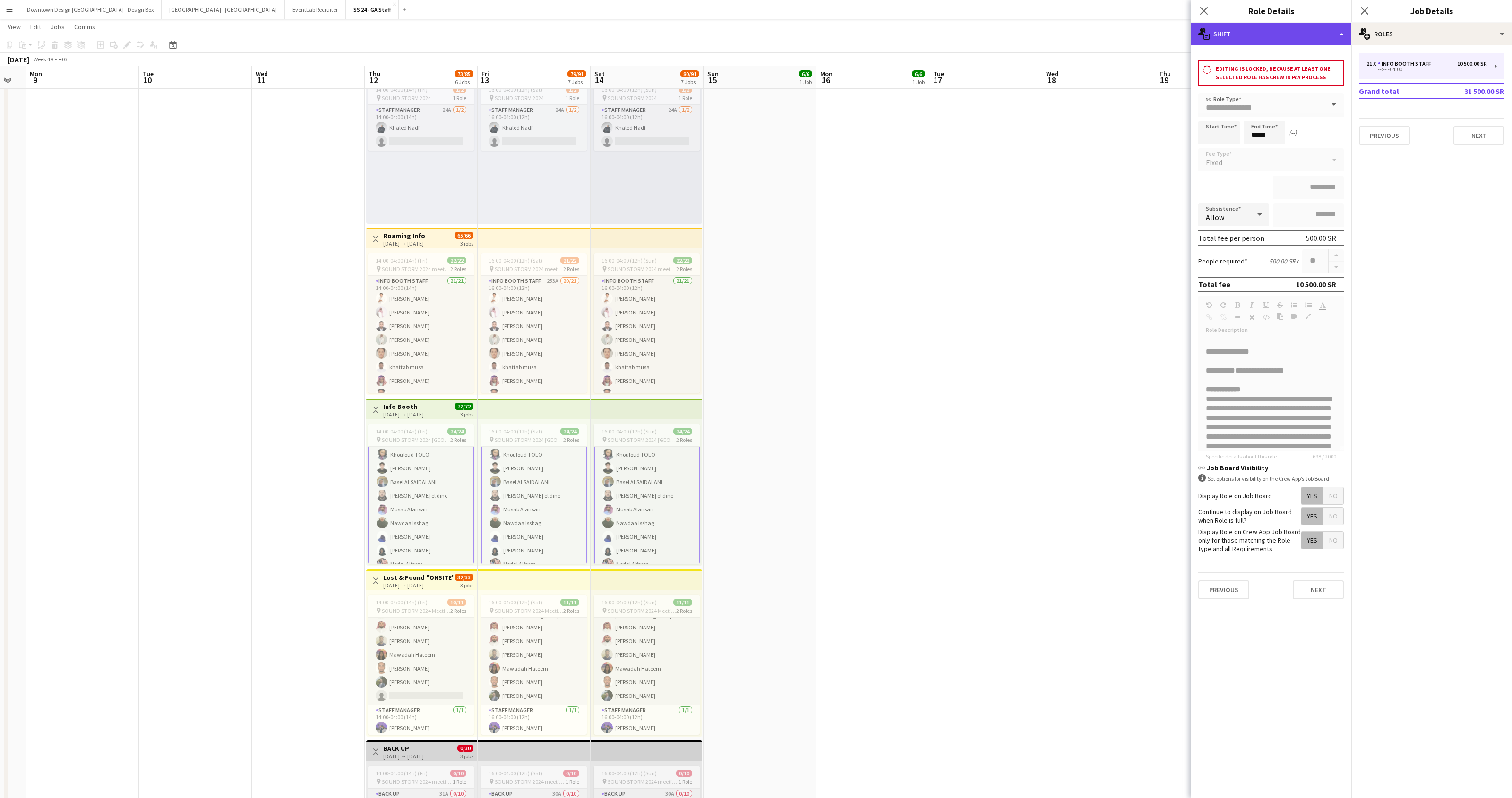
click at [1338, 37] on div "multiple-actions-text Shift" at bounding box center [1270, 34] width 161 height 23
click at [1243, 38] on div "multiple-actions-text Shift" at bounding box center [1270, 34] width 161 height 23
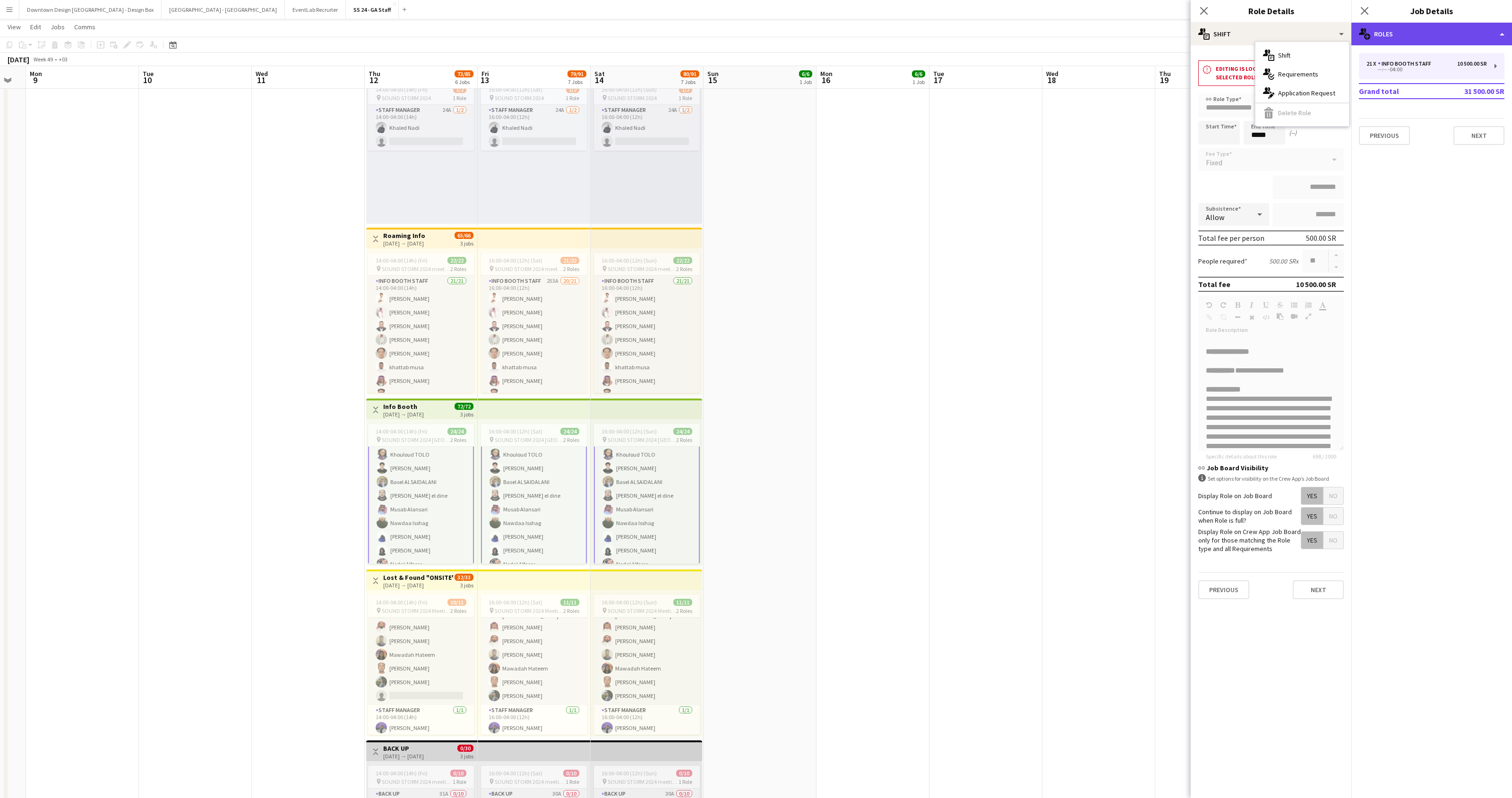
click at [1503, 39] on div "multiple-users-add Roles" at bounding box center [1431, 34] width 161 height 23
click at [1419, 209] on mat-expansion-panel "pencil3 General details 21 x Info Booth Staff 10 500.00 SR --:-- -04:00 Grand t…" at bounding box center [1431, 421] width 161 height 753
click at [1494, 64] on div "21 x Info Booth Staff 10 500.00 SR --:-- -04:00" at bounding box center [1431, 66] width 145 height 27
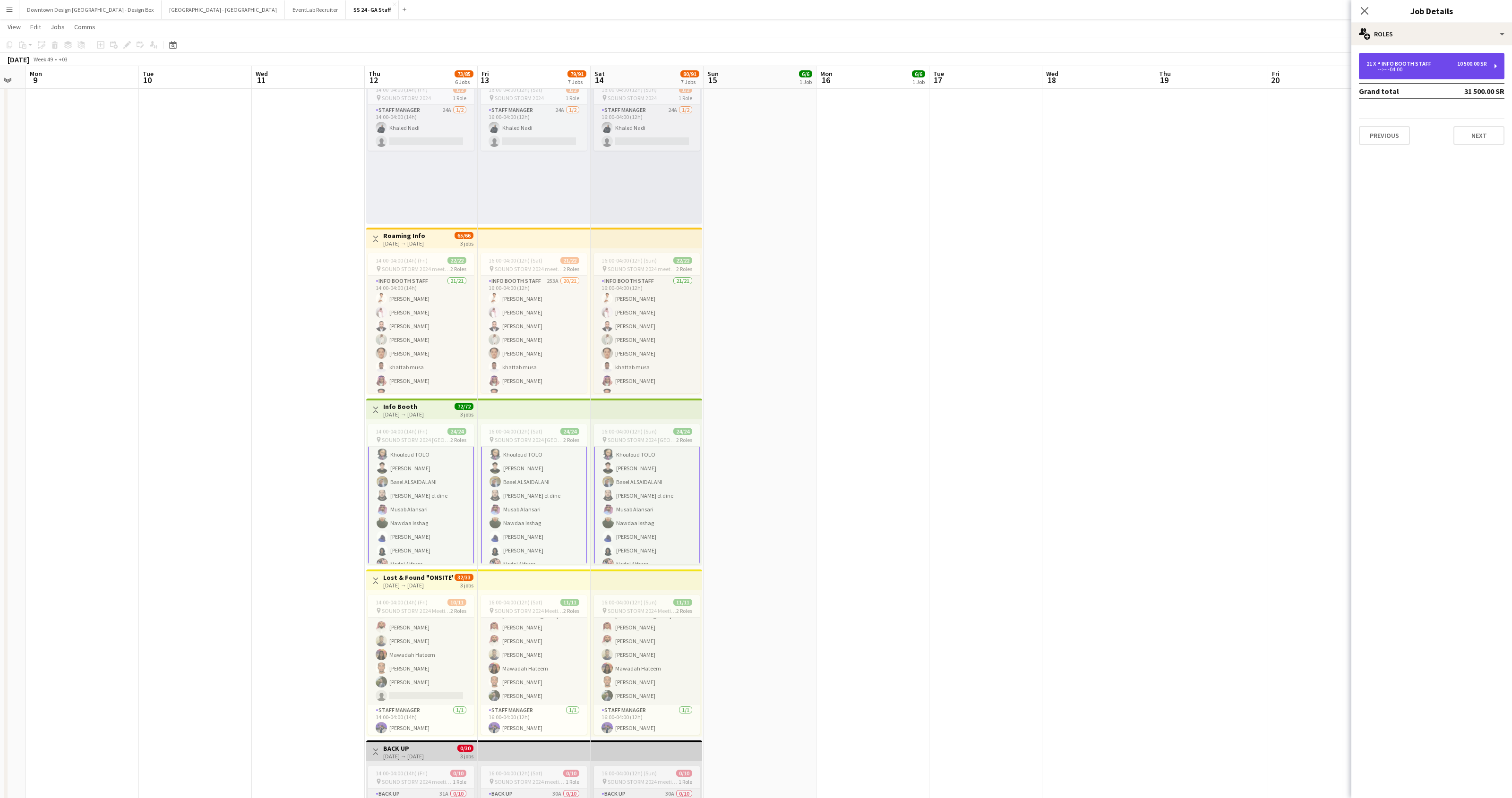
click at [1494, 64] on div "21 x Info Booth Staff 10 500.00 SR --:-- -04:00" at bounding box center [1431, 66] width 145 height 27
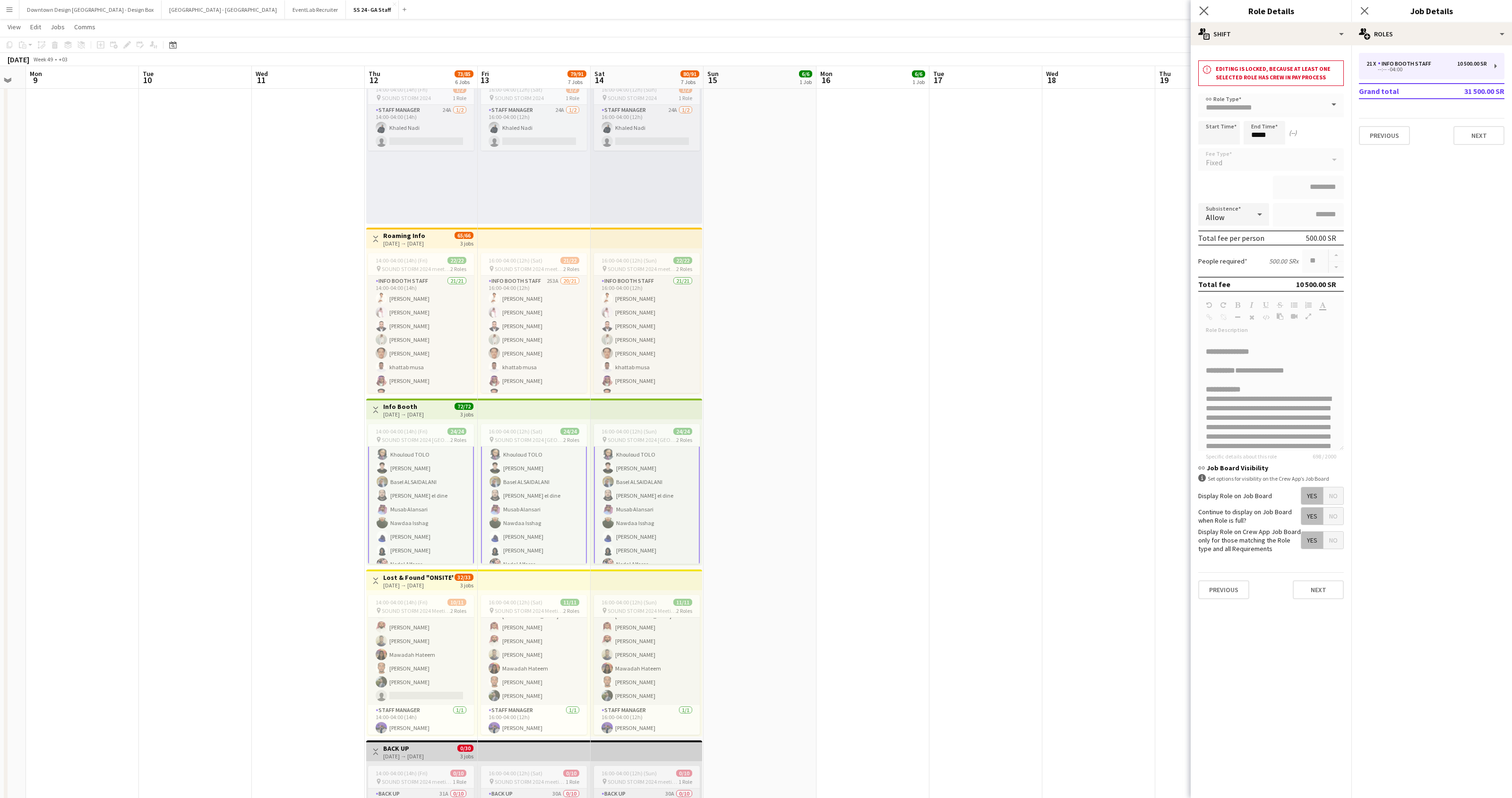
click at [1208, 12] on app-icon "Close pop-in" at bounding box center [1203, 11] width 14 height 14
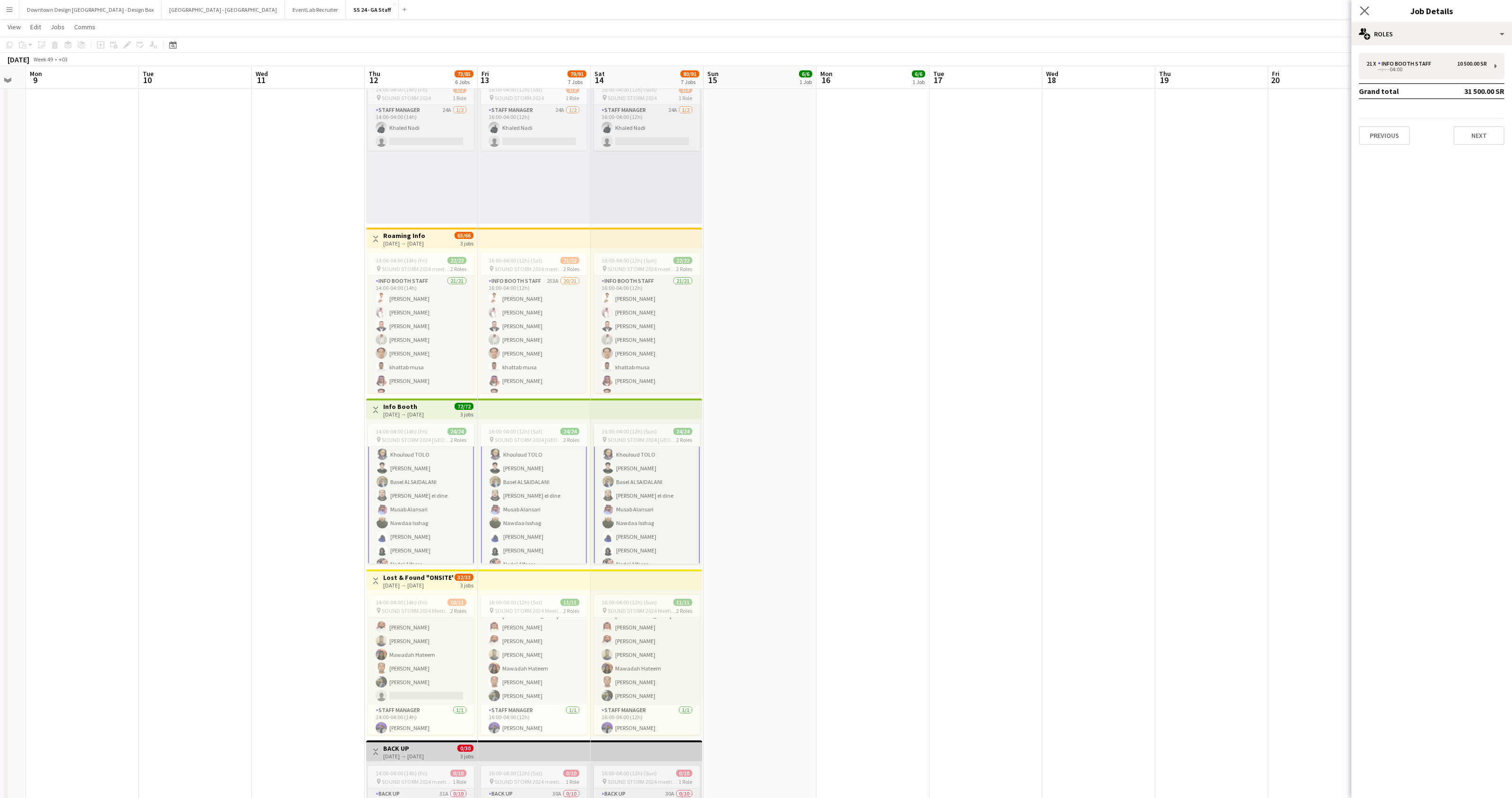
click at [1365, 16] on app-icon "Close pop-in" at bounding box center [1364, 11] width 14 height 14
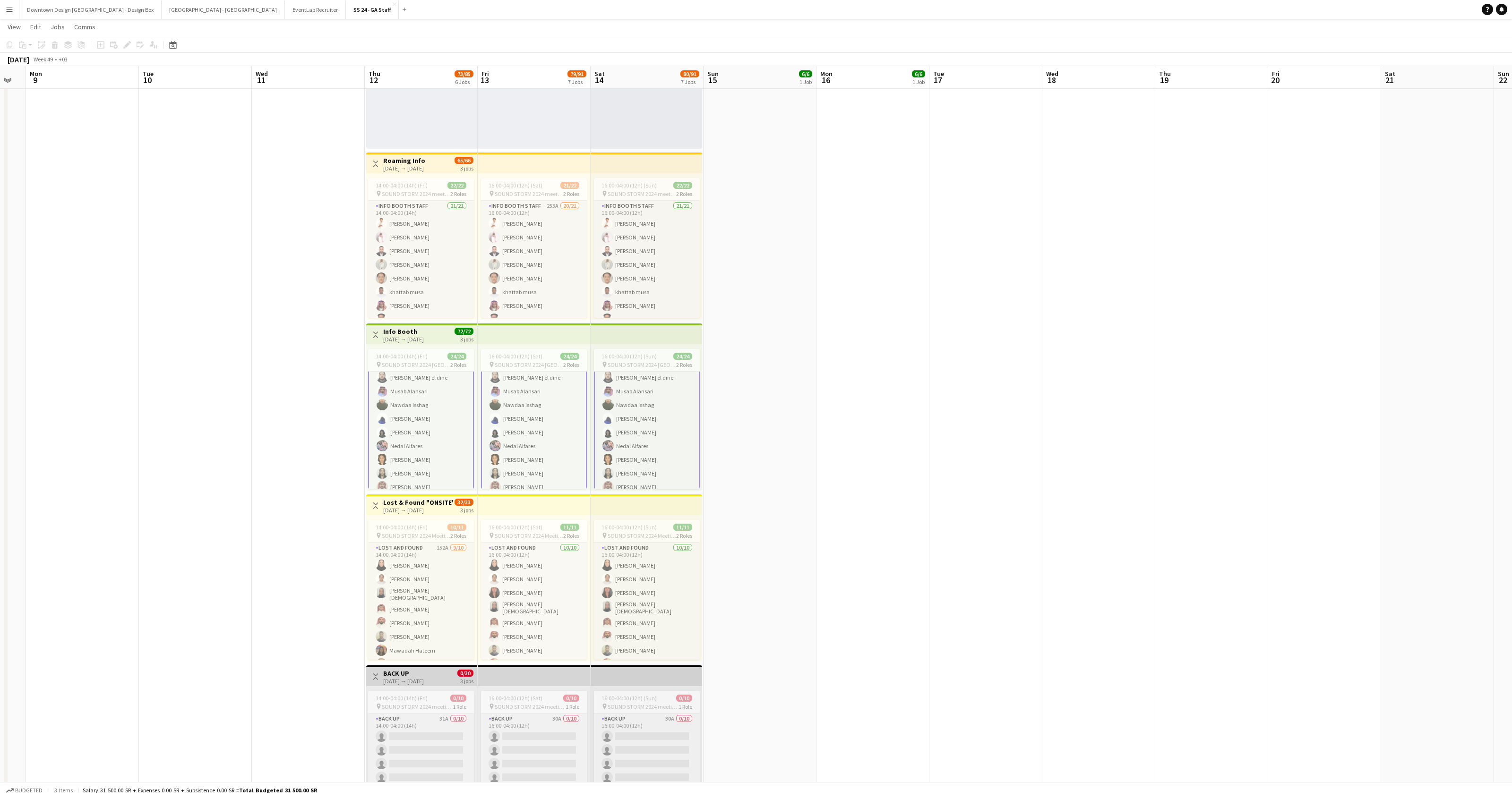
scroll to position [111, 0]
